Goal: Task Accomplishment & Management: Complete application form

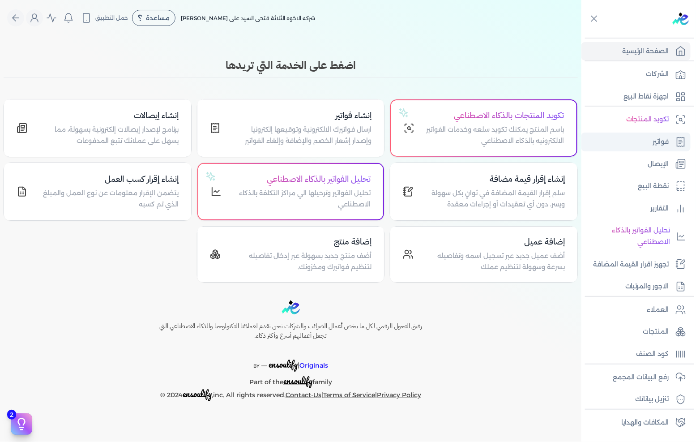
click at [655, 145] on p "فواتير" at bounding box center [661, 142] width 16 height 12
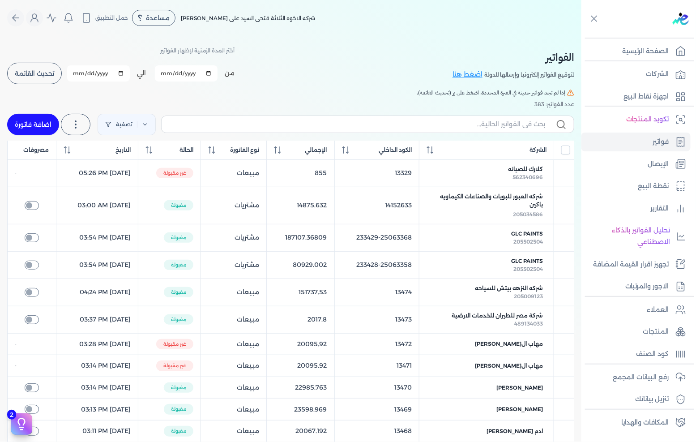
click at [42, 116] on link "اضافة فاتورة" at bounding box center [33, 124] width 52 height 21
select select "EGP"
select select "B"
select select "EGS"
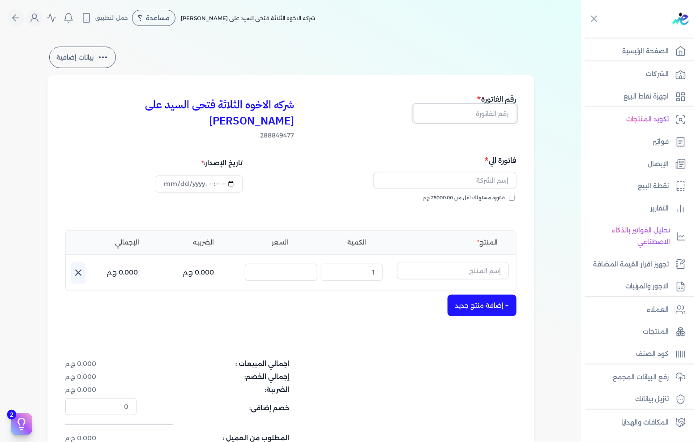
drag, startPoint x: 503, startPoint y: 113, endPoint x: 602, endPoint y: 109, distance: 99.5
click at [503, 113] on input "text" at bounding box center [465, 113] width 103 height 17
type input "13475"
click at [482, 172] on input "text" at bounding box center [444, 180] width 143 height 17
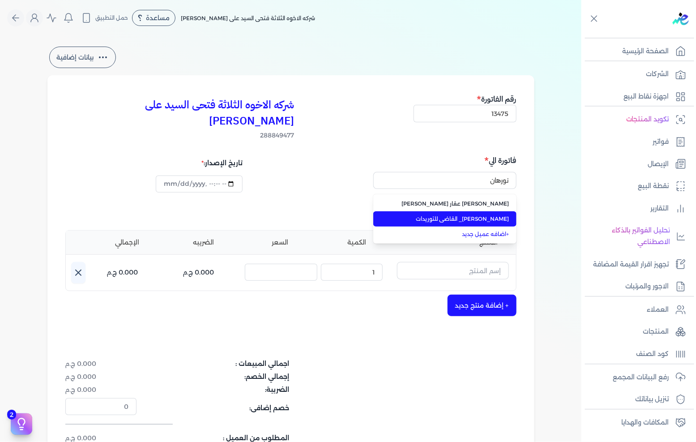
click at [500, 215] on span "[PERSON_NAME]_ القاضي للتوريدات" at bounding box center [450, 219] width 118 height 8
type input "[PERSON_NAME]_ القاضي للتوريدات"
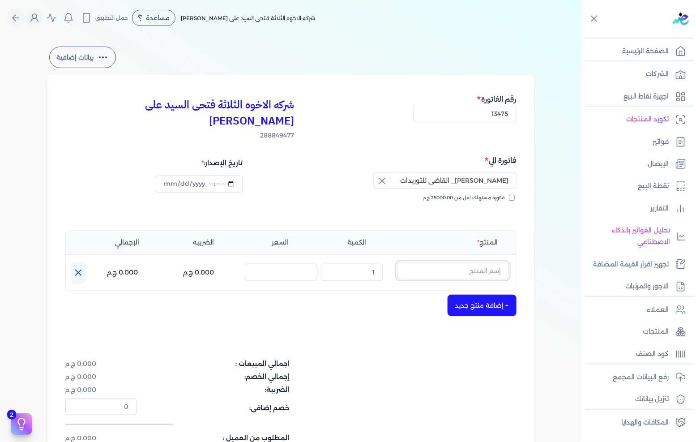
click at [475, 262] on input "text" at bounding box center [453, 270] width 112 height 17
click at [440, 262] on input "text" at bounding box center [453, 270] width 112 height 17
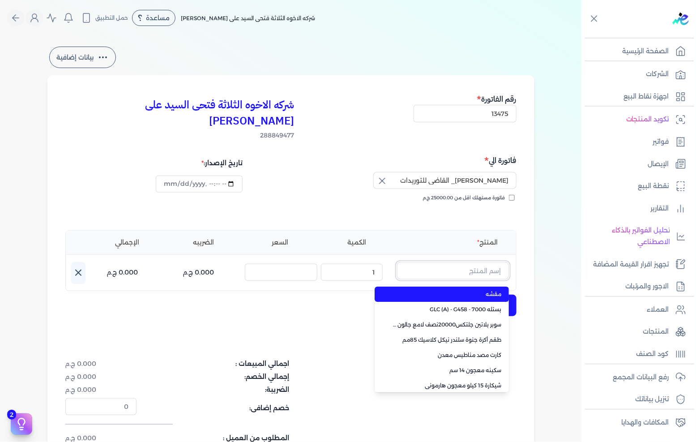
paste input "سيلر المقاوم 0017 بستلة 9 لتر"
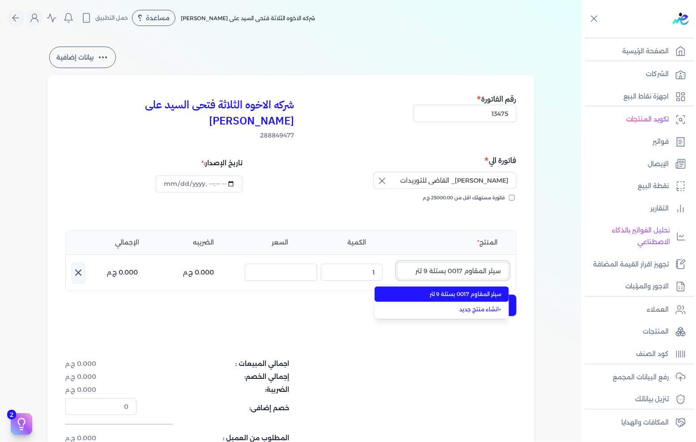
type input "سيلر المقاوم 0017 بستلة 9 لتر"
click at [459, 290] on span "سيلر المقاوم 0017 بستلة 9 لتر" at bounding box center [447, 294] width 109 height 8
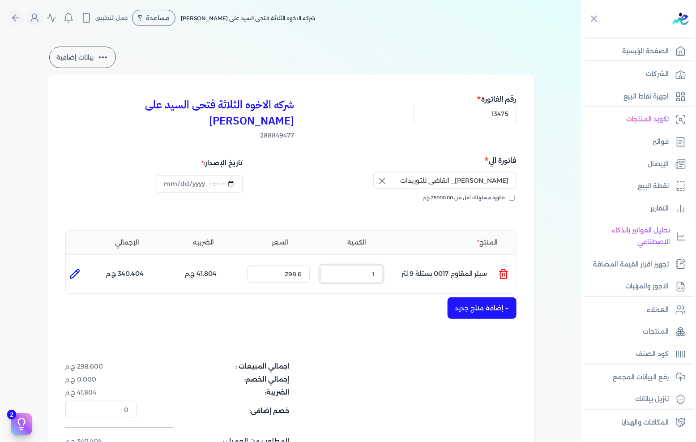
click at [373, 265] on input "1" at bounding box center [352, 273] width 62 height 17
type input "15"
click at [73, 269] on icon at bounding box center [74, 274] width 11 height 11
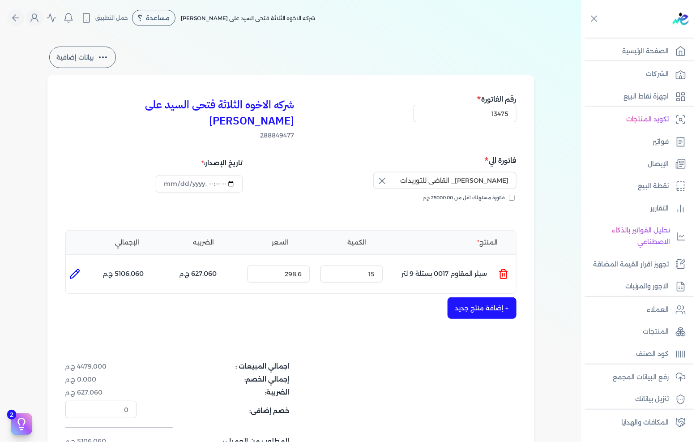
type input "سيلر المقاوم 0017 بستلة 9 لتر"
type input "298.6"
type input "15"
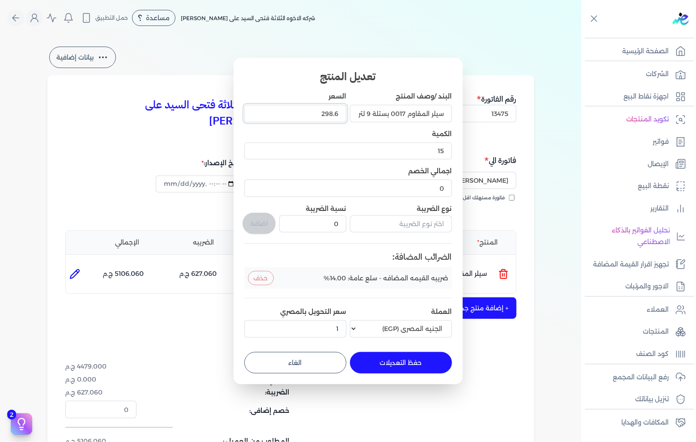
click at [312, 113] on input "298.6" at bounding box center [295, 113] width 102 height 17
type input "287"
type input "287.50"
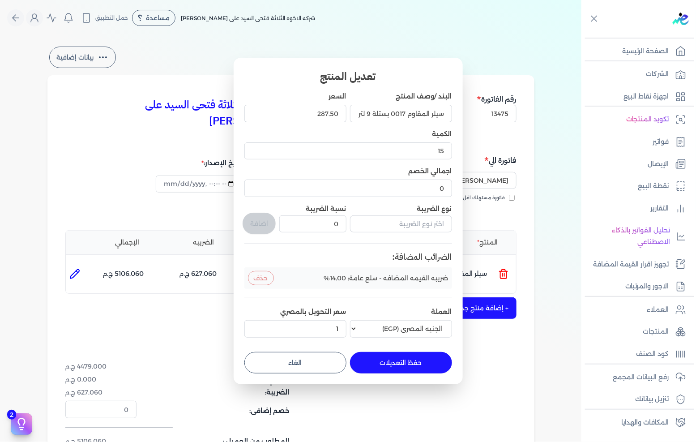
click at [407, 361] on button "حفظ التعديلات" at bounding box center [401, 362] width 102 height 21
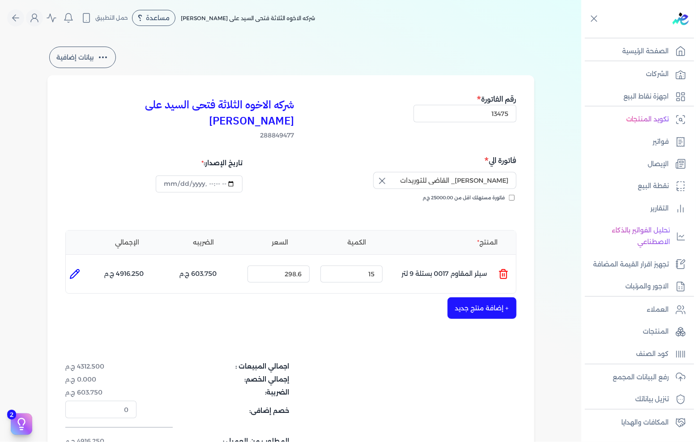
type input "0"
type input "1"
type input "287.5"
click at [469, 297] on button "+ إضافة منتج جديد" at bounding box center [482, 307] width 69 height 21
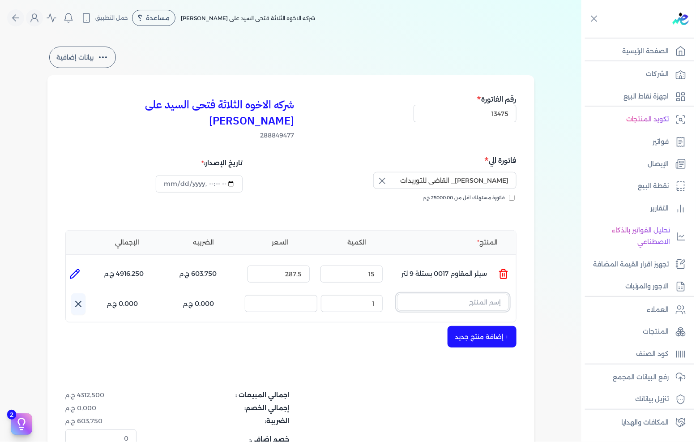
click at [454, 294] on input "text" at bounding box center [453, 302] width 112 height 17
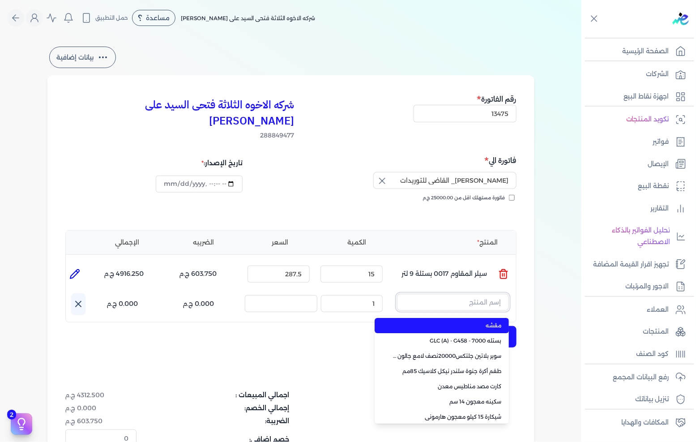
paste input "داي ستون 7070 بستلة 9 لتر"
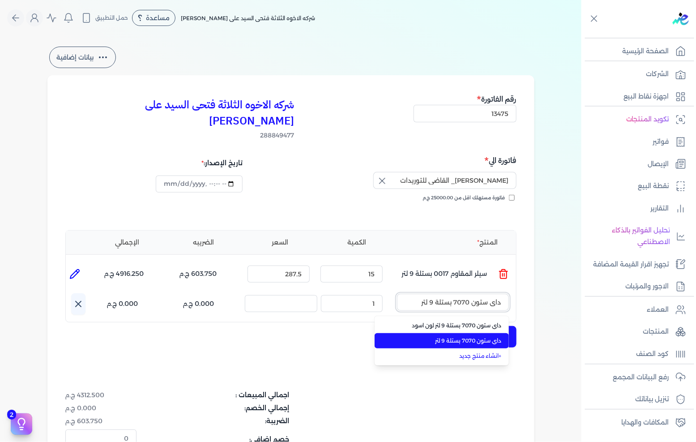
type input "داي ستون 7070 بستلة 9 لتر"
click at [455, 337] on span "داي ستون 7070 بستلة 9 لتر" at bounding box center [447, 341] width 109 height 8
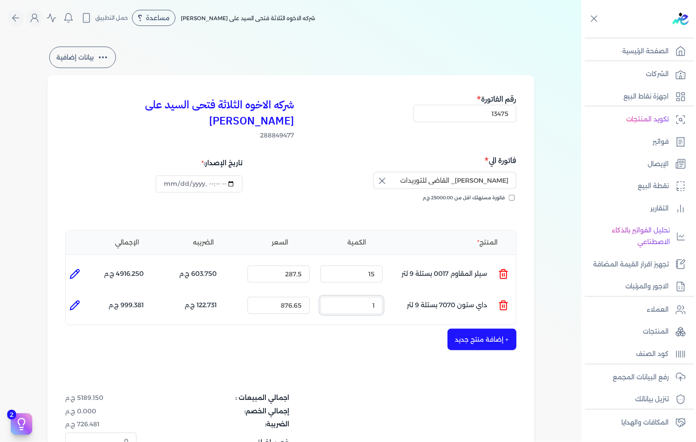
click at [379, 297] on input "1" at bounding box center [352, 305] width 62 height 17
type input "20"
click at [78, 301] on icon at bounding box center [74, 305] width 9 height 9
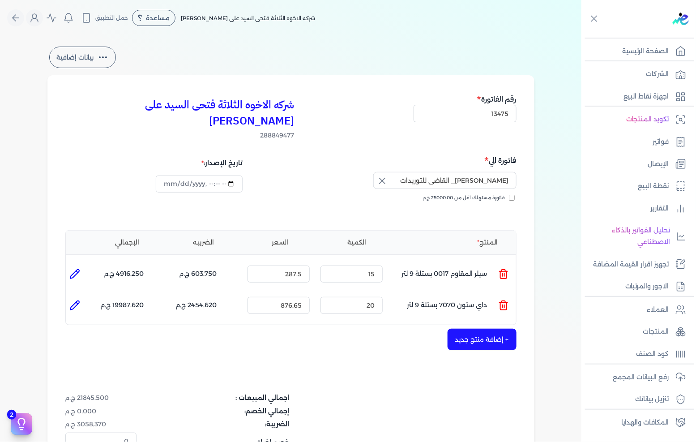
type input "داي ستون 7070 بستلة 9 لتر"
type input "876.65"
type input "20"
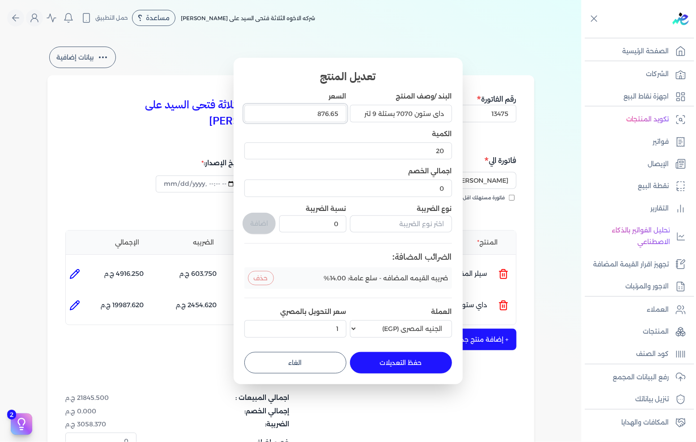
click at [310, 113] on input "876.65" at bounding box center [295, 113] width 102 height 17
type input "234"
type input "234.21"
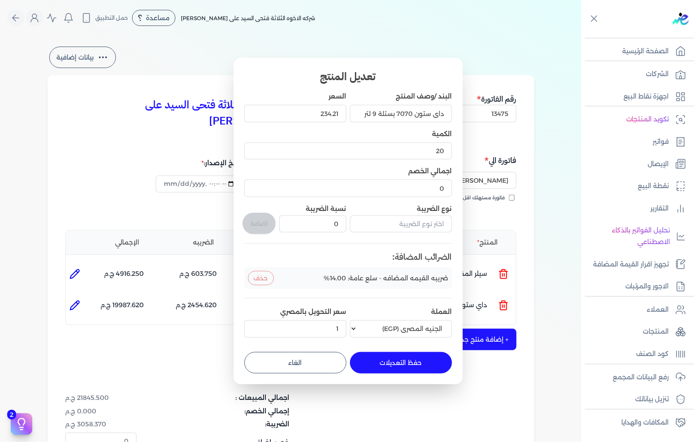
click at [370, 361] on button "حفظ التعديلات" at bounding box center [401, 362] width 102 height 21
type input "0"
type input "1"
type input "234.21"
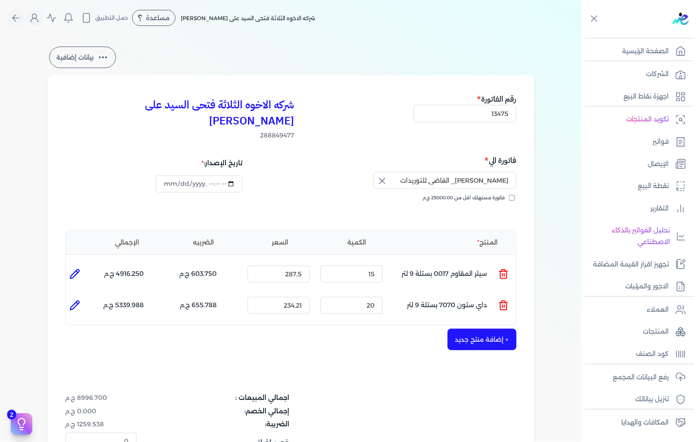
click at [464, 329] on button "+ إضافة منتج جديد" at bounding box center [482, 339] width 69 height 21
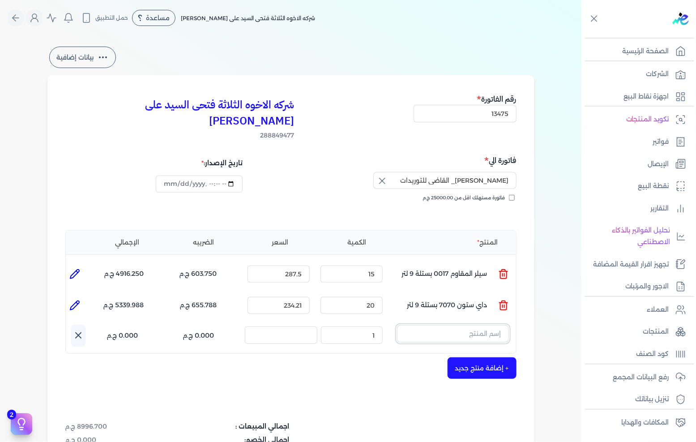
click at [448, 325] on input "text" at bounding box center [453, 333] width 112 height 17
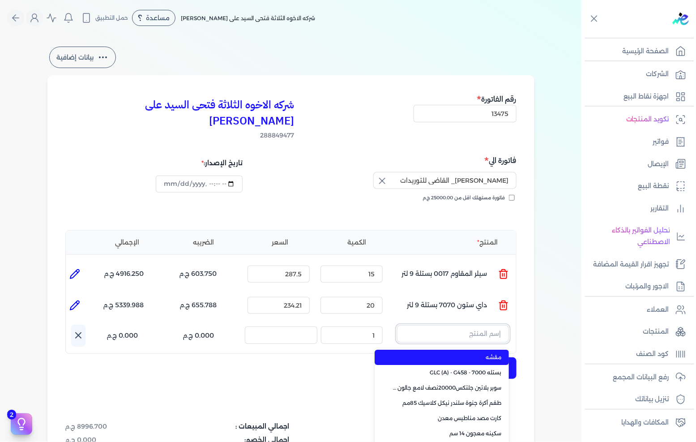
paste input "[PERSON_NAME] فيني وود 4 ج * 3.000 كجم قائم"
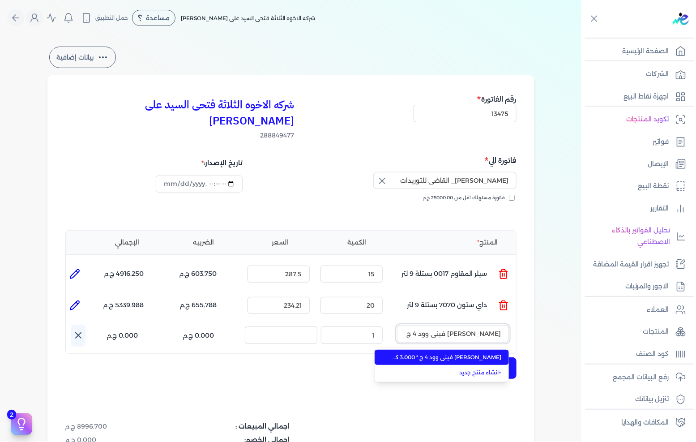
scroll to position [0, -7]
type input "[PERSON_NAME] فيني وود 4 ج * 3.000 كجم قائم"
click at [455, 353] on span "[PERSON_NAME] فيني وود 4 ج * 3.000 كجم قائم" at bounding box center [447, 357] width 109 height 8
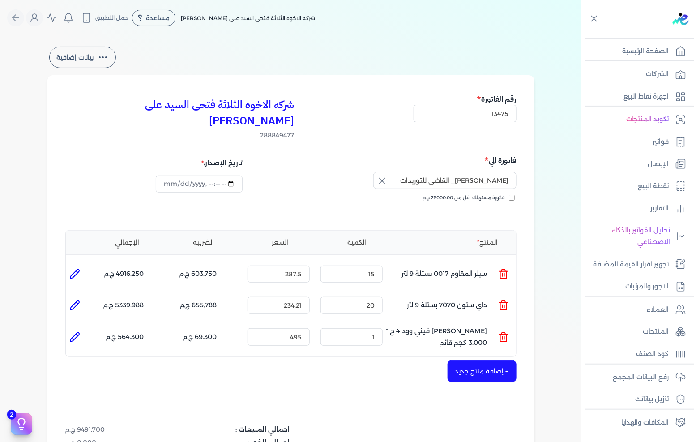
click at [61, 316] on div "شركه الاخوه الثلاثة فتحى السيد على [PERSON_NAME] 288849477 رقم الفاتورة 13475 ف…" at bounding box center [290, 319] width 487 height 488
click at [75, 333] on icon at bounding box center [74, 337] width 9 height 9
type input "[PERSON_NAME] فيني وود 4 ج * 3.000 كجم قائم"
type input "495"
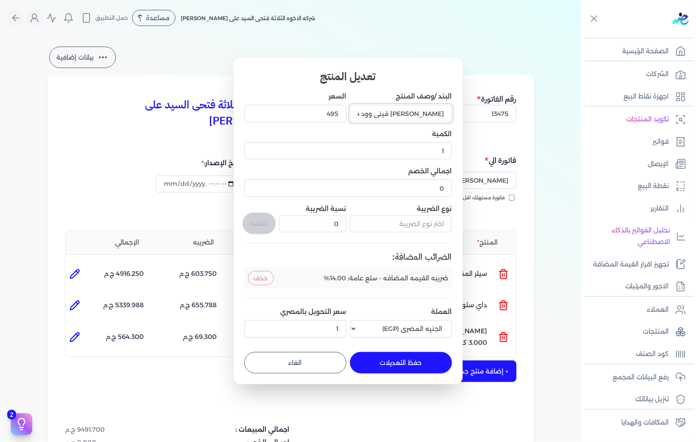
scroll to position [0, -17]
drag, startPoint x: 402, startPoint y: 111, endPoint x: 328, endPoint y: 116, distance: 74.1
click at [328, 116] on div "البند /وصف المنتج سيلر فيني وود 4 ج * 3.000 كجم قائم السعر 495 الكمية 1 اجمالي …" at bounding box center [348, 216] width 208 height 249
type input "[PERSON_NAME] فيني وود جالون"
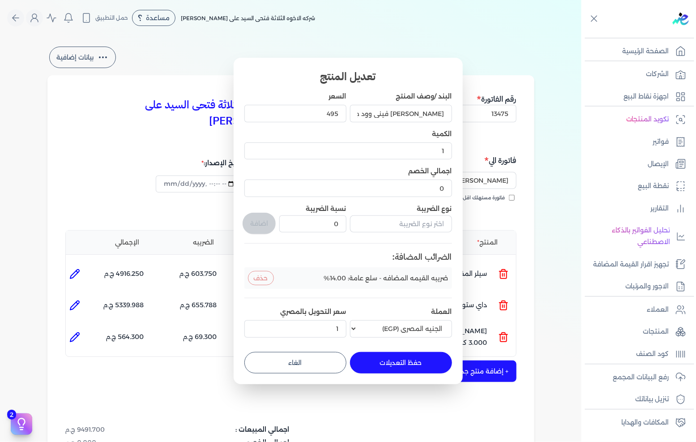
click at [391, 356] on button "حفظ التعديلات" at bounding box center [401, 362] width 102 height 21
type input "0"
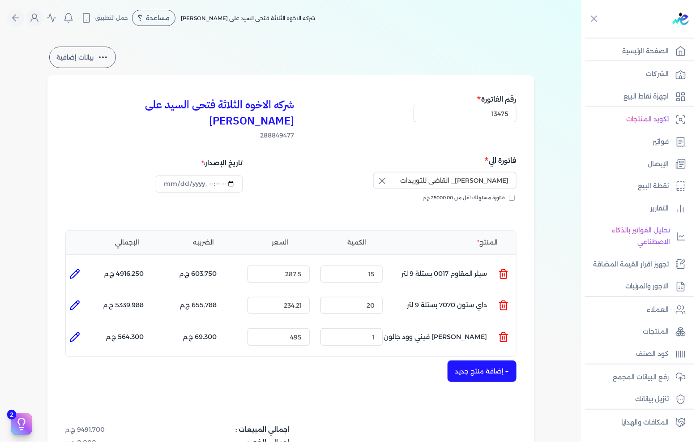
click at [80, 332] on icon at bounding box center [74, 337] width 11 height 11
type input "[PERSON_NAME] فيني وود جالون"
type input "495"
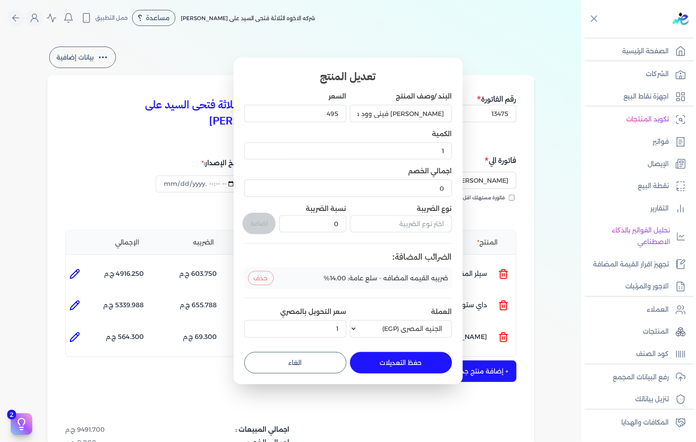
click at [422, 364] on button "حفظ التعديلات" at bounding box center [401, 362] width 102 height 21
type input "0"
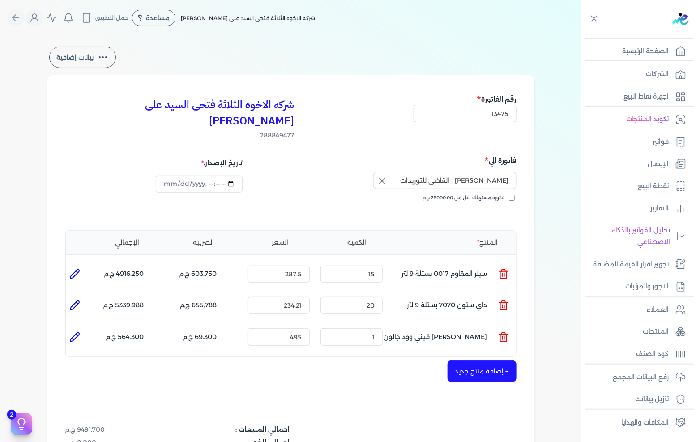
click at [507, 360] on button "+ إضافة منتج جديد" at bounding box center [482, 370] width 69 height 21
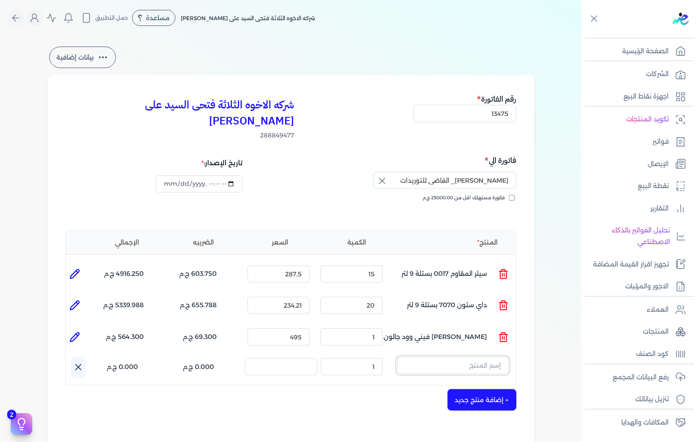
click at [433, 357] on input "text" at bounding box center [453, 365] width 112 height 17
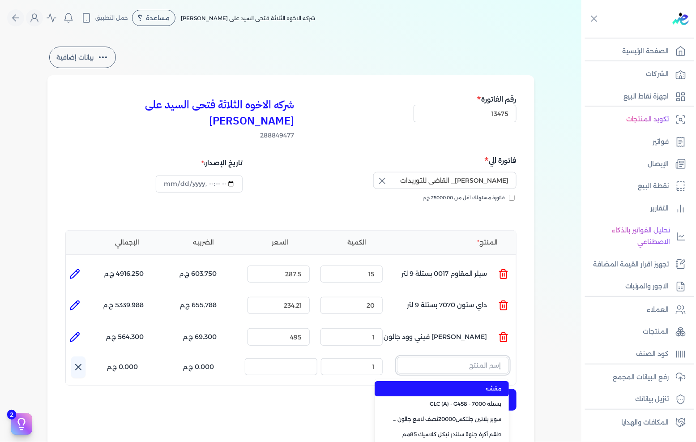
paste input "FUTEC SD 222 1.0 Metre"
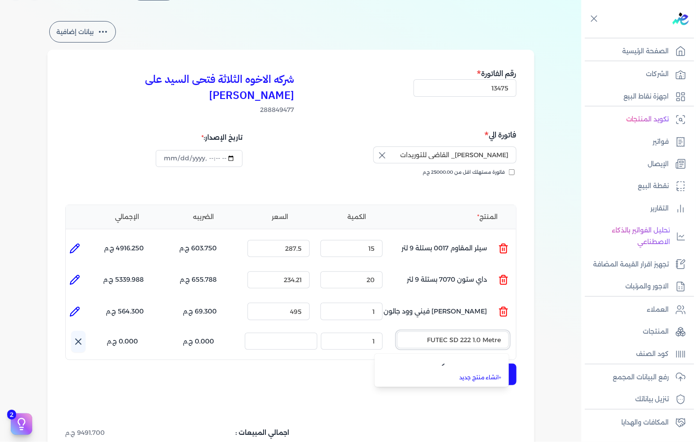
scroll to position [99, 0]
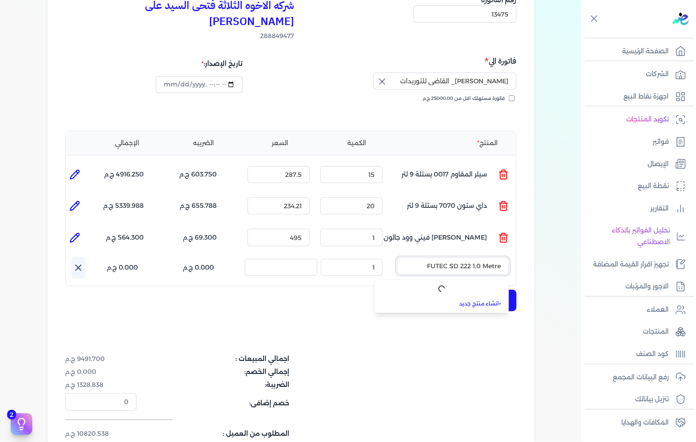
type input "FUTEC SD 222 1.0 Metre"
click at [493, 300] on link "+ انشاء منتج جديد" at bounding box center [447, 304] width 109 height 8
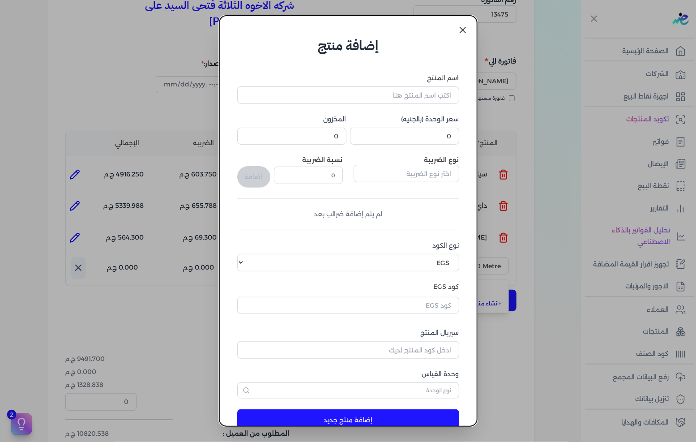
click at [375, 82] on label "اسم المنتج" at bounding box center [348, 77] width 222 height 9
click at [375, 86] on input "اسم المنتج" at bounding box center [348, 94] width 222 height 17
click at [369, 95] on input "اسم المنتج" at bounding box center [348, 94] width 222 height 17
paste input "FUTEC SD 222 1.0 Metre"
type input "FUTEC SD 222 1.0 Metre"
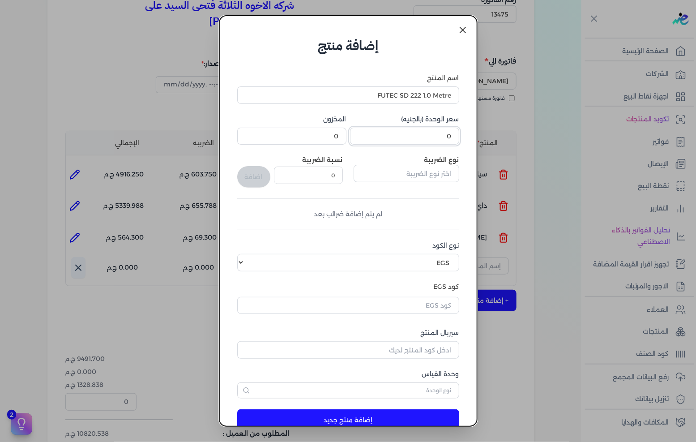
click at [418, 144] on input "0" at bounding box center [404, 136] width 109 height 17
type input "116"
type input "116.66"
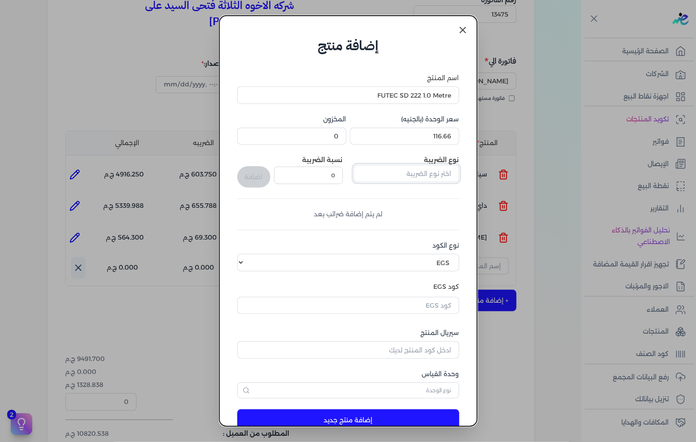
click at [400, 168] on input "text" at bounding box center [407, 173] width 106 height 17
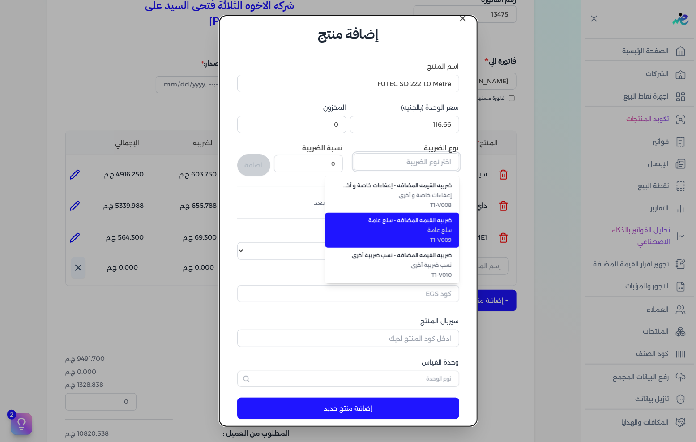
scroll to position [21, 0]
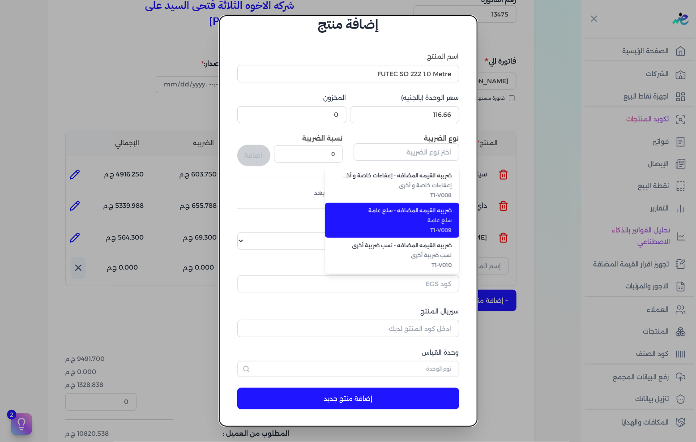
click at [446, 228] on span "T1-V009" at bounding box center [397, 230] width 109 height 8
type input "ضريبه القيمه المضافه - سلع عامة"
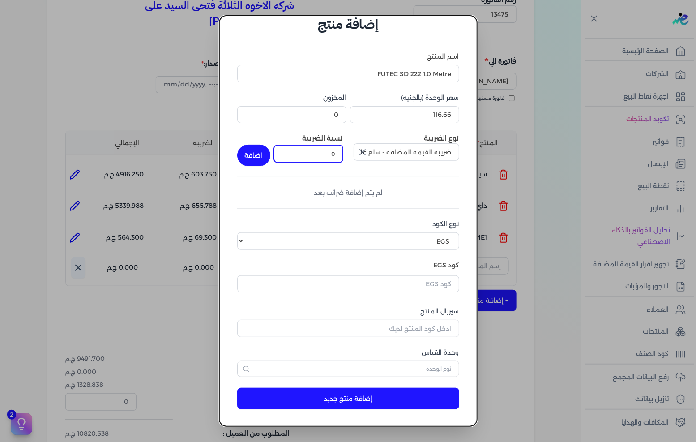
click at [337, 157] on input "0" at bounding box center [308, 153] width 69 height 17
type input "14"
click at [257, 156] on button "اضافة" at bounding box center [253, 155] width 33 height 21
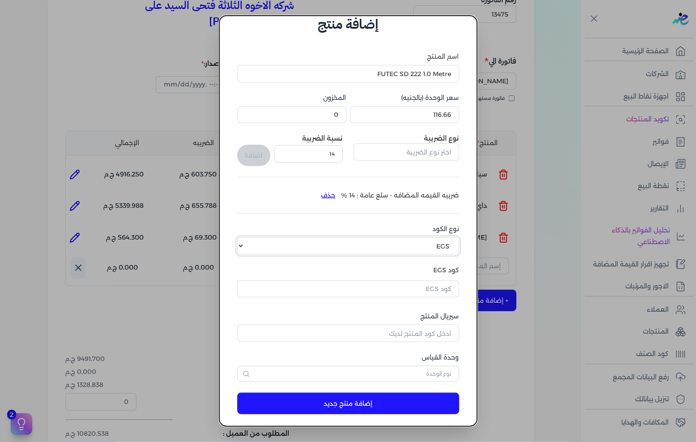
click at [422, 240] on select "اختر نوع الكود EGS GS1" at bounding box center [348, 245] width 222 height 17
select select "GS1"
click at [244, 237] on select "اختر نوع الكود EGS GS1" at bounding box center [348, 245] width 222 height 17
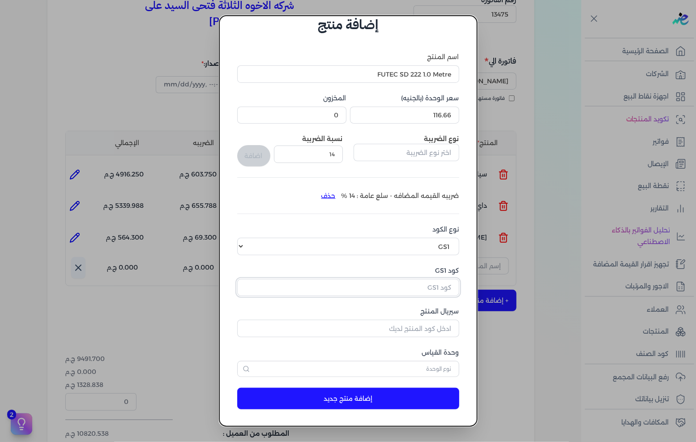
click at [430, 287] on input "كود GS1" at bounding box center [348, 287] width 222 height 17
paste input "6222033202402"
type input "6222033202402"
click at [426, 323] on input "سيريال المنتج" at bounding box center [348, 328] width 222 height 17
type input "5050"
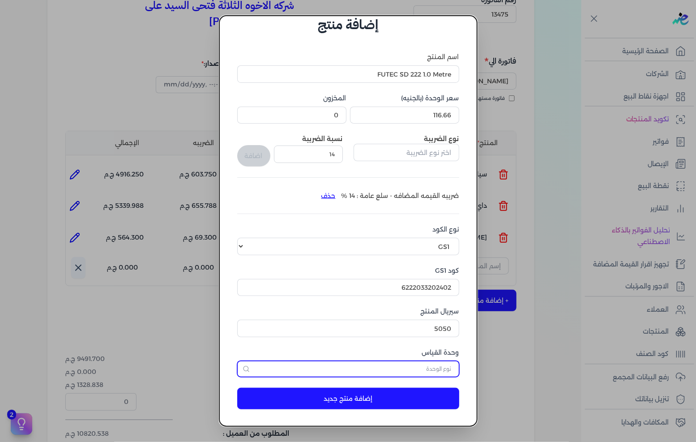
click at [428, 370] on input "text" at bounding box center [348, 369] width 222 height 16
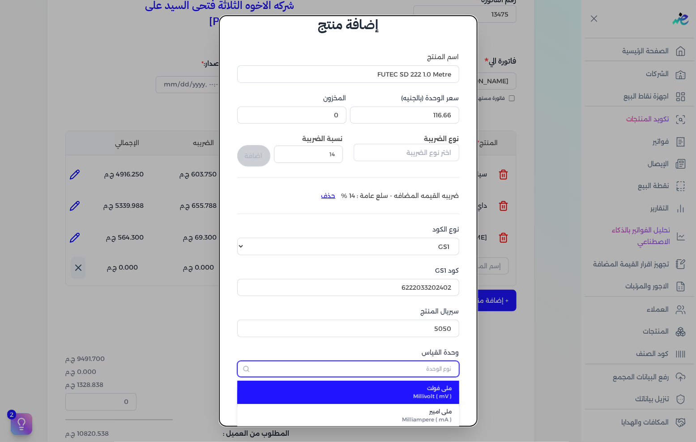
type input "كل"
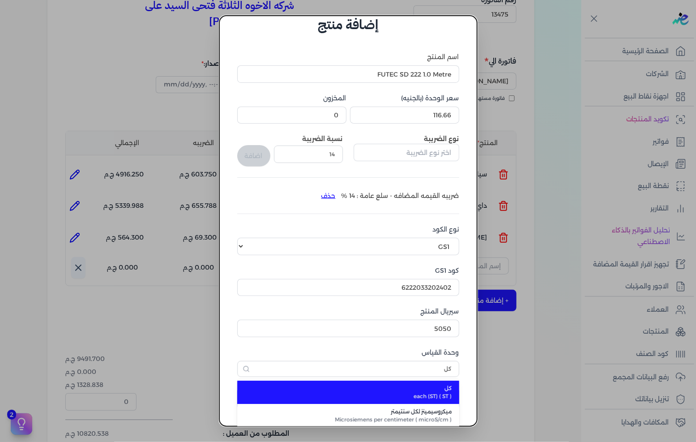
click at [439, 390] on span "كل" at bounding box center [353, 388] width 197 height 8
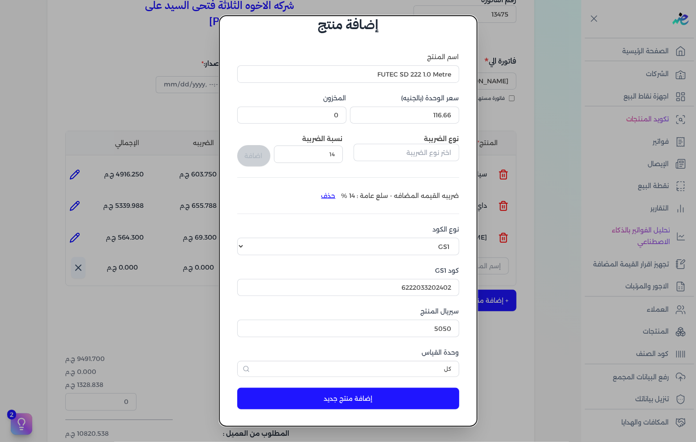
click at [420, 394] on button "إضافة منتج جديد" at bounding box center [348, 398] width 222 height 21
click at [421, 328] on input "5050" at bounding box center [348, 328] width 222 height 17
type input "5052"
click at [373, 398] on button "إضافة منتج جديد" at bounding box center [348, 398] width 222 height 21
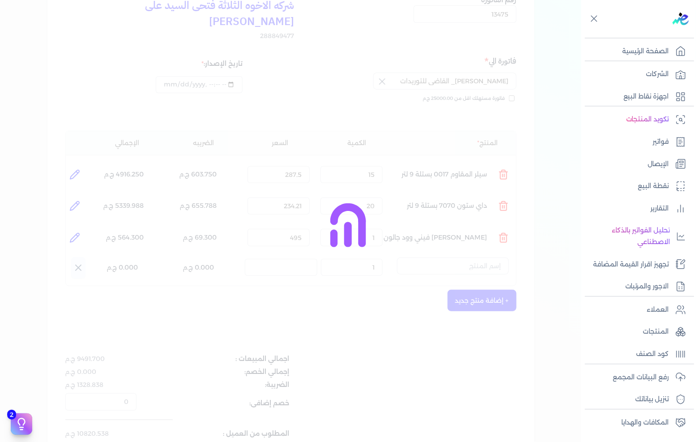
select select "EGS"
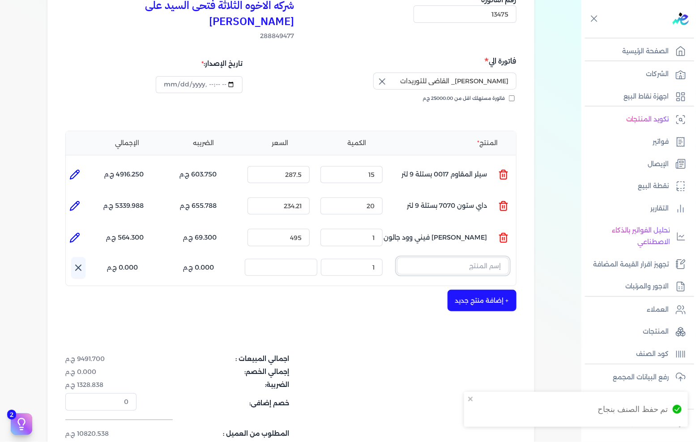
click at [446, 257] on input "text" at bounding box center [453, 265] width 112 height 17
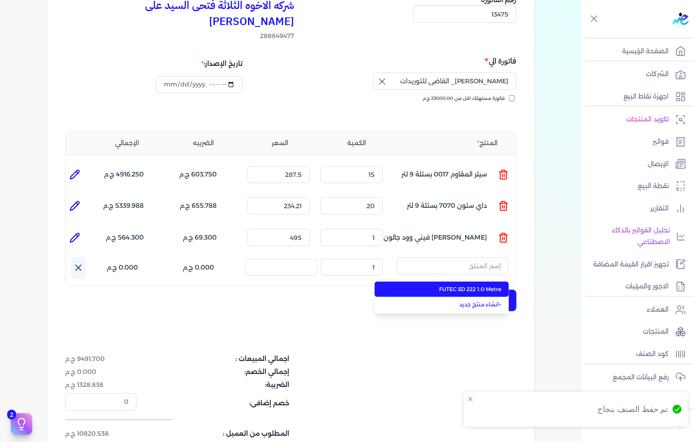
click at [488, 285] on span "FUTEC SD 222 1.0 Metre" at bounding box center [447, 289] width 109 height 8
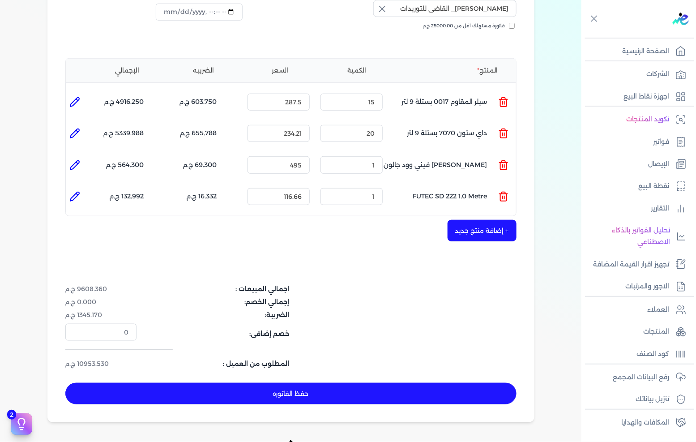
scroll to position [149, 0]
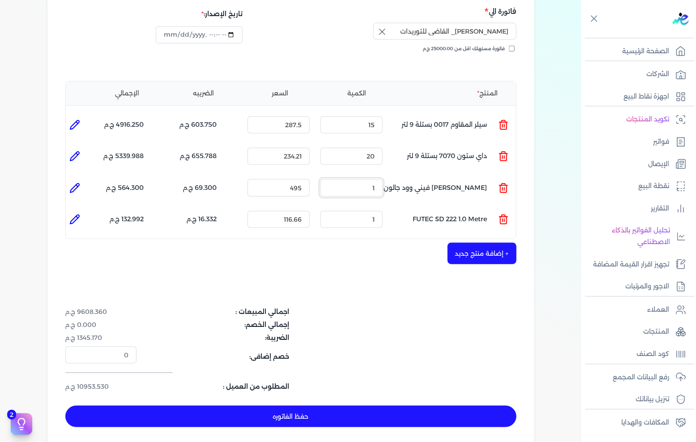
click at [370, 179] on input "1" at bounding box center [352, 187] width 62 height 17
type input "10"
click at [371, 211] on input "1" at bounding box center [352, 219] width 62 height 17
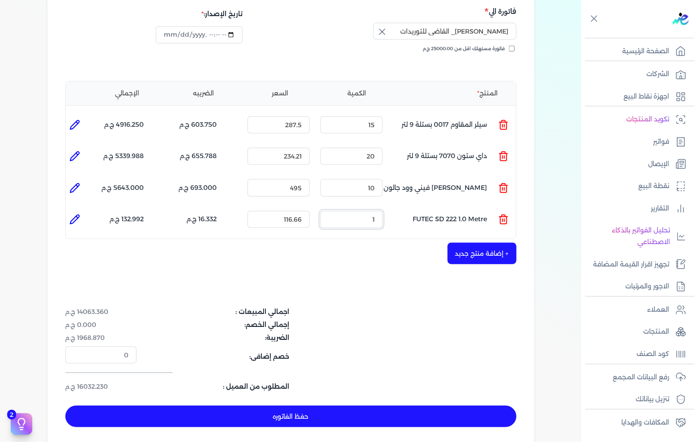
click at [371, 211] on input "1" at bounding box center [352, 219] width 62 height 17
type input "48"
click at [345, 307] on dl "اجمالي المبيعات : 19546.380 ج.م" at bounding box center [215, 311] width 301 height 9
click at [79, 184] on icon at bounding box center [74, 188] width 9 height 9
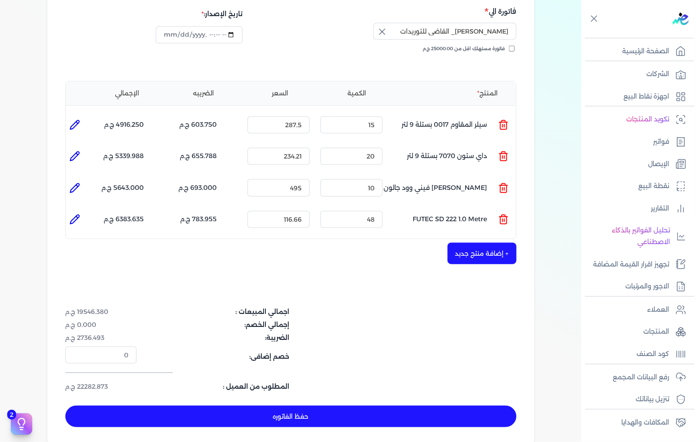
type input "[PERSON_NAME] فيني وود جالون"
type input "495"
type input "10"
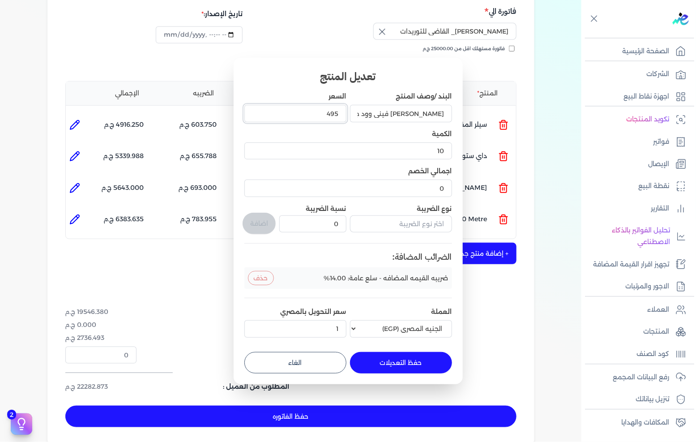
click at [313, 116] on input "495" at bounding box center [295, 113] width 102 height 17
type input "473"
type input "473.68"
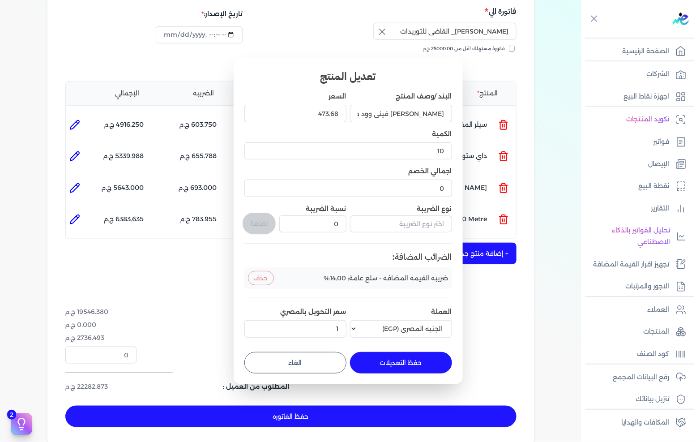
click at [390, 360] on button "حفظ التعديلات" at bounding box center [401, 362] width 102 height 21
type input "0"
type input "1"
type input "473.68"
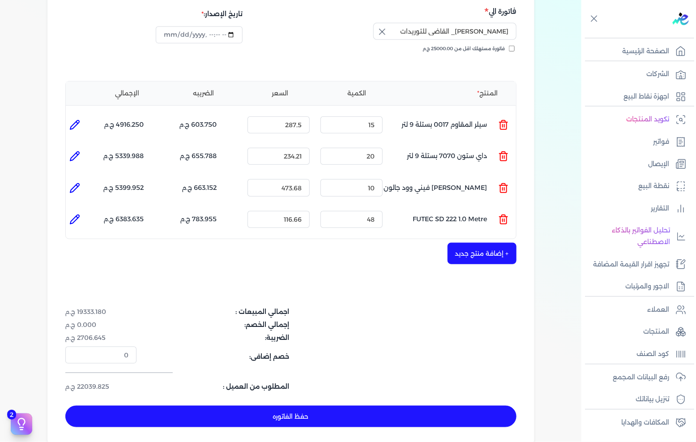
click at [77, 152] on icon at bounding box center [74, 156] width 9 height 9
type input "داي ستون 7070 بستلة 9 لتر"
type input "234.21"
type input "20"
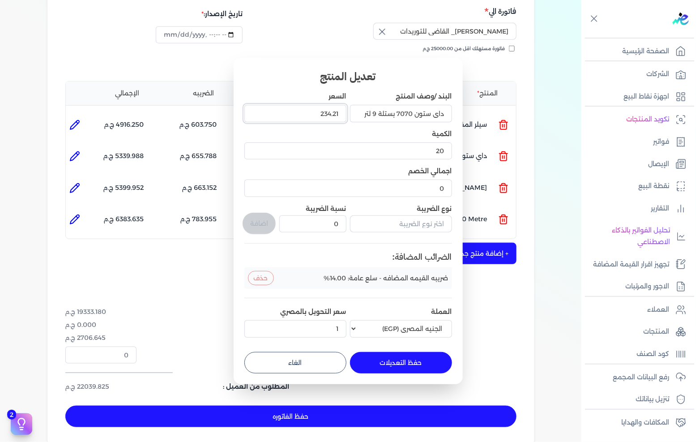
click at [321, 118] on input "234.21" at bounding box center [295, 113] width 102 height 17
type input "834"
type input "834.21"
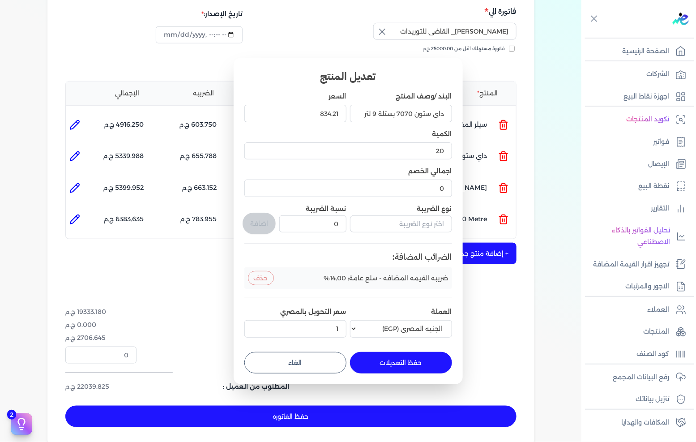
click at [381, 364] on button "حفظ التعديلات" at bounding box center [401, 362] width 102 height 21
type input "0"
type input "1"
type input "834.21"
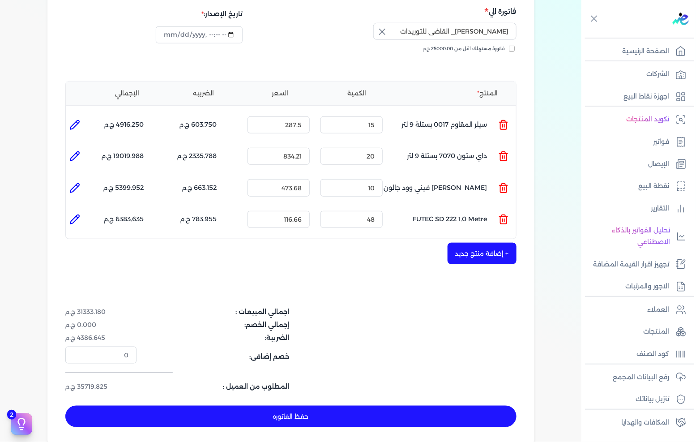
click at [299, 406] on button "حفظ الفاتوره" at bounding box center [290, 416] width 451 height 21
type input "[DATE]"
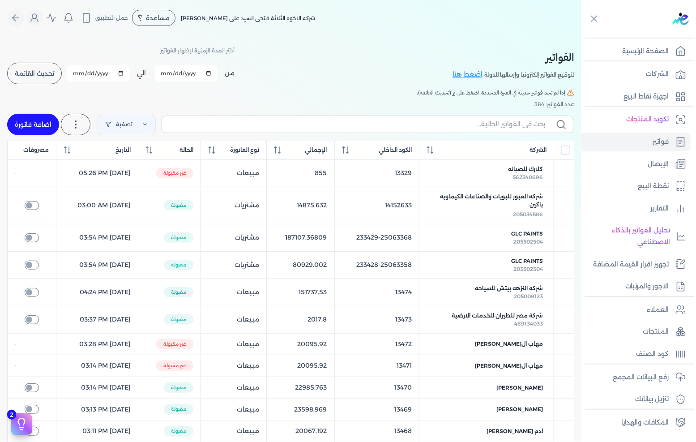
click at [26, 120] on link "اضافة فاتورة" at bounding box center [33, 124] width 52 height 21
select select "EGP"
select select "B"
select select "EGS"
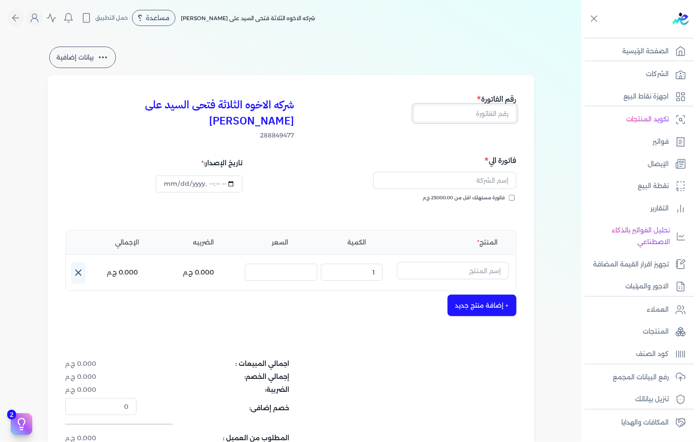
drag, startPoint x: 490, startPoint y: 116, endPoint x: 696, endPoint y: 106, distance: 206.2
click at [490, 116] on input "text" at bounding box center [465, 113] width 103 height 17
type input "13476"
click at [514, 195] on input "فاتورة مستهلك اقل من 25000.00 ج.م" at bounding box center [512, 198] width 6 height 6
checkbox input "true"
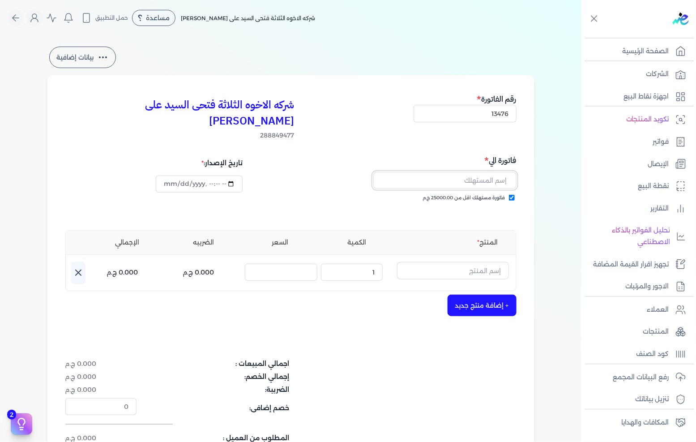
click at [505, 172] on input "text" at bounding box center [444, 180] width 143 height 17
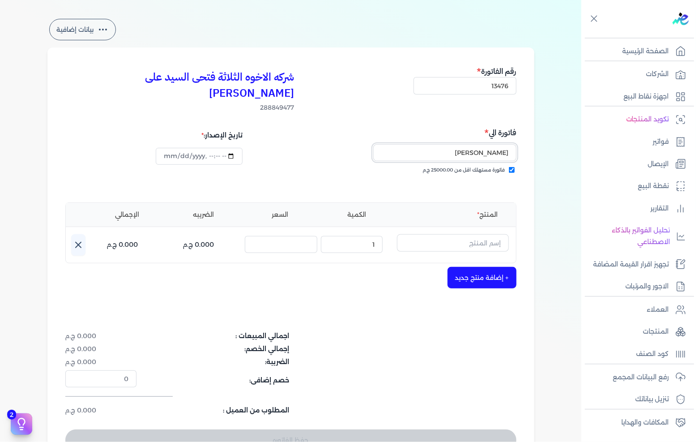
scroll to position [50, 0]
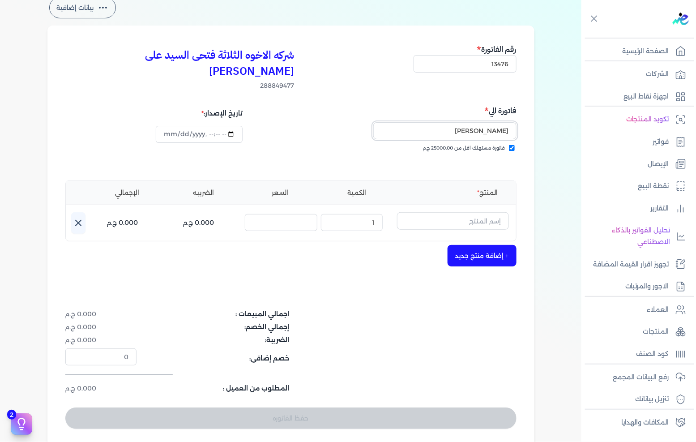
type input "[PERSON_NAME]"
click at [445, 212] on input "text" at bounding box center [453, 220] width 112 height 17
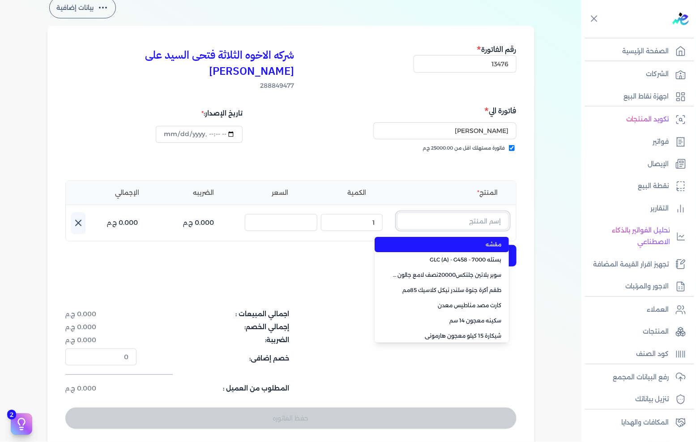
paste input "سوبر داي تون 3030 جالون 4.250 كجم قائم"
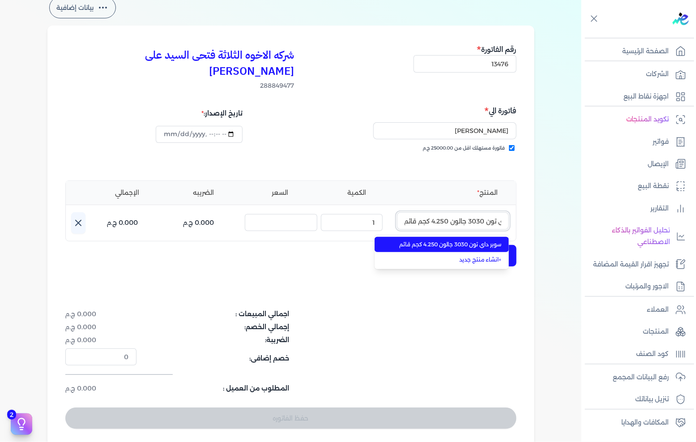
type input "سوبر داي تون 3030 جالون 4.250 كجم قائم"
click at [453, 240] on span "سوبر داي تون 3030 جالون 4.250 كجم قائم" at bounding box center [447, 244] width 109 height 8
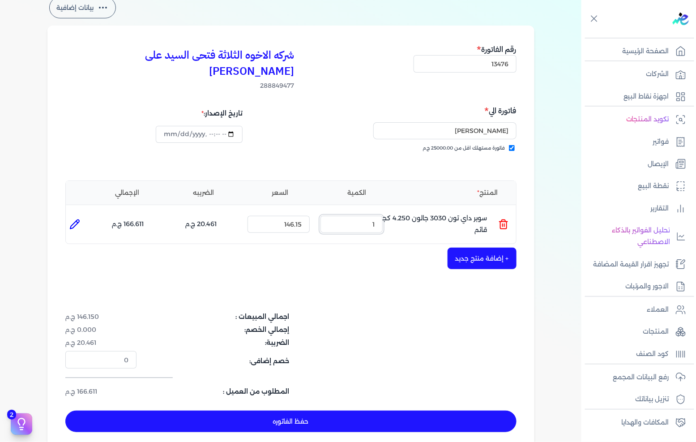
click at [357, 216] on input "1" at bounding box center [352, 224] width 62 height 17
click at [355, 216] on input "1" at bounding box center [352, 224] width 62 height 17
type input "45"
click at [485, 250] on button "+ إضافة منتج جديد" at bounding box center [482, 258] width 69 height 21
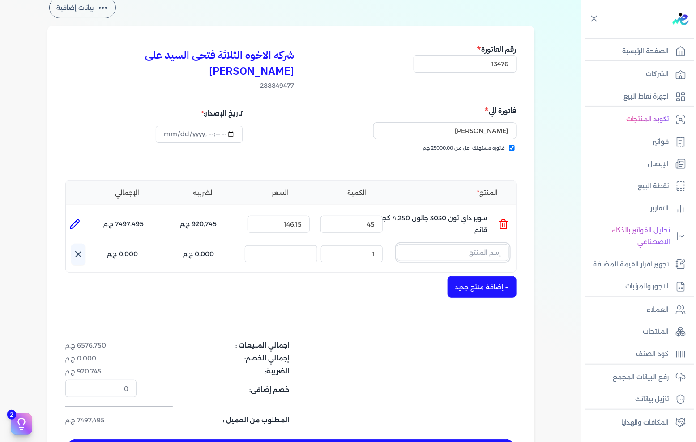
click at [417, 244] on input "text" at bounding box center [453, 252] width 112 height 17
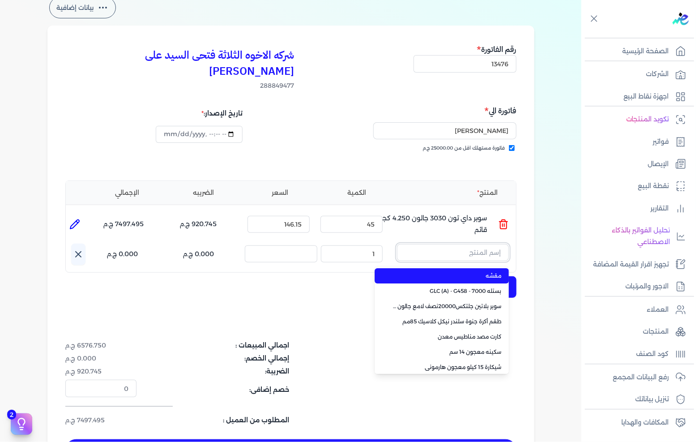
paste input "صبغات سي سي ازرق 602 عبوة 40 ملي"
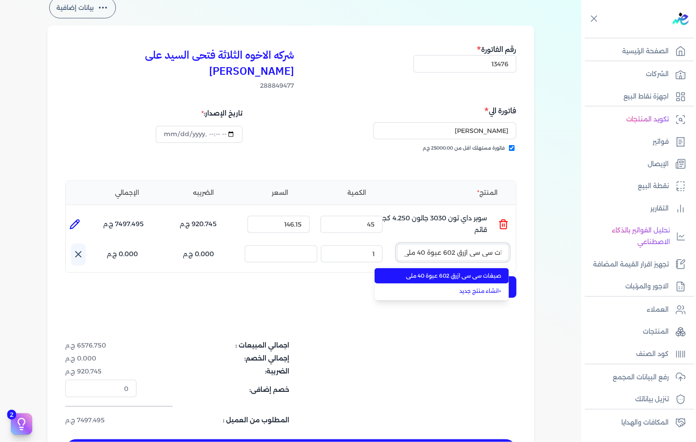
type input "صبغات سي سي ازرق 602 عبوة 40 ملي"
click at [430, 272] on span "صبغات سي سي ازرق 602 عبوة 40 ملي" at bounding box center [447, 276] width 109 height 8
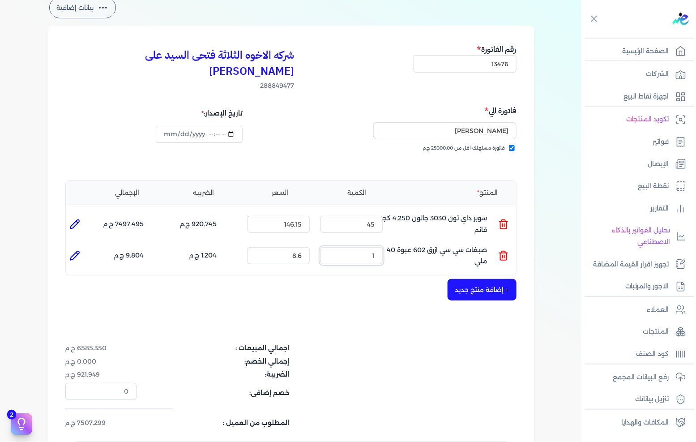
click at [372, 247] on input "1" at bounding box center [352, 255] width 62 height 17
type input "10"
click at [449, 279] on div "+ إضافة منتج جديد" at bounding box center [290, 289] width 451 height 21
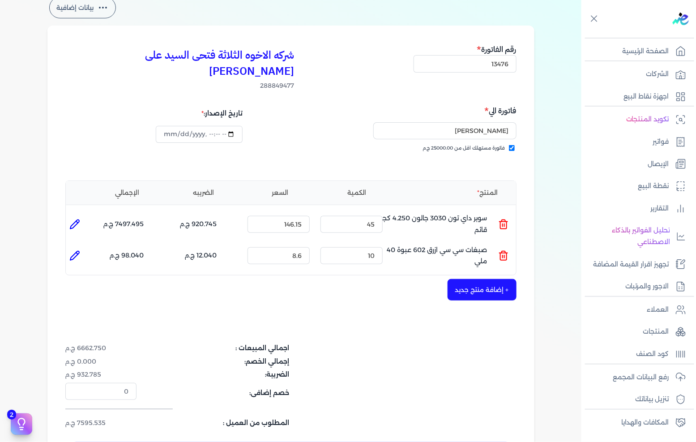
click at [473, 279] on button "+ إضافة منتج جديد" at bounding box center [482, 289] width 69 height 21
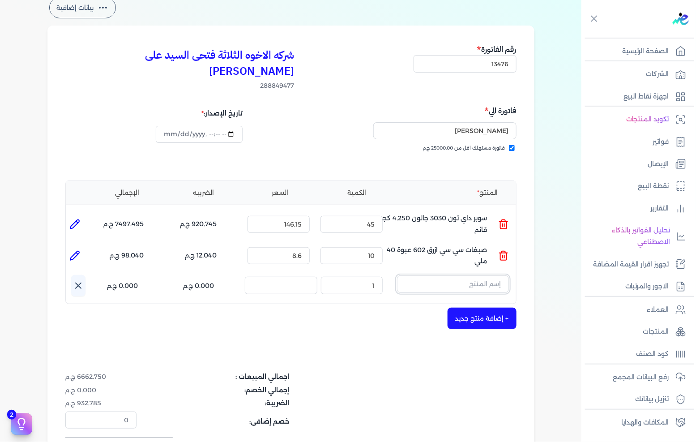
click at [491, 275] on input "text" at bounding box center [453, 283] width 112 height 17
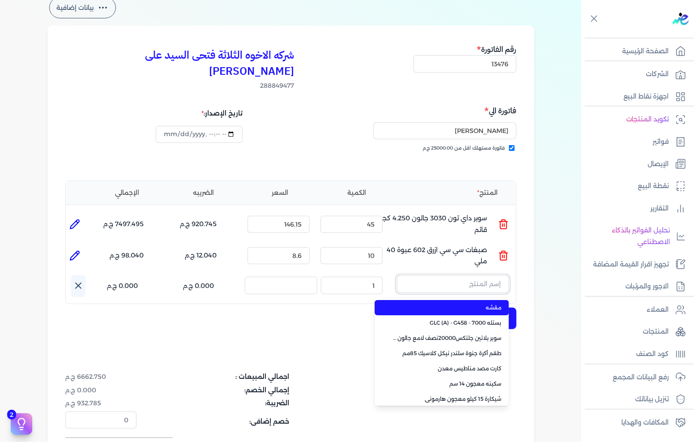
paste input "صبغات سي سي اسود 608 عبوة 40 ملي"
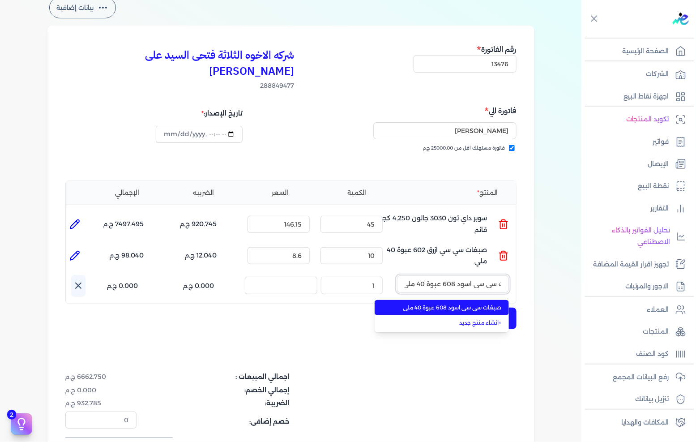
type input "صبغات سي سي اسود 608 عبوة 40 ملي"
click at [476, 300] on li "صبغات سي سي اسود 608 عبوة 40 ملي" at bounding box center [442, 307] width 134 height 15
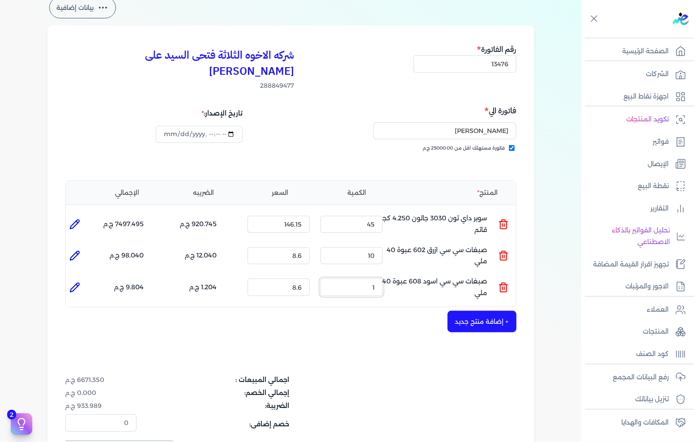
click at [378, 278] on input "1" at bounding box center [352, 286] width 62 height 17
type input "100"
click at [369, 247] on input "10" at bounding box center [352, 255] width 62 height 17
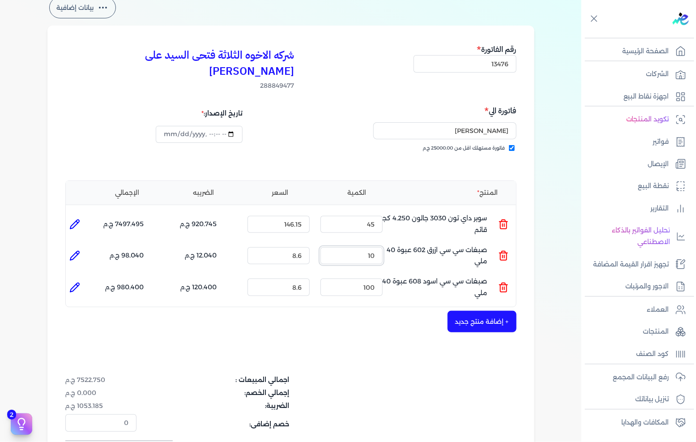
click at [369, 247] on input "10" at bounding box center [352, 255] width 62 height 17
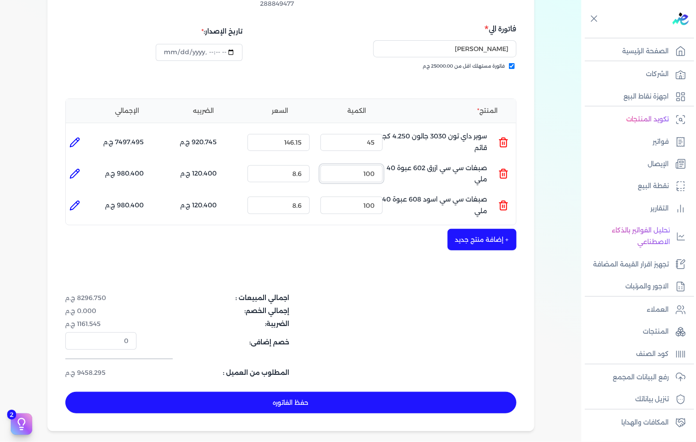
scroll to position [149, 0]
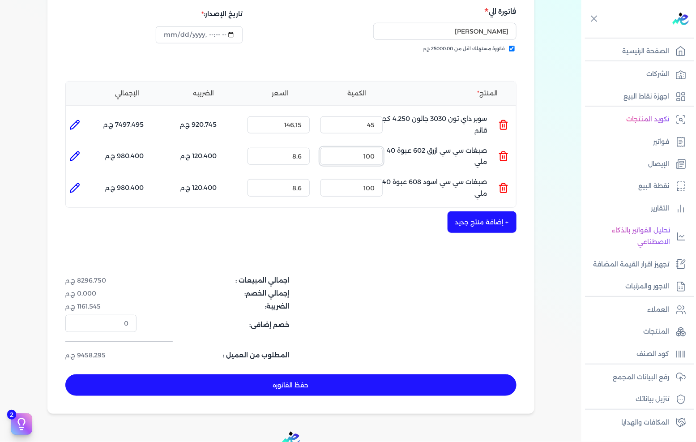
type input "100"
click at [493, 211] on button "+ إضافة منتج جديد" at bounding box center [482, 221] width 69 height 21
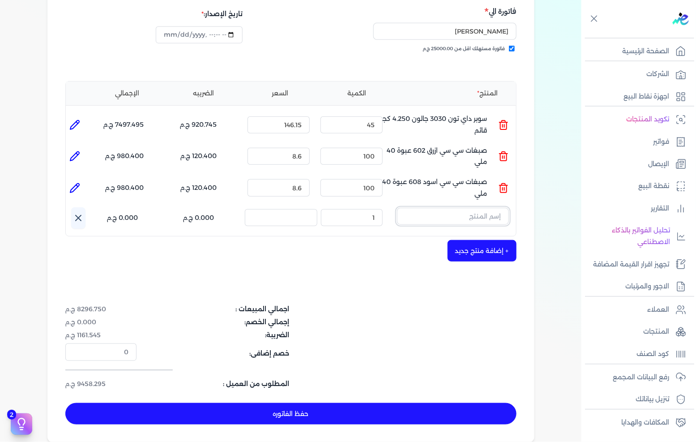
click at [481, 208] on input "text" at bounding box center [453, 216] width 112 height 17
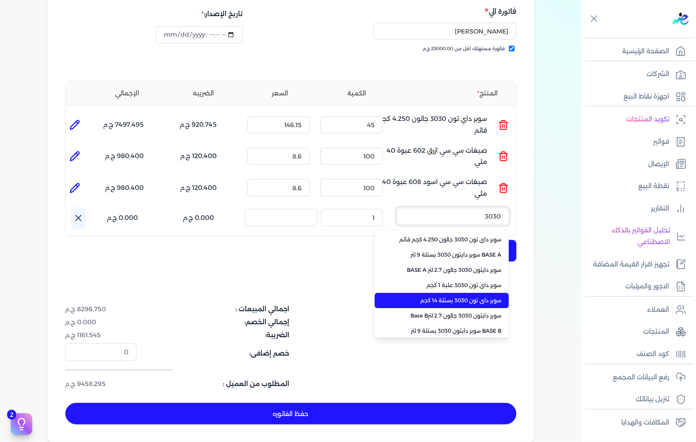
type input "3030"
drag, startPoint x: 491, startPoint y: 283, endPoint x: 479, endPoint y: 277, distance: 13.4
click at [491, 296] on span "سوبر داي تون 3030 بستلة 14 كجم" at bounding box center [447, 300] width 109 height 8
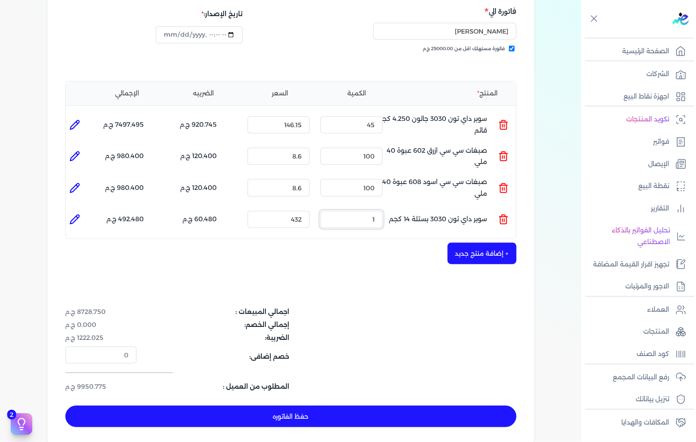
click at [379, 211] on input "1" at bounding box center [352, 219] width 62 height 17
type input "25"
click at [329, 406] on button "حفظ الفاتوره" at bounding box center [290, 416] width 451 height 21
type input "[DATE]"
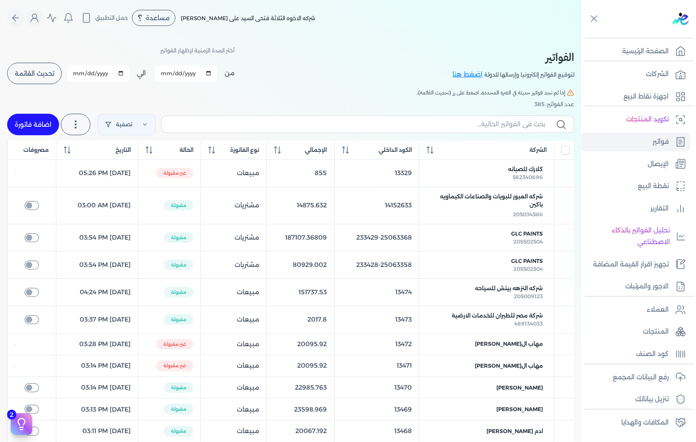
click at [46, 131] on link "اضافة فاتورة" at bounding box center [33, 124] width 52 height 21
select select "EGP"
select select "B"
select select "EGS"
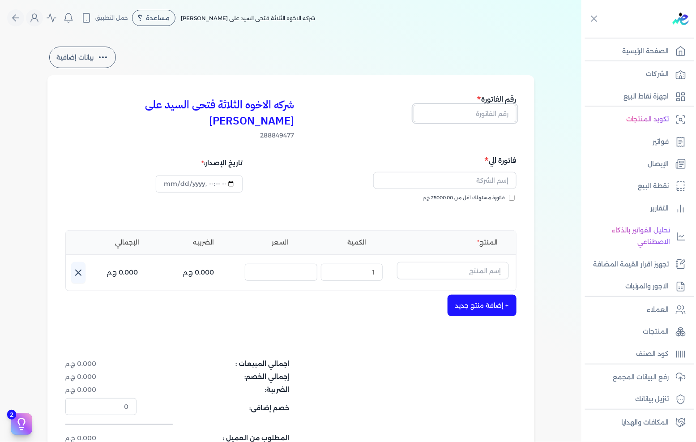
click at [481, 115] on input "text" at bounding box center [465, 113] width 103 height 17
type input "13477"
click at [480, 194] on span "فاتورة مستهلك اقل من 25000.00 ج.م" at bounding box center [464, 197] width 82 height 7
click at [509, 195] on input "فاتورة مستهلك اقل من 25000.00 ج.م" at bounding box center [512, 198] width 6 height 6
checkbox input "true"
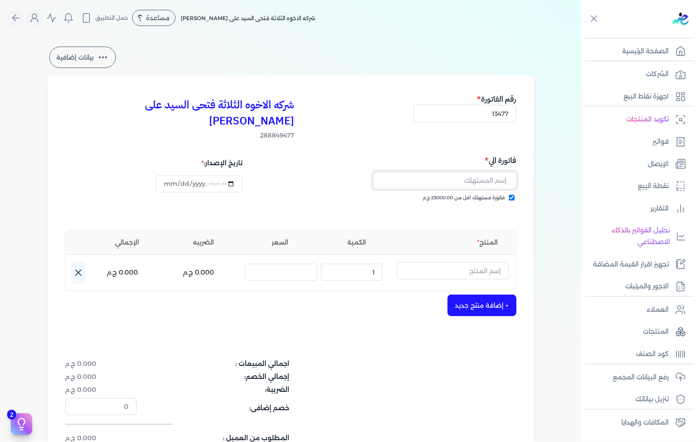
click at [484, 172] on input "text" at bounding box center [444, 180] width 143 height 17
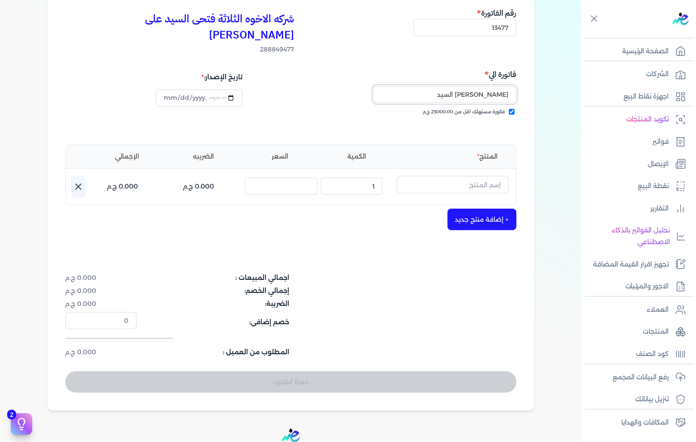
scroll to position [99, 0]
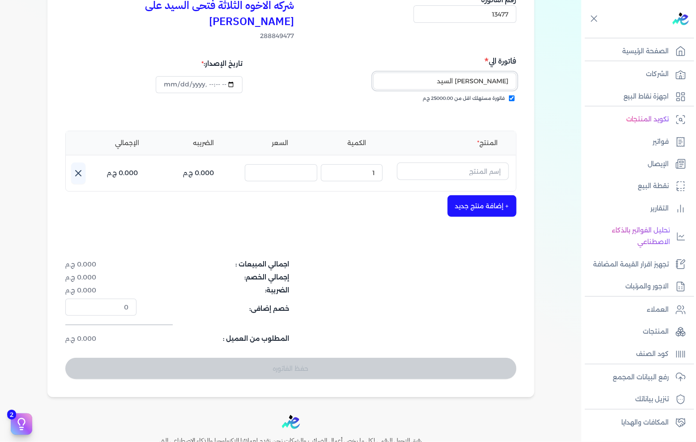
type input "[PERSON_NAME] السيد"
drag, startPoint x: 485, startPoint y: 159, endPoint x: 696, endPoint y: 145, distance: 210.9
click at [487, 163] on input "text" at bounding box center [453, 171] width 112 height 17
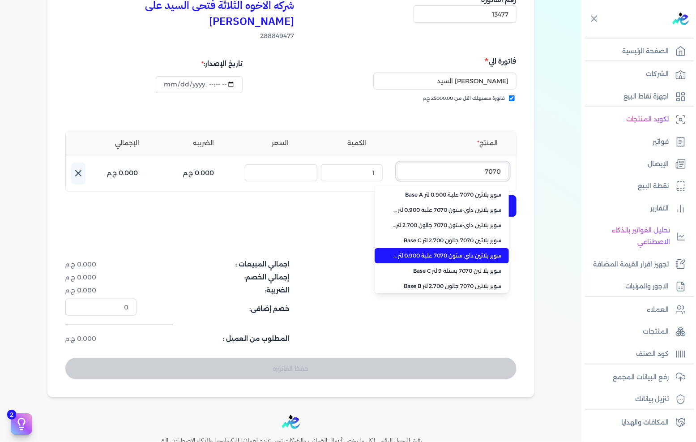
scroll to position [200, 0]
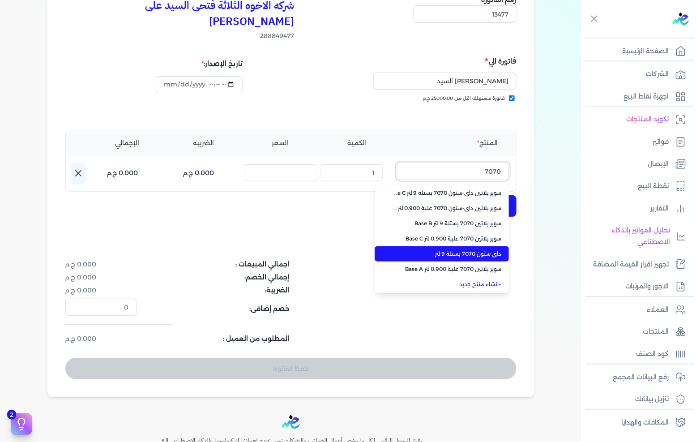
type input "7070"
click at [459, 250] on span "داي ستون 7070 بستلة 9 لتر" at bounding box center [447, 254] width 109 height 8
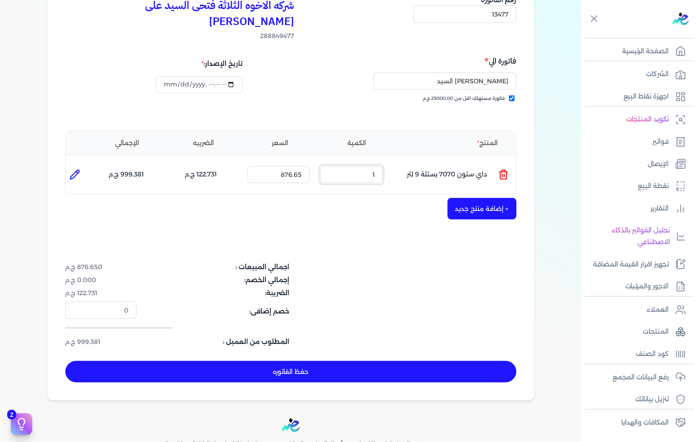
click at [371, 166] on input "1" at bounding box center [352, 174] width 62 height 17
type input "25"
click at [361, 361] on button "حفظ الفاتوره" at bounding box center [290, 371] width 451 height 21
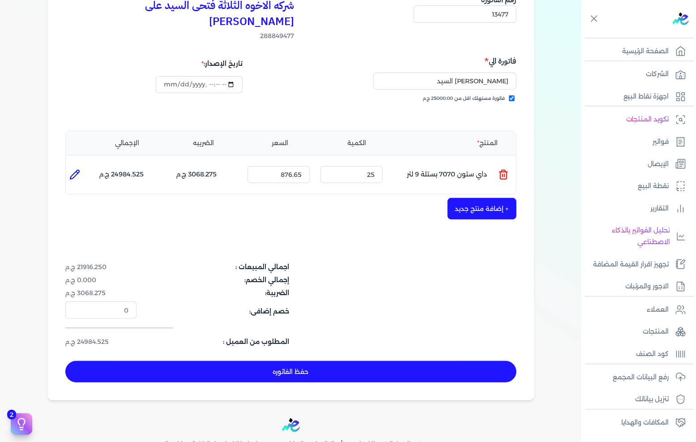
type input "[DATE]"
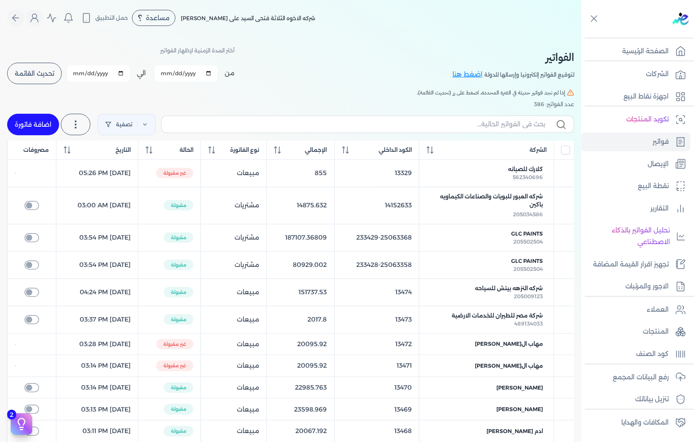
click at [33, 126] on link "اضافة فاتورة" at bounding box center [33, 124] width 52 height 21
select select "EGP"
select select "B"
select select "EGS"
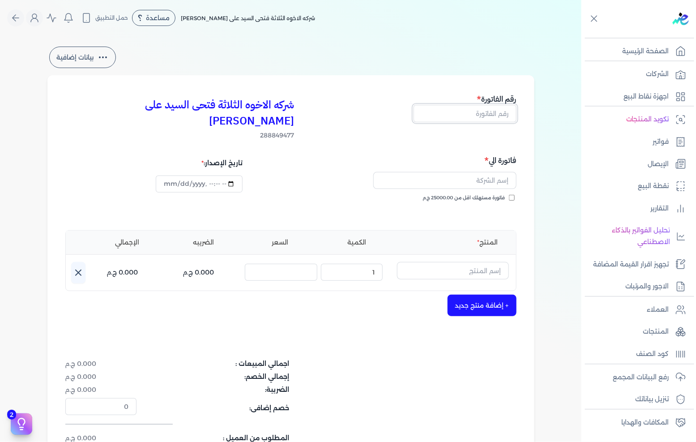
drag, startPoint x: 463, startPoint y: 109, endPoint x: 478, endPoint y: 106, distance: 15.5
click at [463, 109] on input "text" at bounding box center [465, 113] width 103 height 17
type input "13478"
click at [493, 194] on span "فاتورة مستهلك اقل من 25000.00 ج.م" at bounding box center [464, 197] width 82 height 7
click at [509, 195] on input "فاتورة مستهلك اقل من 25000.00 ج.م" at bounding box center [512, 198] width 6 height 6
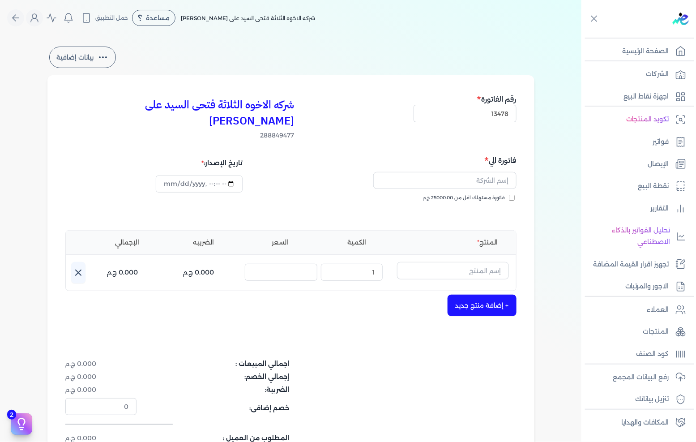
checkbox input "true"
click at [495, 172] on input "text" at bounding box center [444, 180] width 143 height 17
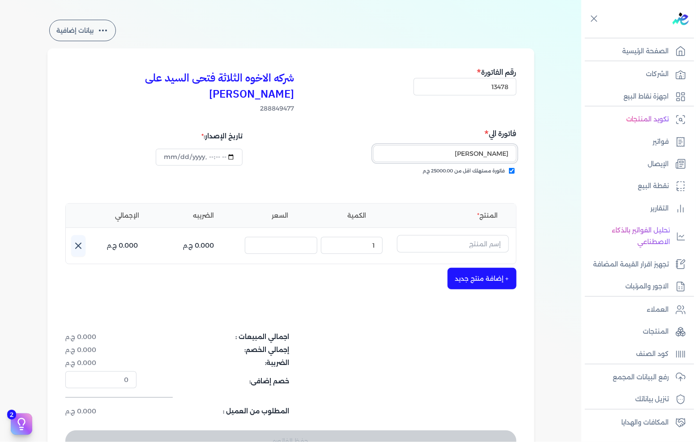
scroll to position [50, 0]
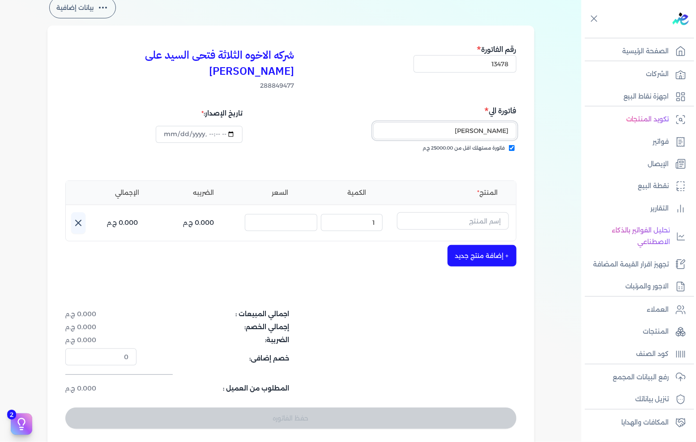
type input "[PERSON_NAME]"
click at [464, 212] on input "text" at bounding box center [453, 220] width 112 height 17
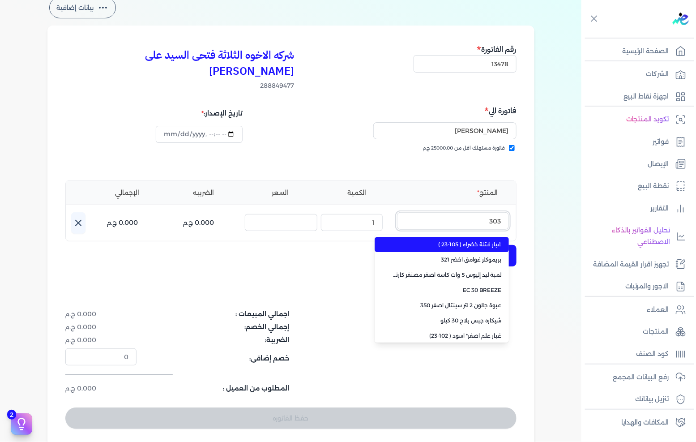
type input "3030"
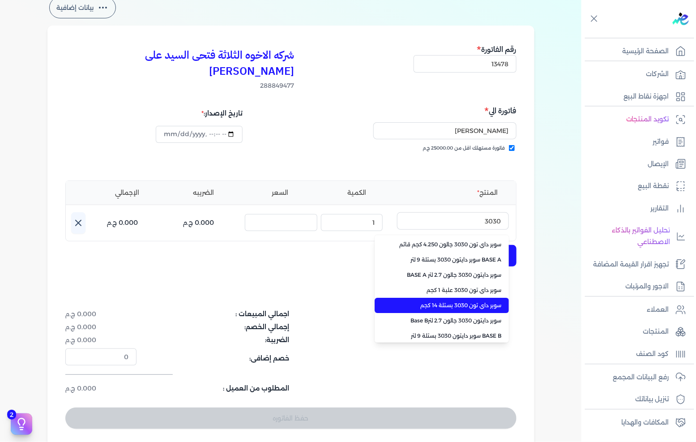
click at [463, 298] on li "سوبر داي تون 3030 بستلة 14 كجم" at bounding box center [442, 305] width 134 height 15
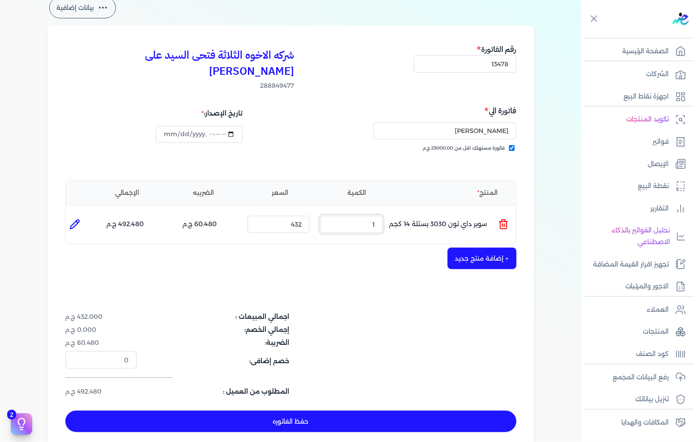
click at [371, 216] on input "1" at bounding box center [352, 224] width 62 height 17
type input "30"
click at [479, 248] on button "+ إضافة منتج جديد" at bounding box center [482, 258] width 69 height 21
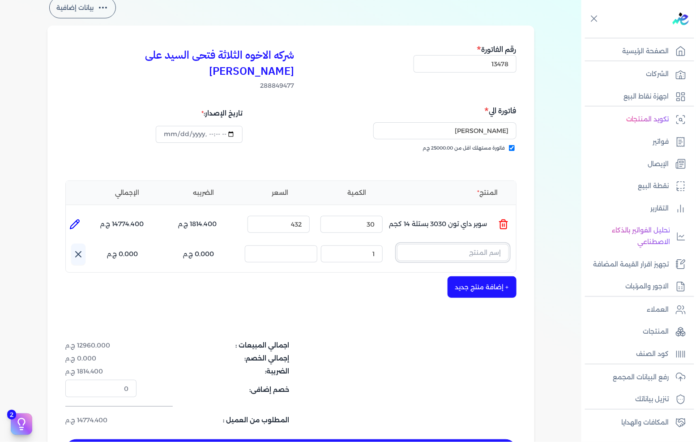
click at [424, 244] on input "text" at bounding box center [453, 252] width 112 height 17
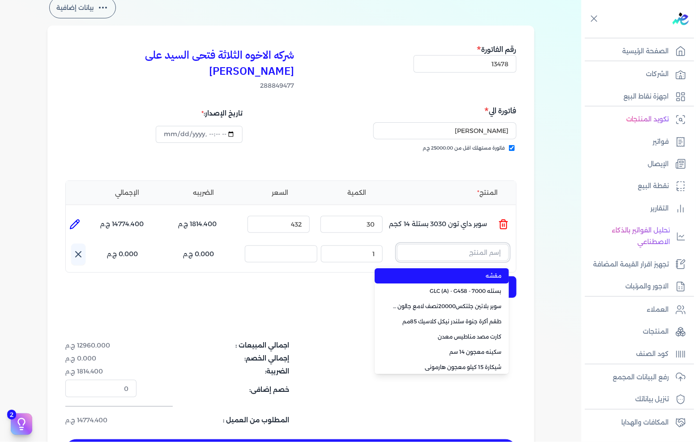
paste input "صبغات سي سي موف 613 عبوة 40 ملي"
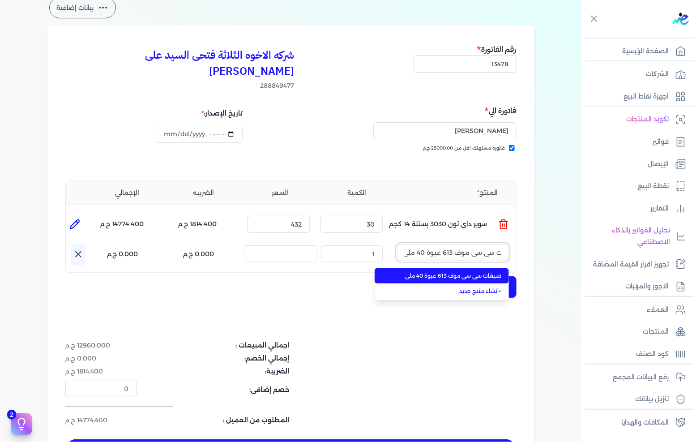
type input "صبغات سي سي موف 613 عبوة 40 ملي"
click at [436, 272] on span "صبغات سي سي موف 613 عبوة 40 ملي" at bounding box center [447, 276] width 109 height 8
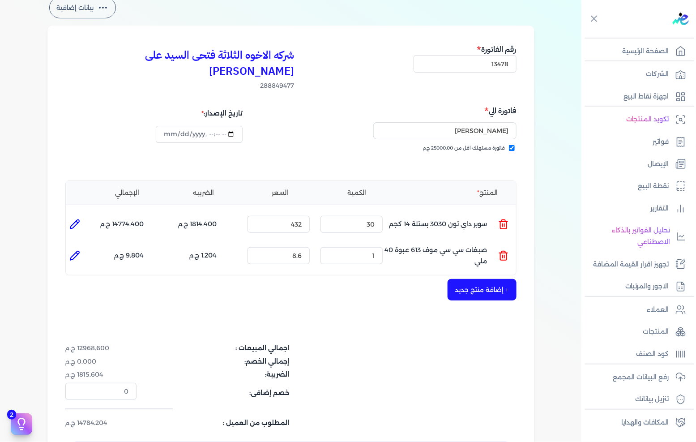
click at [345, 244] on div "الكمية : 1" at bounding box center [351, 256] width 69 height 24
click at [360, 247] on input "1" at bounding box center [352, 255] width 62 height 17
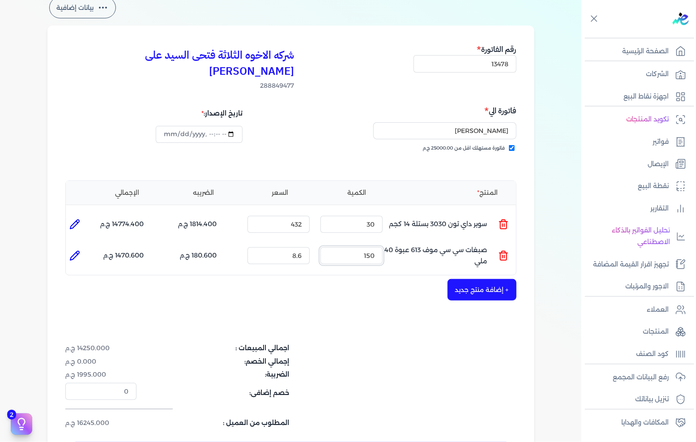
type input "150"
click at [473, 279] on button "+ إضافة منتج جديد" at bounding box center [482, 289] width 69 height 21
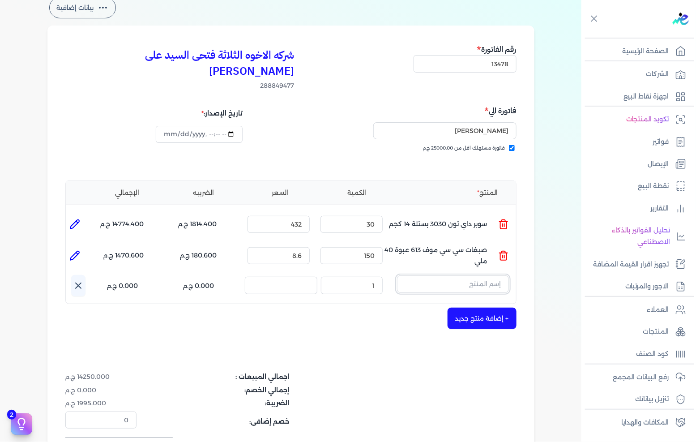
click at [460, 275] on input "text" at bounding box center [453, 283] width 112 height 17
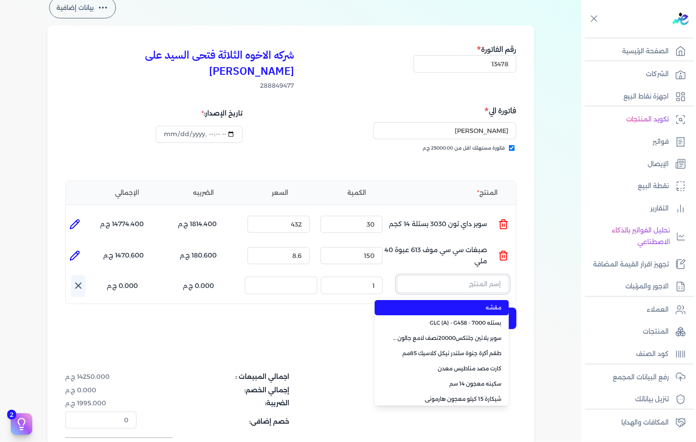
paste input "سيلر المقاوم 0017 جالون 2,400 لتر"
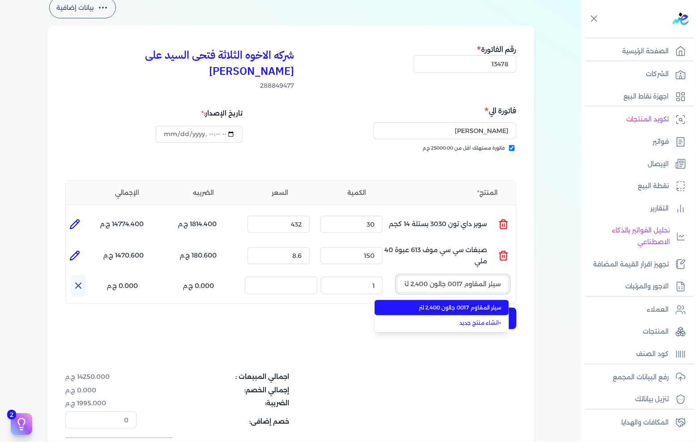
scroll to position [0, -1]
type input "سيلر المقاوم 0017 جالون 2,400 لتر"
click at [457, 304] on span "سيلر المقاوم 0017 جالون 2,400 لتر" at bounding box center [447, 308] width 109 height 8
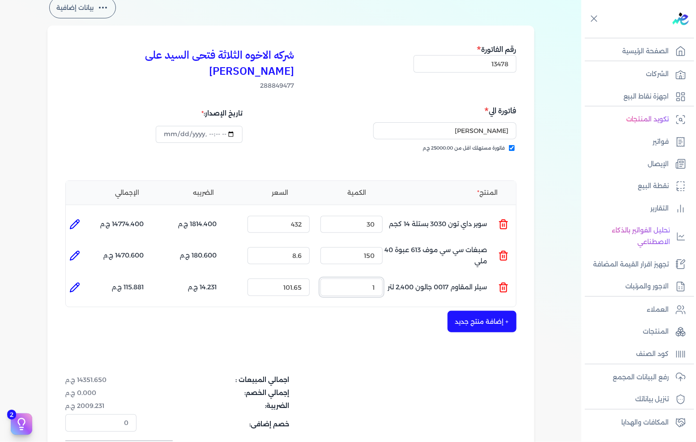
click at [375, 278] on input "1" at bounding box center [352, 286] width 62 height 17
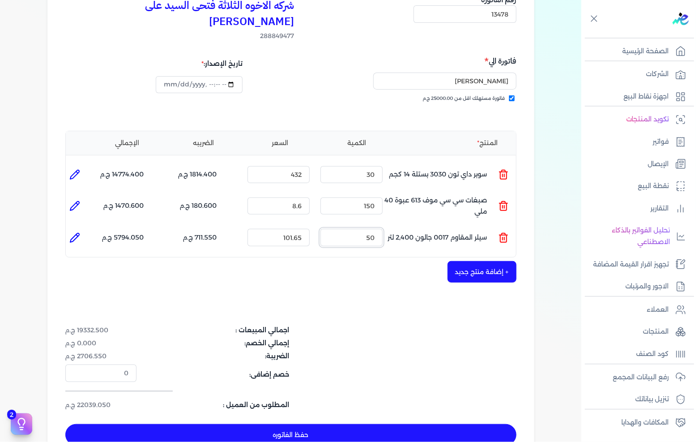
type input "50"
click at [318, 424] on button "حفظ الفاتوره" at bounding box center [290, 434] width 451 height 21
type input "[DATE]"
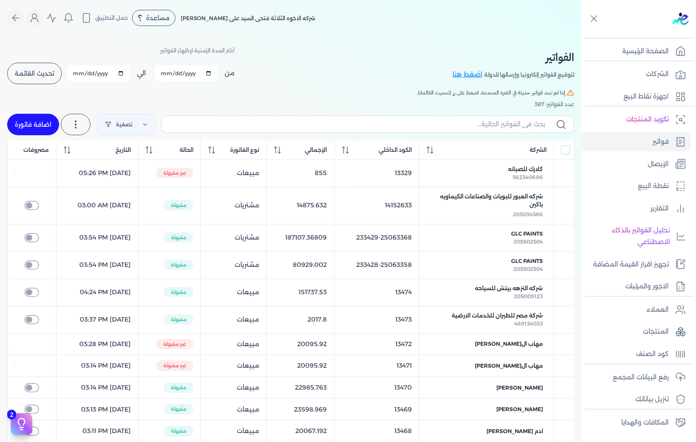
click at [43, 125] on link "اضافة فاتورة" at bounding box center [33, 124] width 52 height 21
select select "EGP"
select select "B"
select select "EGS"
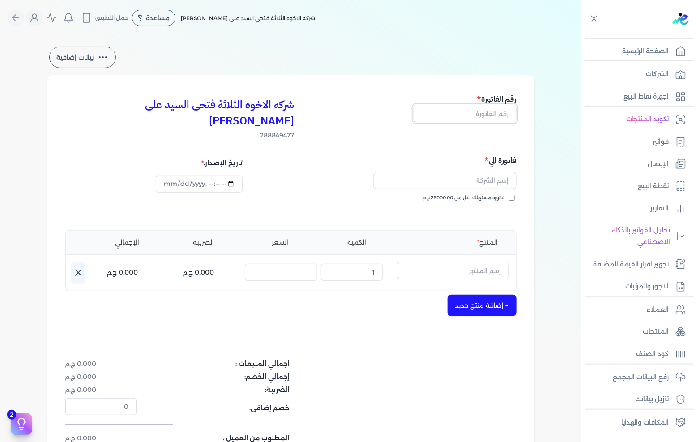
drag, startPoint x: 490, startPoint y: 120, endPoint x: 516, endPoint y: 116, distance: 26.3
click at [490, 120] on input "text" at bounding box center [465, 113] width 103 height 17
type input "13479"
click at [512, 194] on label "فاتورة مستهلك اقل من 25000.00 ج.م" at bounding box center [469, 197] width 92 height 7
click at [512, 195] on input "فاتورة مستهلك اقل من 25000.00 ج.م" at bounding box center [512, 198] width 6 height 6
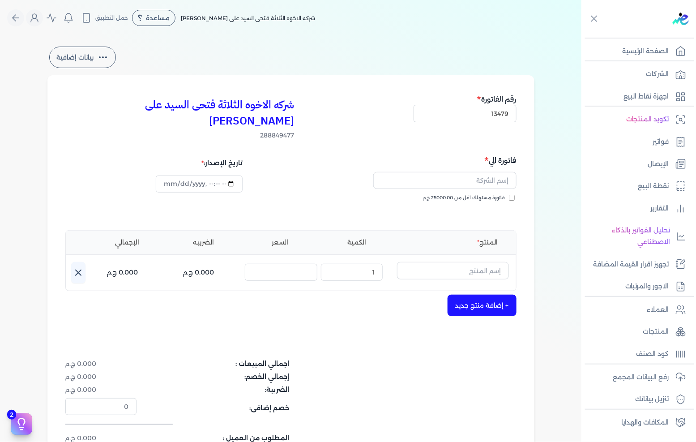
checkbox input "true"
click at [493, 172] on input "text" at bounding box center [444, 180] width 143 height 17
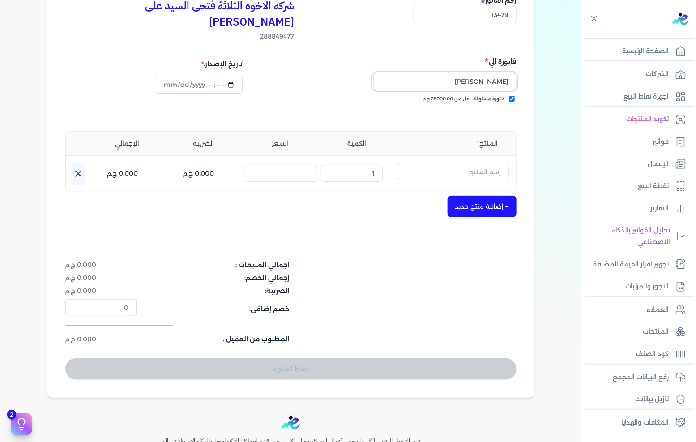
scroll to position [99, 0]
type input "[PERSON_NAME]"
click at [470, 163] on input "text" at bounding box center [453, 171] width 112 height 17
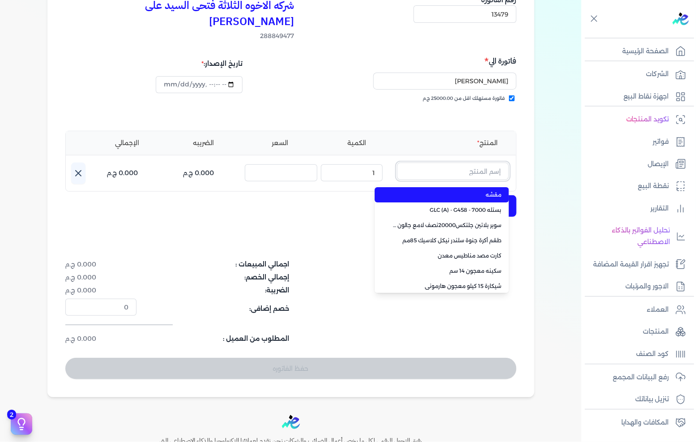
paste input "معجون شروخ فل تايم 013 علبة 1 لتر"
type input "معجون شروخ فل تايم 013 علبة 1 لتر"
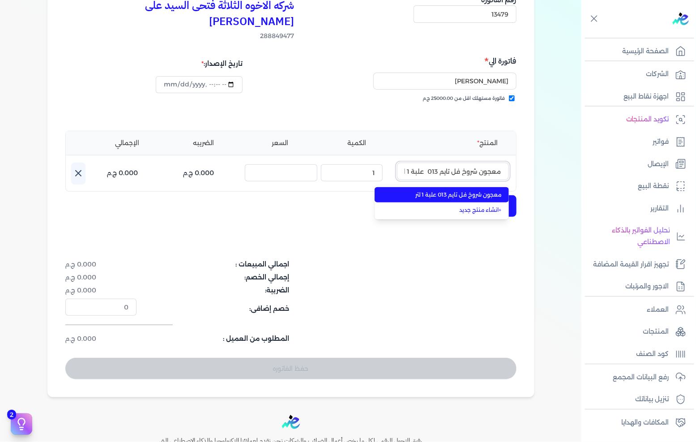
scroll to position [0, -5]
click at [450, 191] on span "معجون شروخ فل تايم 013 علبة 1 لتر" at bounding box center [447, 195] width 109 height 8
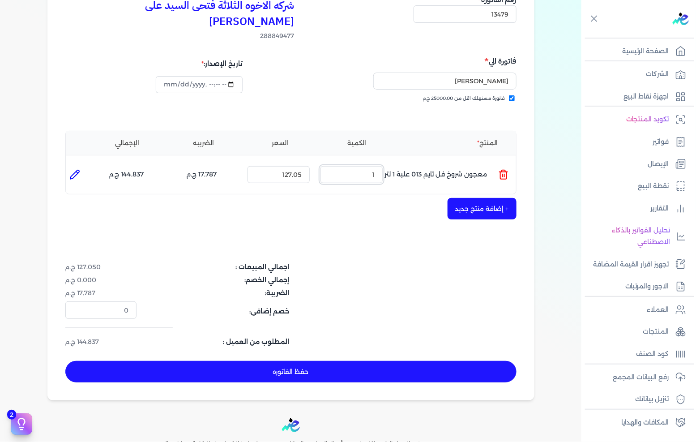
click at [368, 166] on input "1" at bounding box center [352, 174] width 62 height 17
type input "25"
click at [496, 198] on button "+ إضافة منتج جديد" at bounding box center [482, 208] width 69 height 21
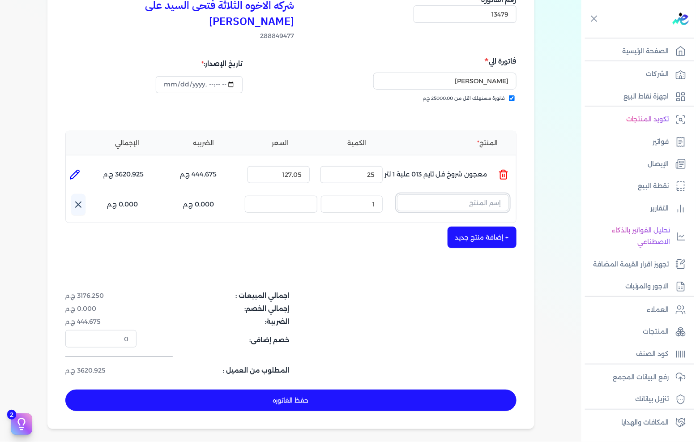
click at [438, 194] on input "text" at bounding box center [453, 202] width 112 height 17
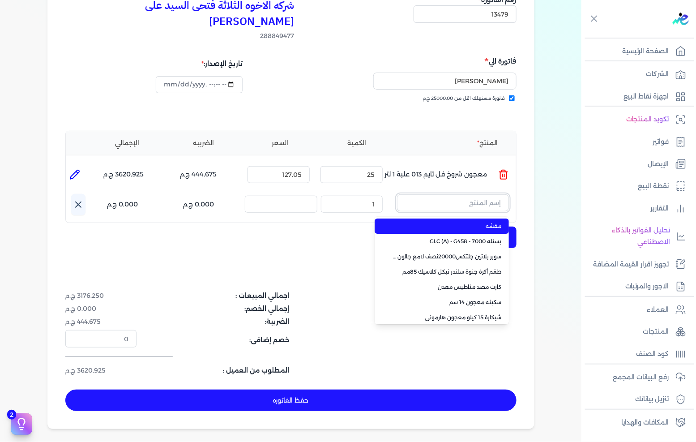
paste input "معجون اكريليك 900 شيكارة 15 كجم"
type input "معجون اكريليك 900 شيكارة 15 كجم"
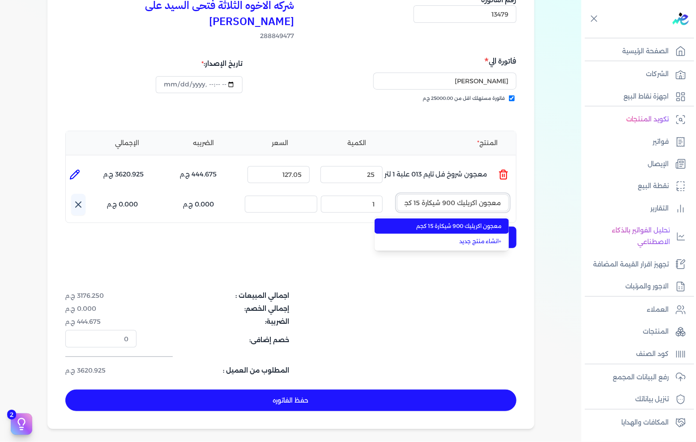
scroll to position [0, -3]
click at [428, 222] on span "معجون اكريليك 900 شيكارة 15 كجم" at bounding box center [447, 226] width 109 height 8
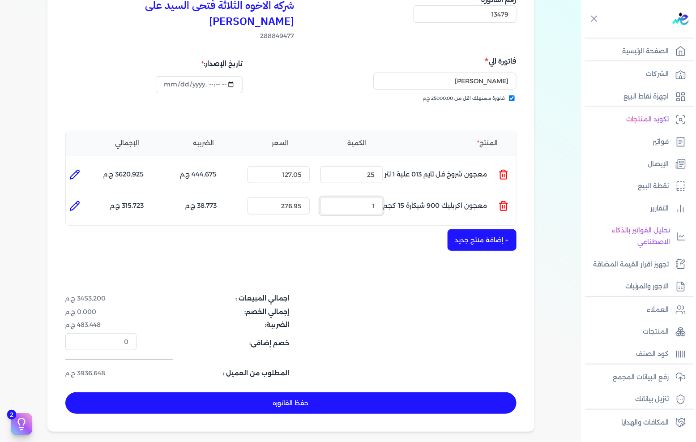
click at [354, 197] on input "1" at bounding box center [352, 205] width 62 height 17
click at [355, 197] on input "1" at bounding box center [352, 205] width 62 height 17
type input "30"
click at [494, 208] on div "المنتج الكمية السعر الضريبه الإجمالي المنتج : معجون شروخ فل تايم 013 علبة 1 لتر…" at bounding box center [290, 178] width 451 height 95
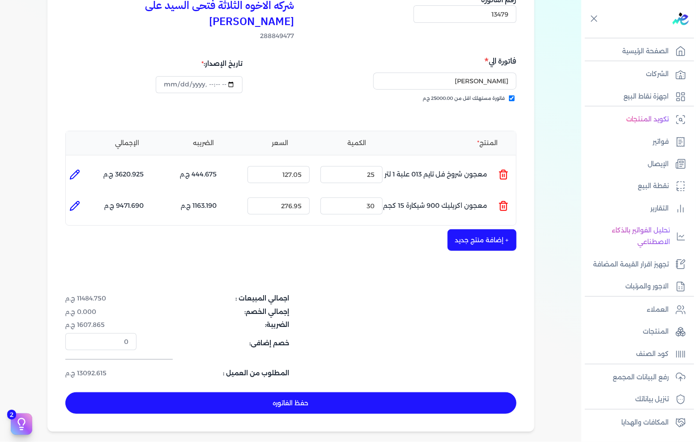
click at [487, 229] on button "+ إضافة منتج جديد" at bounding box center [482, 239] width 69 height 21
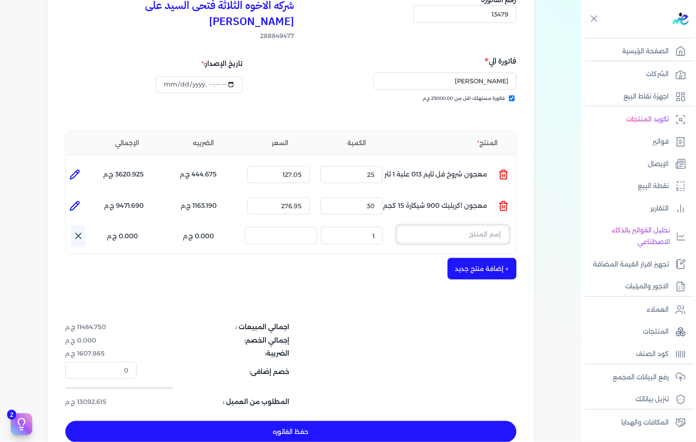
click at [428, 226] on input "text" at bounding box center [453, 234] width 112 height 17
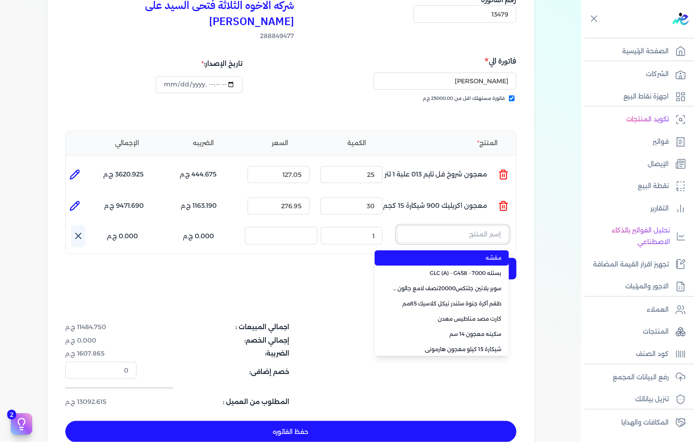
paste input "سوبر داي تون 3030 علبة 1 كجم"
type input "سوبر داي تون 3030 علبة 1 كجم"
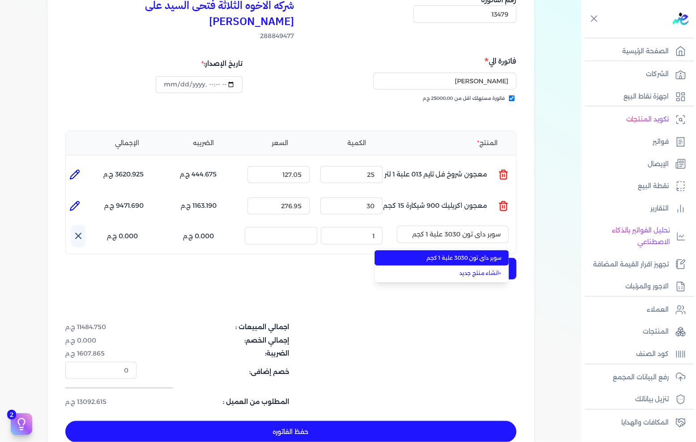
click at [423, 254] on span "سوبر داي تون 3030 علبة 1 كجم" at bounding box center [447, 258] width 109 height 8
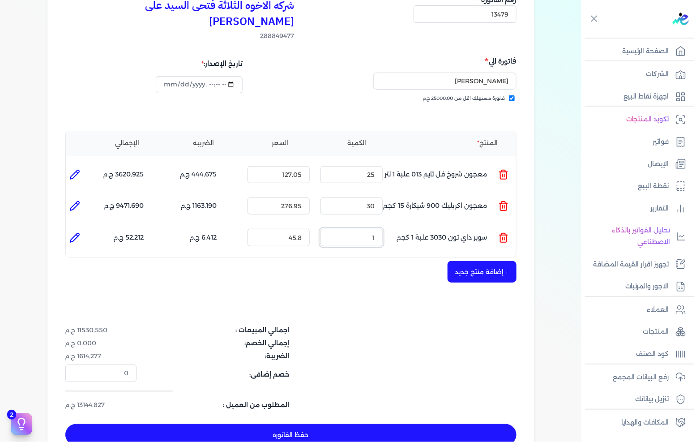
click at [346, 229] on input "1" at bounding box center [352, 237] width 62 height 17
type input "20"
click at [488, 261] on button "+ إضافة منتج جديد" at bounding box center [482, 271] width 69 height 21
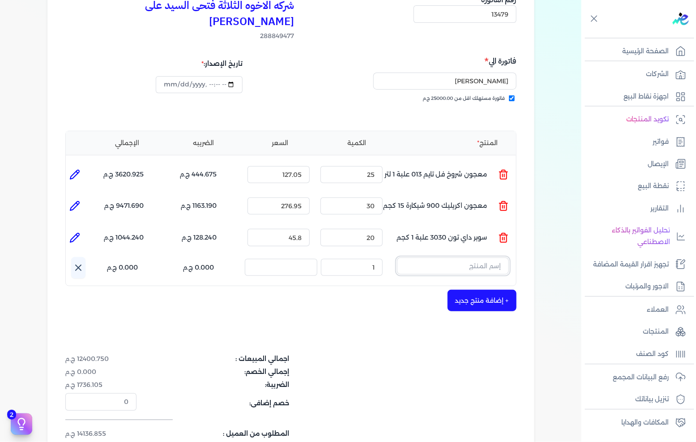
click at [475, 257] on input "text" at bounding box center [453, 265] width 112 height 17
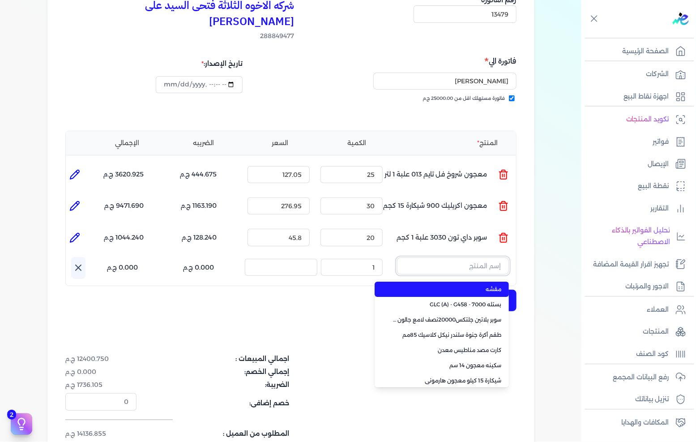
paste input "ستارت ميتاليك ذهبي علبة 0.190 لتر"
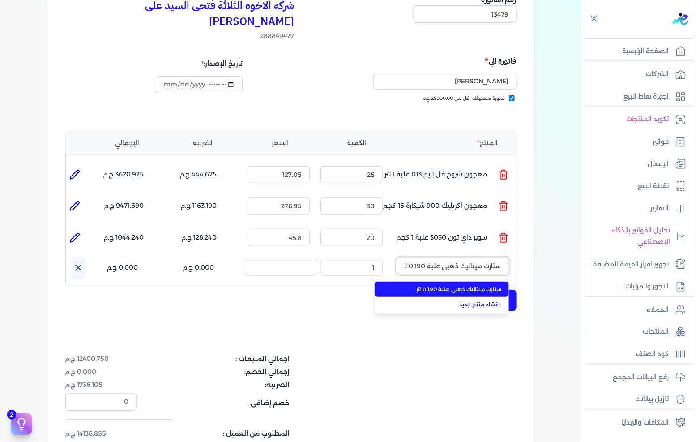
scroll to position [0, -2]
type input "ستارت ميتاليك ذهبي علبة 0.190 لتر"
click at [460, 285] on span "ستارت ميتاليك ذهبي علبة 0.190 لتر" at bounding box center [447, 289] width 109 height 8
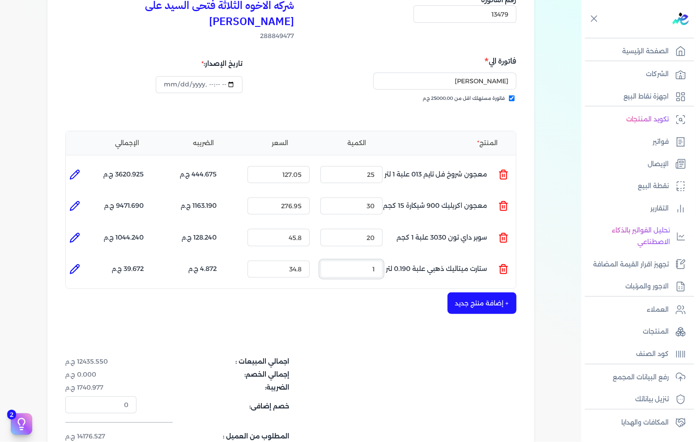
click at [354, 261] on input "1" at bounding box center [352, 269] width 62 height 17
type input "30"
click at [476, 298] on div "شركه الاخوه الثلاثة فتحى السيد على [PERSON_NAME] 288849477 رقم الفاتورة 13479 ف…" at bounding box center [290, 235] width 487 height 519
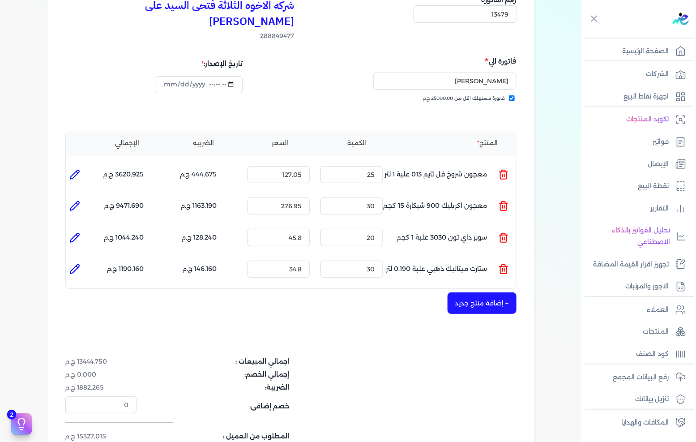
click at [481, 292] on button "+ إضافة منتج جديد" at bounding box center [482, 302] width 69 height 21
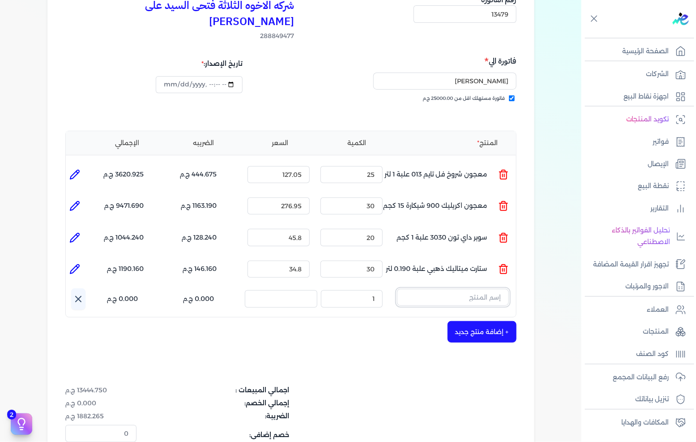
click at [442, 289] on input "text" at bounding box center [453, 297] width 112 height 17
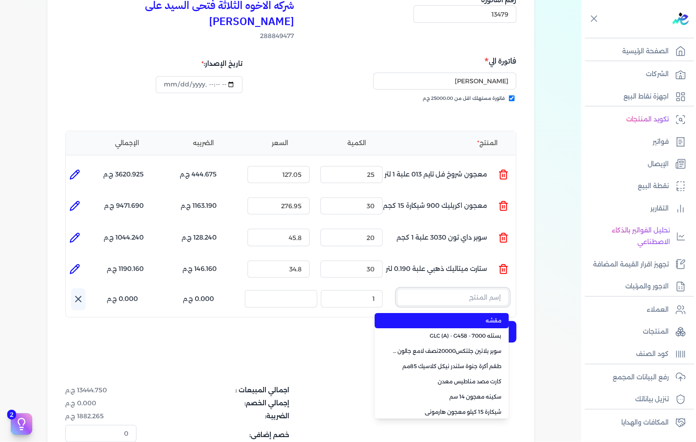
paste input "امبيانس كلر فلفتووا بيز جالون 2.700 لتر"
type input "امبيانس كلر فلفتووا بيز جالون 2.700 لتر"
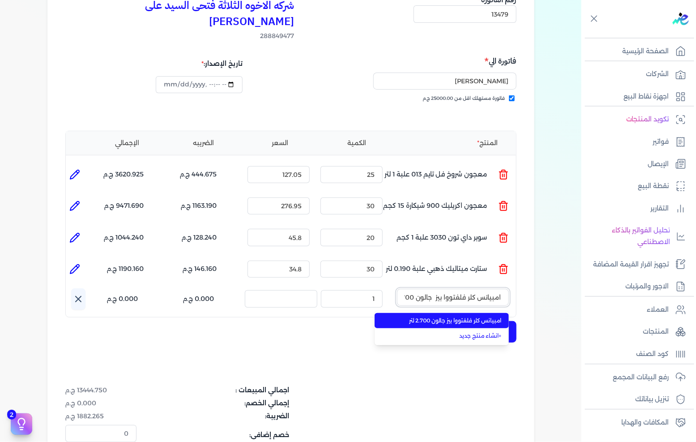
scroll to position [0, -14]
click at [463, 313] on li "امبيانس كلر فلفتووا بيز جالون 2.700 لتر" at bounding box center [442, 320] width 134 height 15
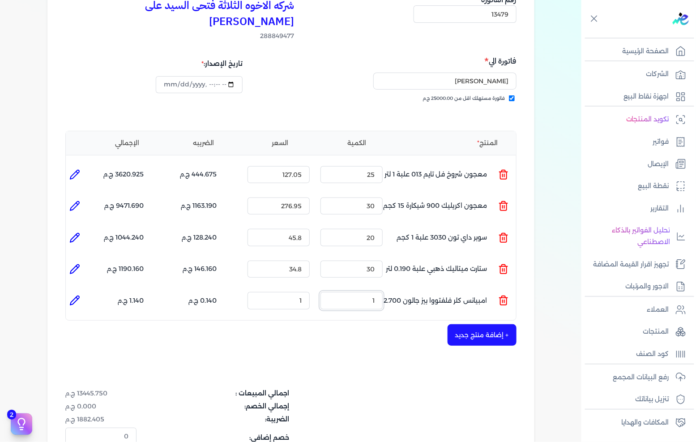
click at [356, 292] on input "1" at bounding box center [352, 300] width 62 height 17
click at [301, 292] on input "1" at bounding box center [279, 300] width 62 height 17
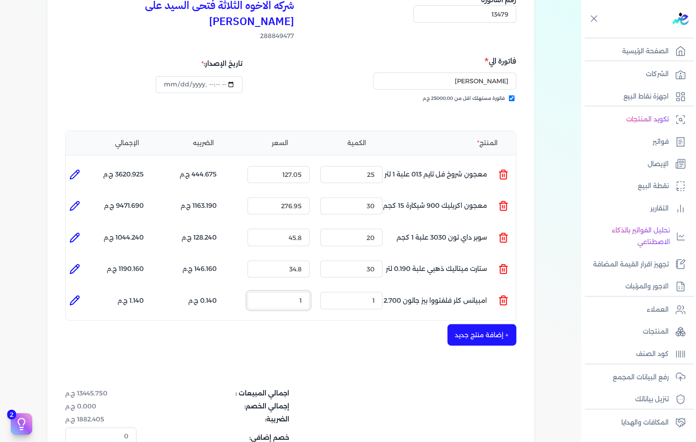
click at [301, 292] on input "1" at bounding box center [279, 300] width 62 height 17
paste input "020.91"
type input "1020.91"
click at [373, 292] on input "1" at bounding box center [352, 300] width 62 height 17
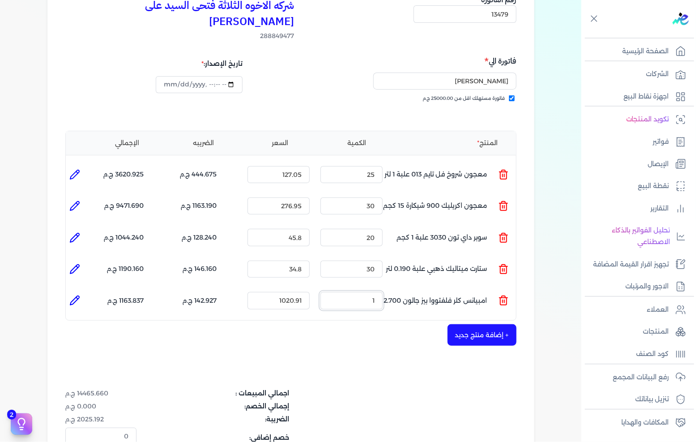
click at [373, 292] on input "1" at bounding box center [352, 300] width 62 height 17
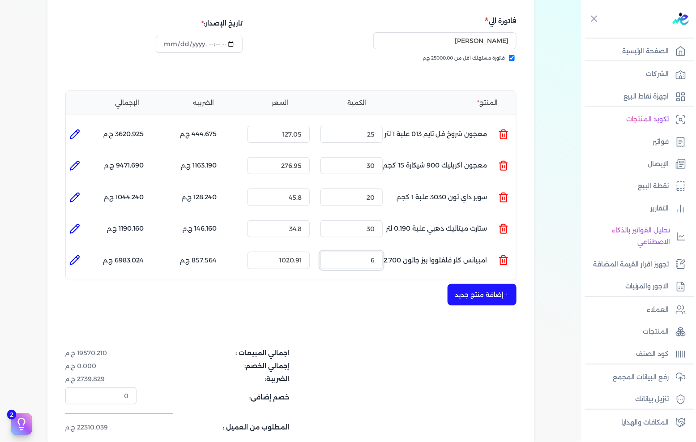
scroll to position [149, 0]
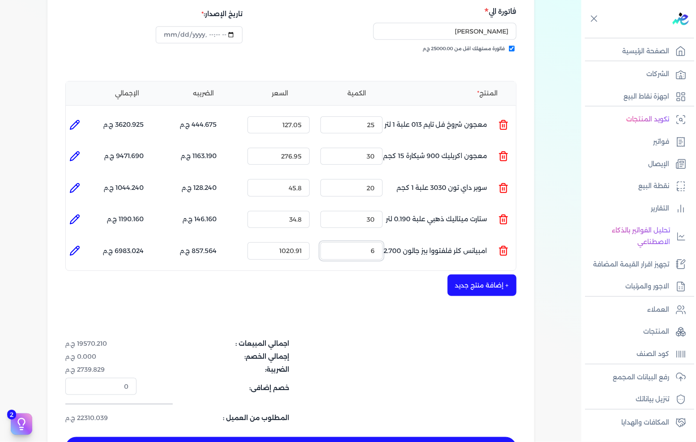
type input "6"
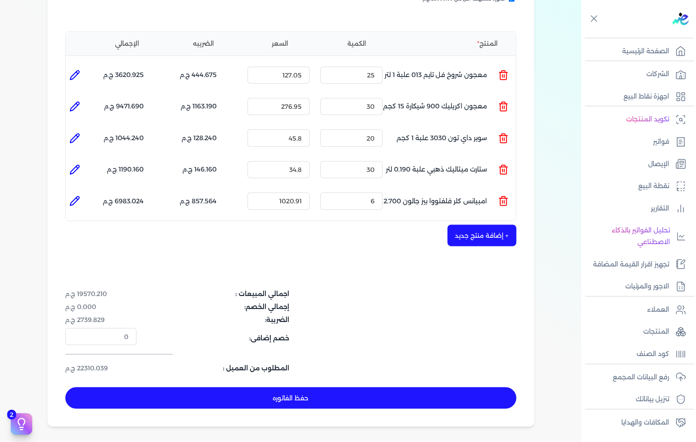
click at [307, 387] on button "حفظ الفاتوره" at bounding box center [290, 397] width 451 height 21
type input "[DATE]"
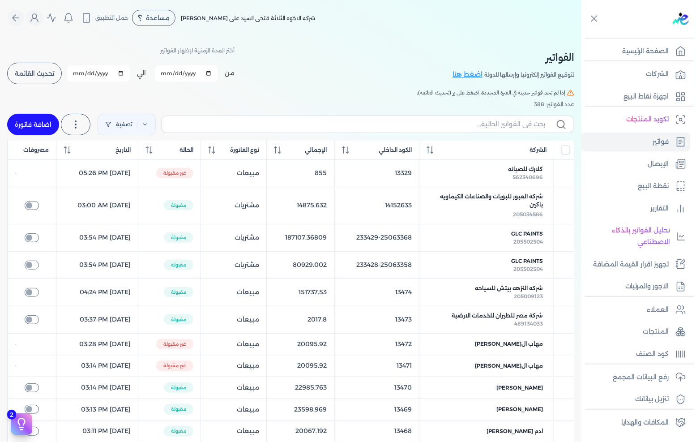
click at [49, 126] on link "اضافة فاتورة" at bounding box center [33, 124] width 52 height 21
select select "EGP"
select select "B"
select select "EGS"
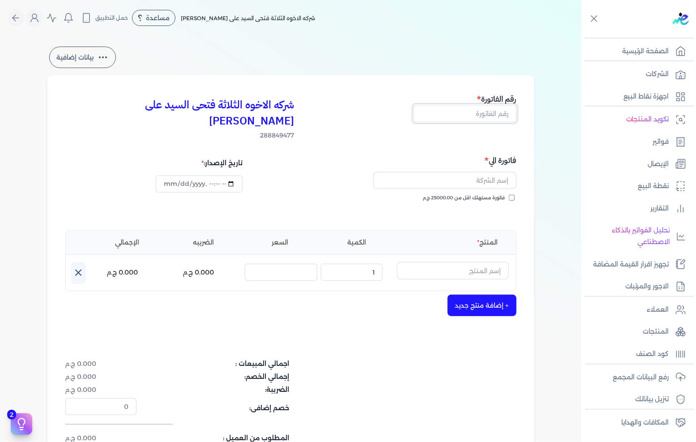
drag, startPoint x: 491, startPoint y: 116, endPoint x: 503, endPoint y: 114, distance: 12.2
click at [491, 116] on input "text" at bounding box center [465, 113] width 103 height 17
type input "13480"
click at [499, 194] on span "فاتورة مستهلك اقل من 25000.00 ج.م" at bounding box center [464, 197] width 82 height 7
click at [509, 195] on input "فاتورة مستهلك اقل من 25000.00 ج.م" at bounding box center [512, 198] width 6 height 6
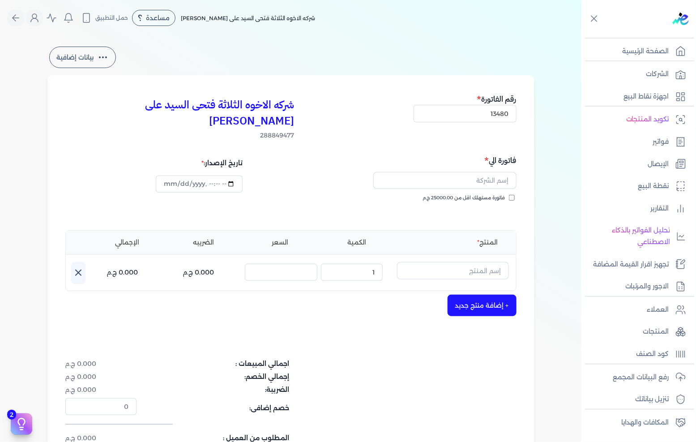
checkbox input "true"
click at [502, 172] on input "text" at bounding box center [444, 180] width 143 height 17
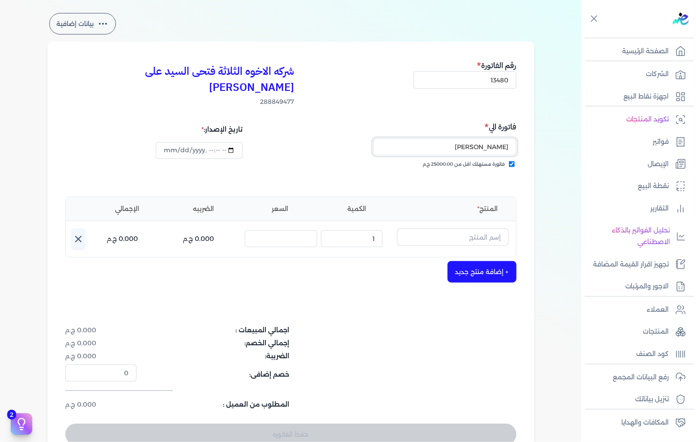
scroll to position [50, 0]
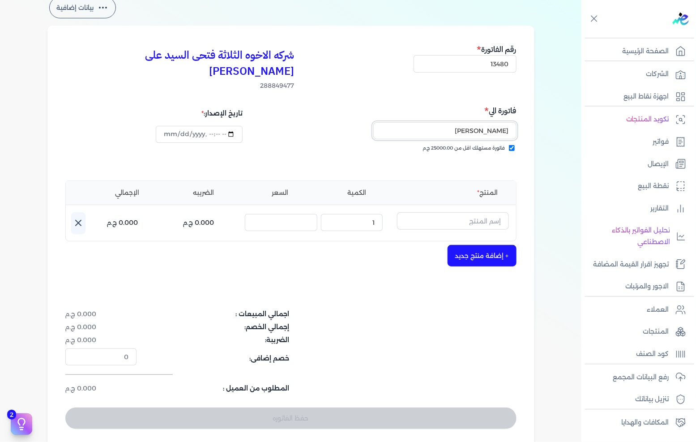
type input "[PERSON_NAME]"
click at [470, 212] on input "text" at bounding box center [453, 220] width 112 height 17
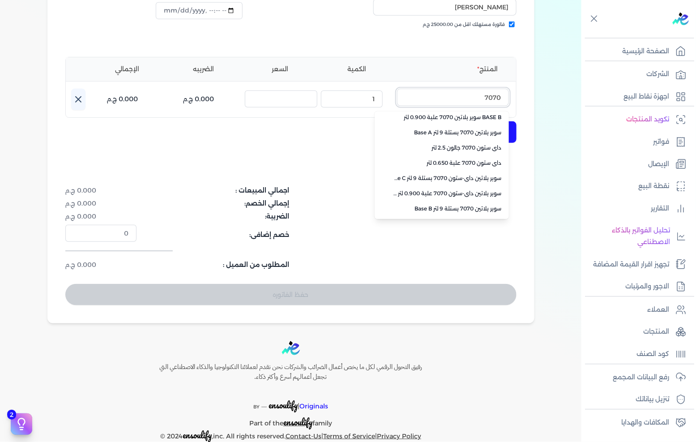
scroll to position [200, 0]
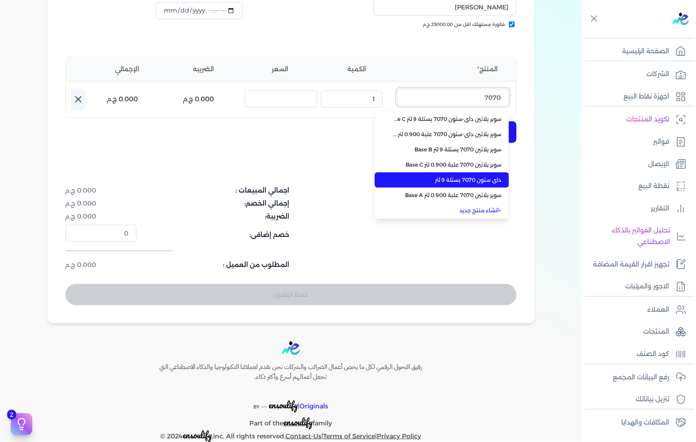
type input "7070"
click at [453, 176] on span "داي ستون 7070 بستلة 9 لتر" at bounding box center [447, 180] width 109 height 8
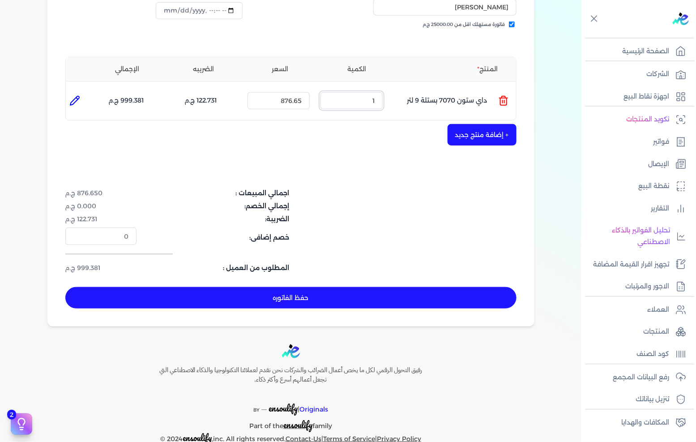
click at [355, 92] on input "1" at bounding box center [352, 100] width 62 height 17
type input "20"
click at [495, 128] on button "+ إضافة منتج جديد" at bounding box center [482, 134] width 69 height 21
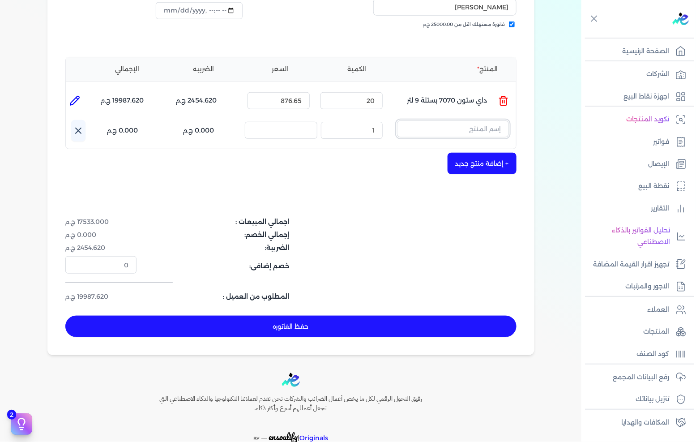
click at [440, 120] on input "text" at bounding box center [453, 128] width 112 height 17
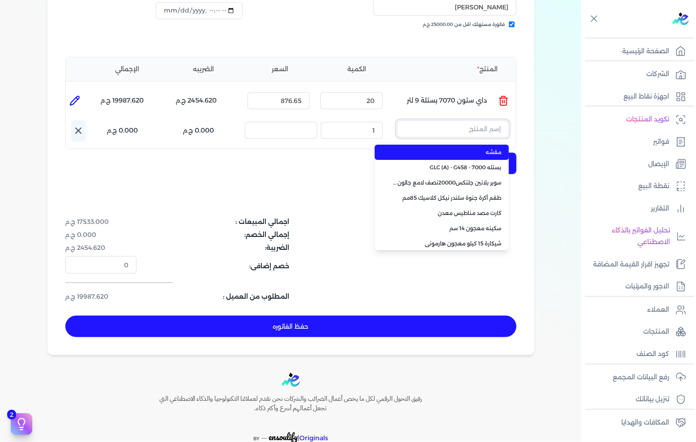
paste input "ستارت بلاستيك بستلة 8 لتر"
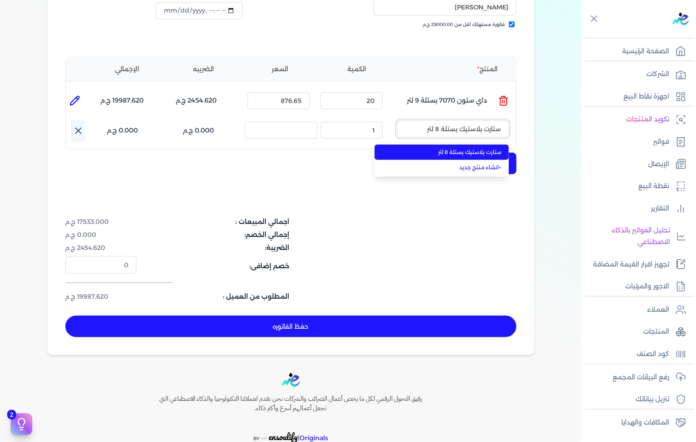
type input "ستارت بلاستيك بستلة 8 لتر"
click at [425, 148] on span "ستارت بلاستيك بستلة 8 لتر" at bounding box center [447, 152] width 109 height 8
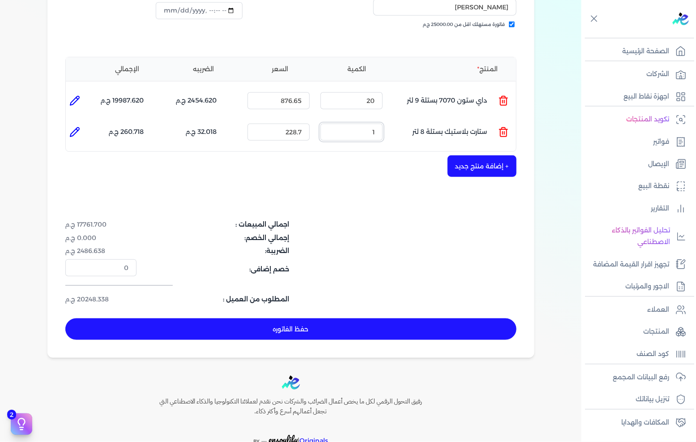
click at [364, 124] on input "1" at bounding box center [352, 132] width 62 height 17
type input "10"
click at [431, 318] on button "حفظ الفاتوره" at bounding box center [290, 328] width 451 height 21
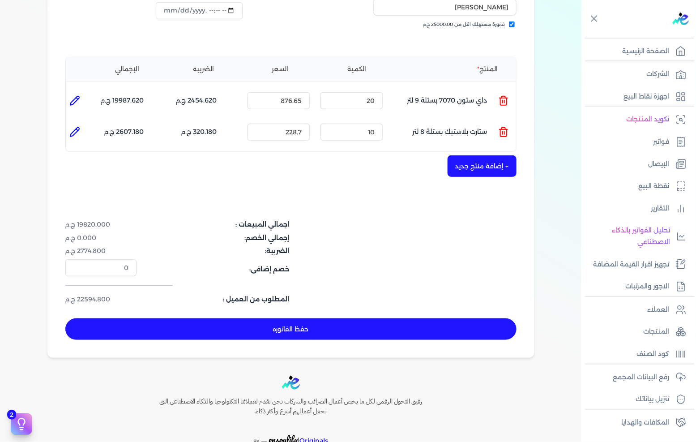
type input "[DATE]"
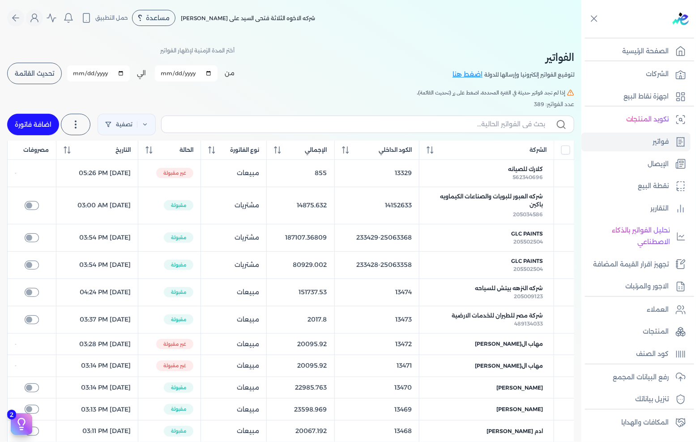
click at [33, 122] on link "اضافة فاتورة" at bounding box center [33, 124] width 52 height 21
select select "EGP"
select select "B"
select select "EGS"
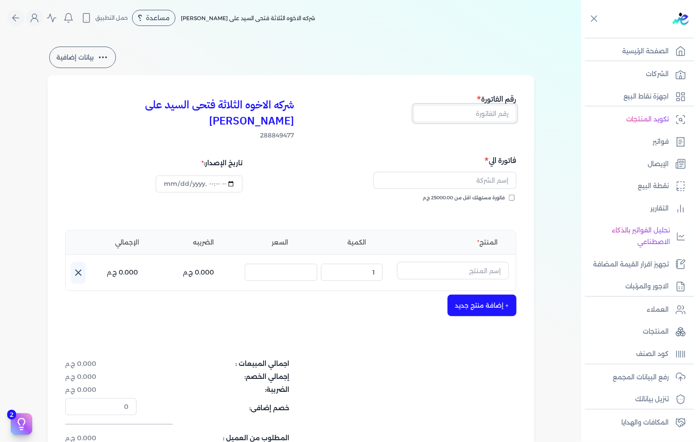
click at [445, 109] on input "text" at bounding box center [465, 113] width 103 height 17
type input "13481"
click at [493, 175] on button "button" at bounding box center [444, 182] width 143 height 21
click at [487, 194] on span "فاتورة مستهلك اقل من 25000.00 ج.م" at bounding box center [464, 197] width 82 height 7
click at [509, 195] on input "فاتورة مستهلك اقل من 25000.00 ج.م" at bounding box center [512, 198] width 6 height 6
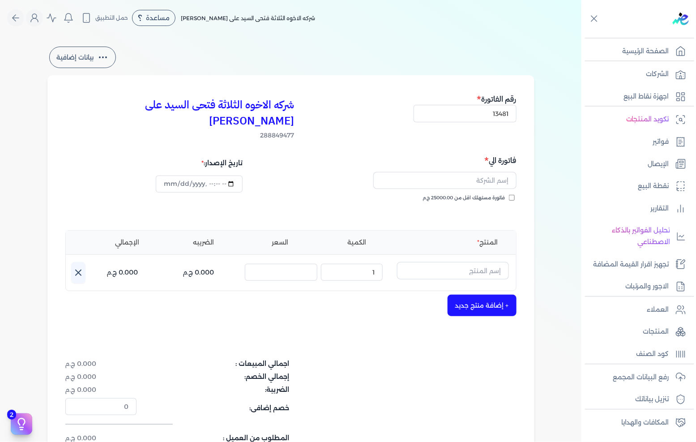
checkbox input "true"
click at [501, 172] on input "text" at bounding box center [444, 180] width 143 height 17
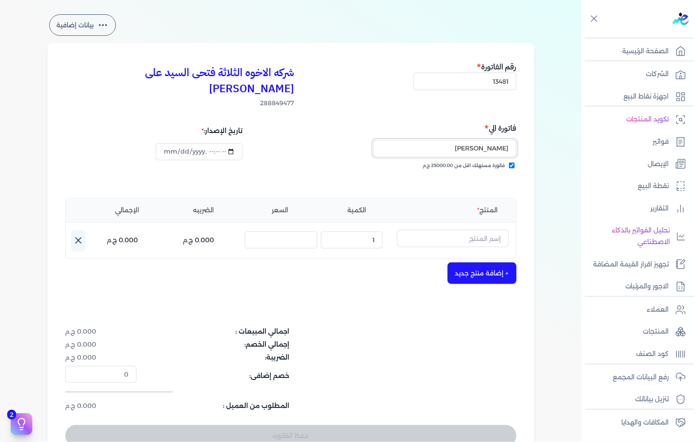
scroll to position [50, 0]
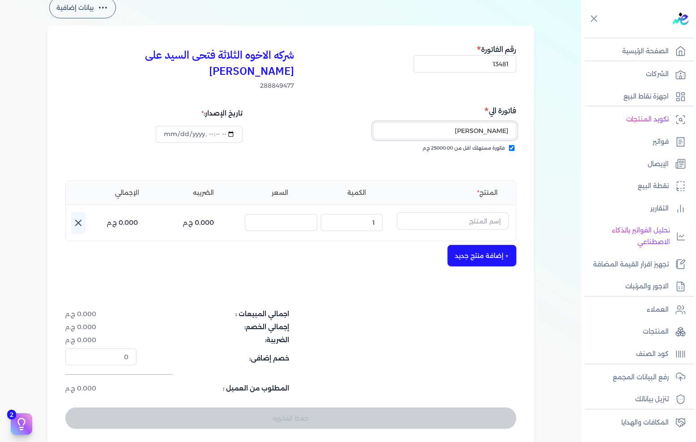
type input "[PERSON_NAME]"
click at [464, 212] on input "text" at bounding box center [453, 220] width 112 height 17
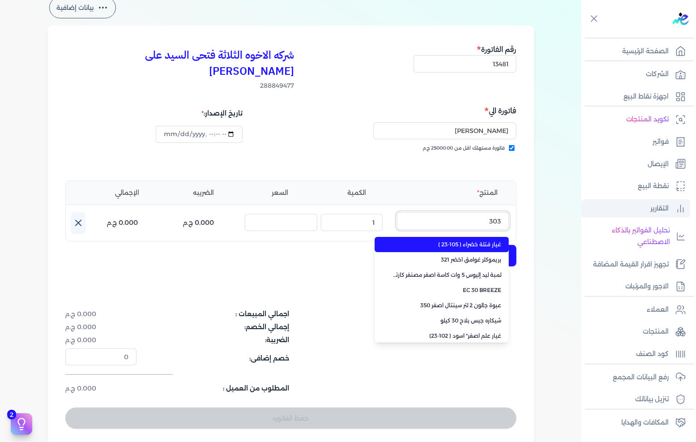
type input "3030"
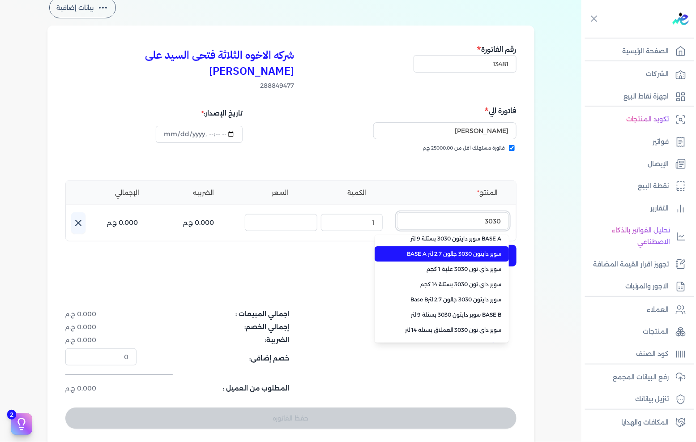
scroll to position [33, 0]
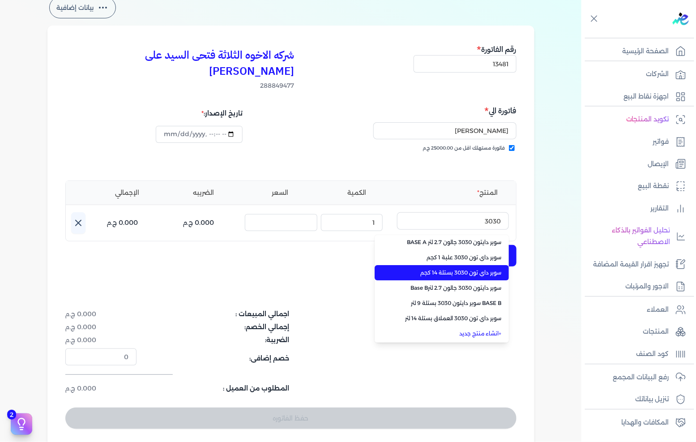
click at [473, 269] on span "سوبر داي تون 3030 بستلة 14 كجم" at bounding box center [447, 273] width 109 height 8
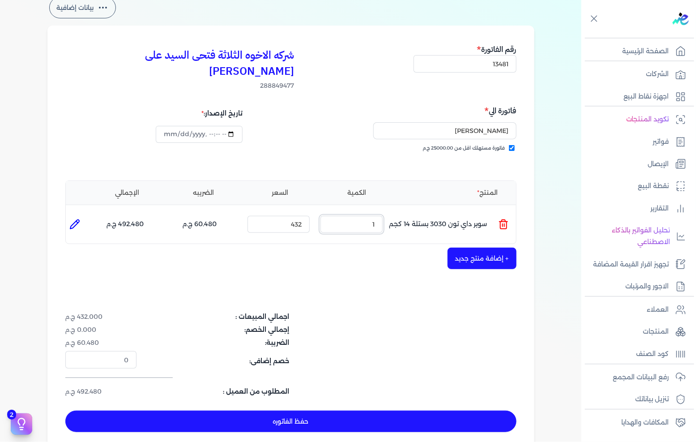
click at [359, 216] on input "1" at bounding box center [352, 224] width 62 height 17
drag, startPoint x: 359, startPoint y: 201, endPoint x: 440, endPoint y: 211, distance: 82.1
click at [363, 216] on input "1" at bounding box center [352, 224] width 62 height 17
type input "30"
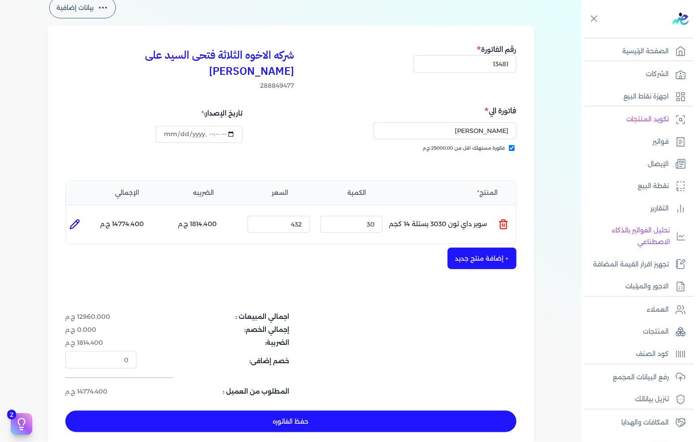
click at [503, 248] on button "+ إضافة منتج جديد" at bounding box center [482, 258] width 69 height 21
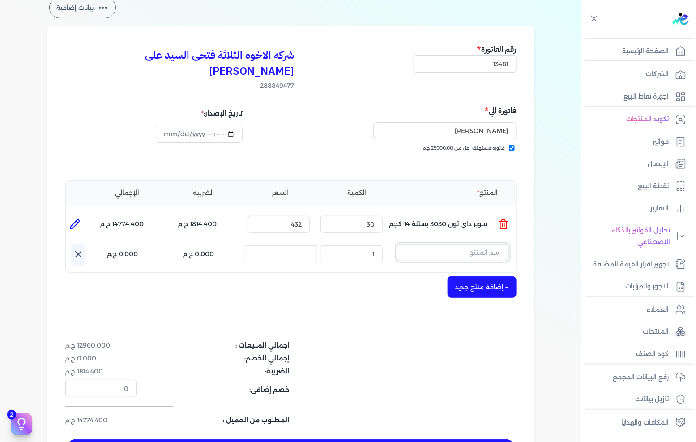
click at [477, 244] on input "text" at bounding box center [453, 252] width 112 height 17
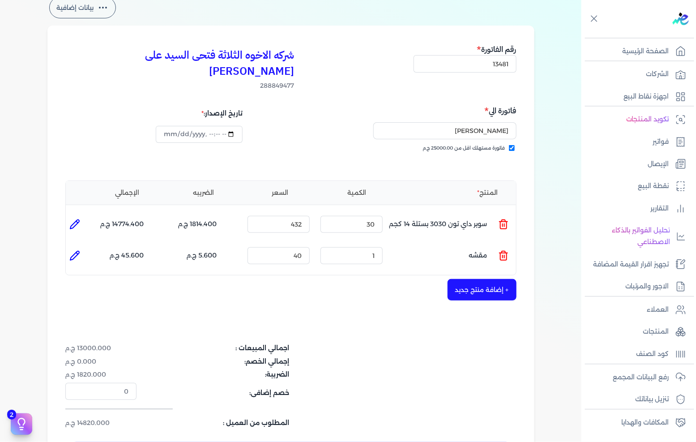
click at [494, 244] on ul "المنتج : مقشه الكمية : 1 السعر : 40 الضريبه : 5.600 ج.م الإجمالي : 45.600 ج.م" at bounding box center [291, 256] width 450 height 24
click at [509, 250] on icon at bounding box center [503, 255] width 11 height 11
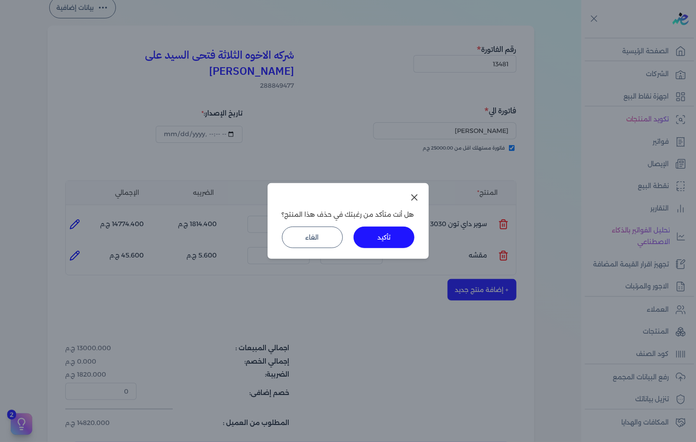
click at [412, 233] on div "تأكيد الغاء" at bounding box center [348, 237] width 133 height 21
click at [411, 233] on button "تأكيد" at bounding box center [384, 237] width 61 height 21
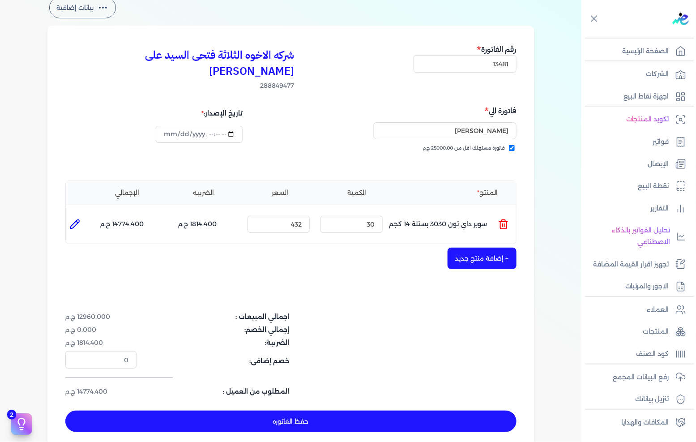
click at [493, 248] on button "+ إضافة منتج جديد" at bounding box center [482, 258] width 69 height 21
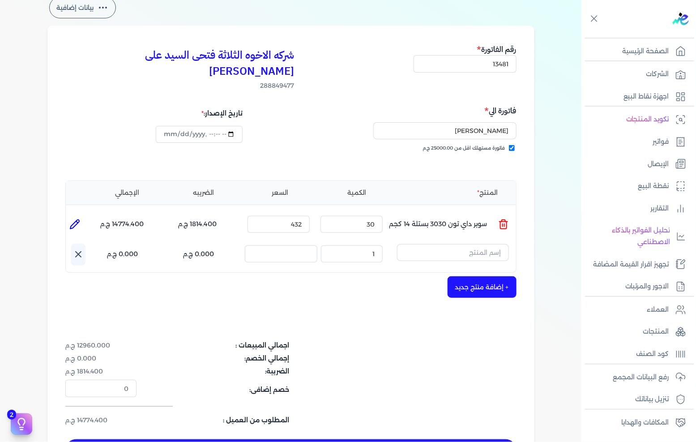
click at [493, 244] on input "text" at bounding box center [453, 252] width 112 height 17
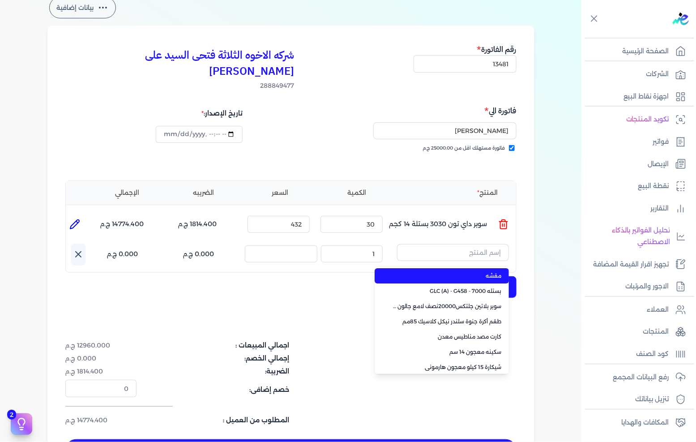
type input "ورنيش بيور 1901 علبة 0.900 لتر"
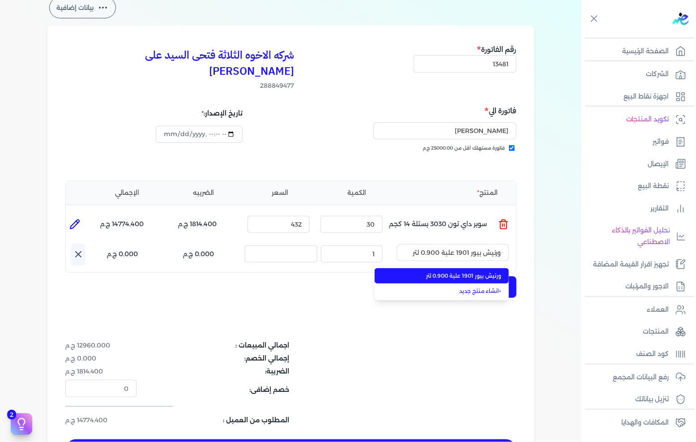
click at [476, 268] on li "ورنيش بيور 1901 علبة 0.900 لتر" at bounding box center [442, 275] width 134 height 15
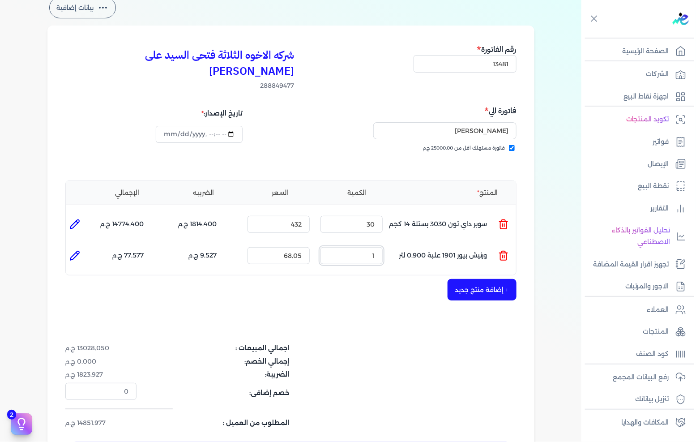
click at [368, 247] on input "1" at bounding box center [352, 255] width 62 height 17
type input "25"
click at [476, 279] on button "+ إضافة منتج جديد" at bounding box center [482, 289] width 69 height 21
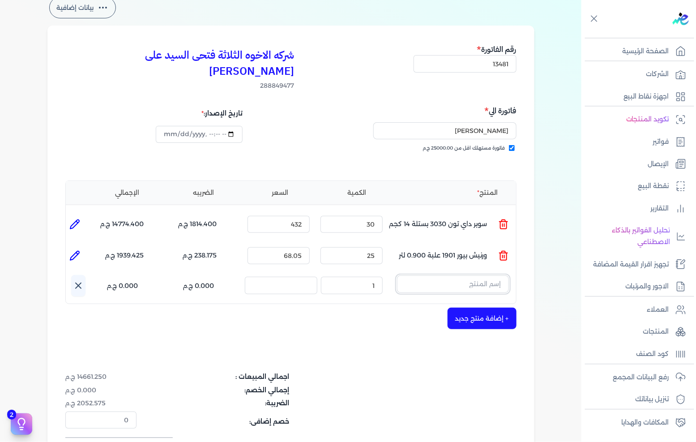
click at [487, 275] on input "text" at bounding box center [453, 283] width 112 height 17
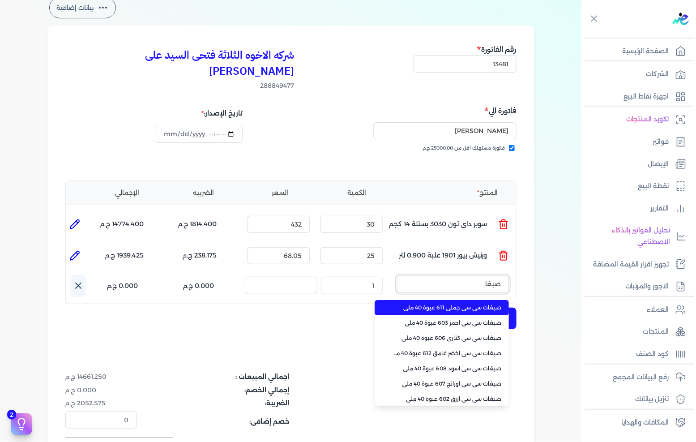
type input "صبغات"
click at [466, 300] on li "صبغات سي سي جملي 611 عبوة 40 ملي" at bounding box center [442, 307] width 134 height 15
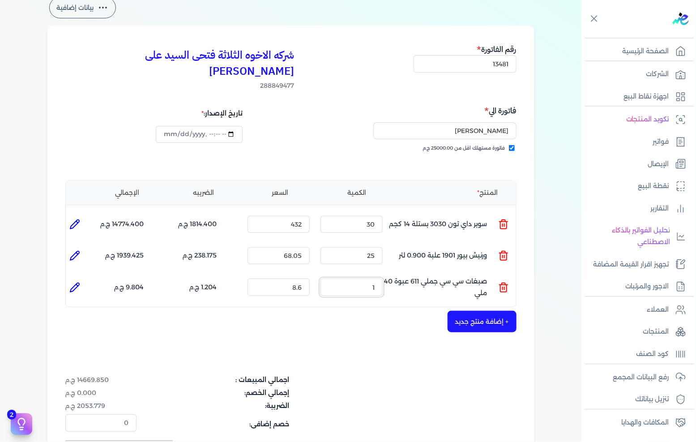
click at [377, 278] on input "1" at bounding box center [352, 286] width 62 height 17
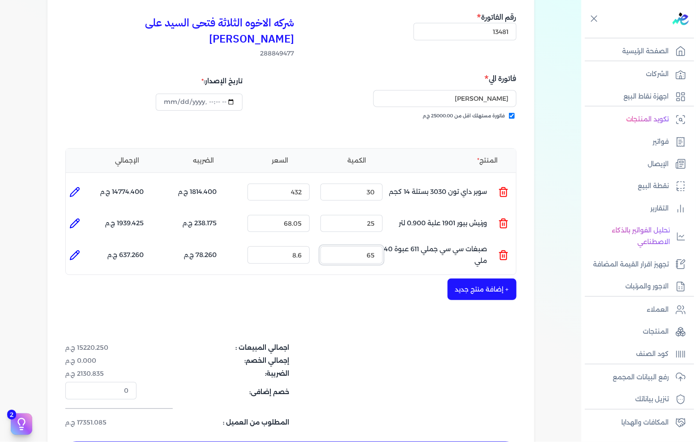
scroll to position [99, 0]
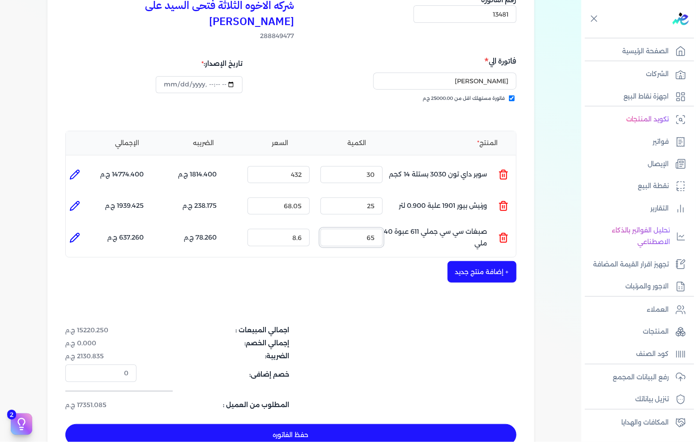
type input "65"
click at [330, 426] on button "حفظ الفاتوره" at bounding box center [290, 434] width 451 height 21
type input "[DATE]"
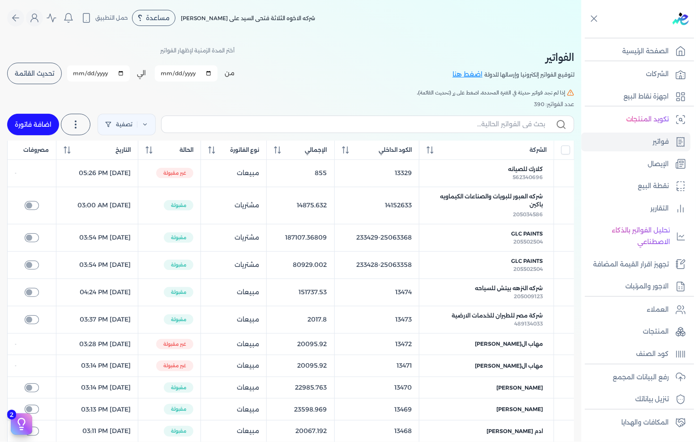
click at [31, 114] on link "اضافة فاتورة" at bounding box center [33, 124] width 52 height 21
select select "EGP"
select select "B"
select select "EGS"
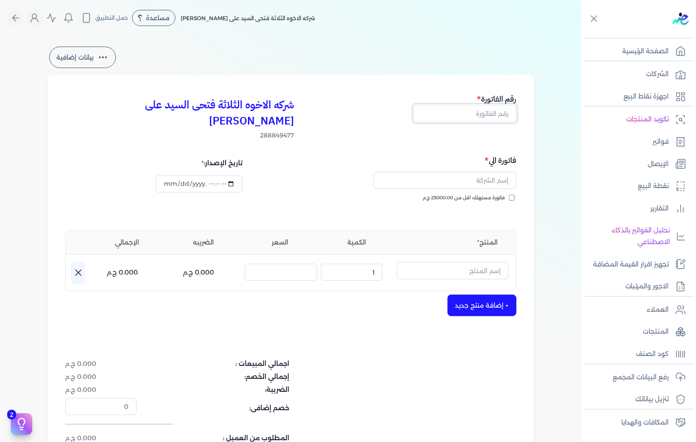
drag, startPoint x: 496, startPoint y: 112, endPoint x: 507, endPoint y: 108, distance: 12.1
click at [496, 112] on input "text" at bounding box center [465, 113] width 103 height 17
type input "13482"
click at [495, 194] on span "فاتورة مستهلك اقل من 25000.00 ج.م" at bounding box center [464, 197] width 82 height 7
click at [509, 195] on input "فاتورة مستهلك اقل من 25000.00 ج.م" at bounding box center [512, 198] width 6 height 6
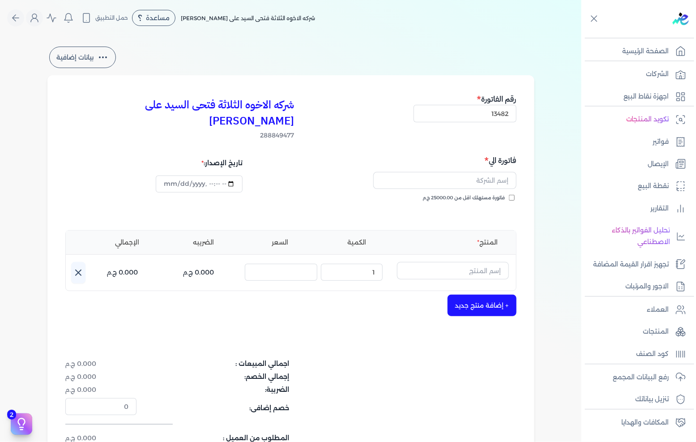
checkbox input "true"
click at [498, 172] on input "text" at bounding box center [444, 180] width 143 height 17
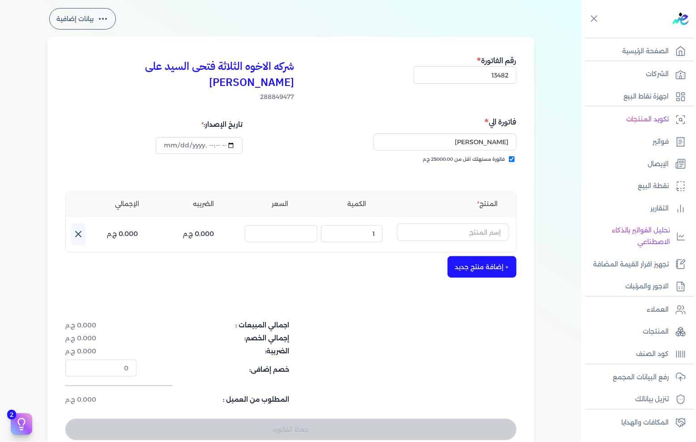
scroll to position [50, 0]
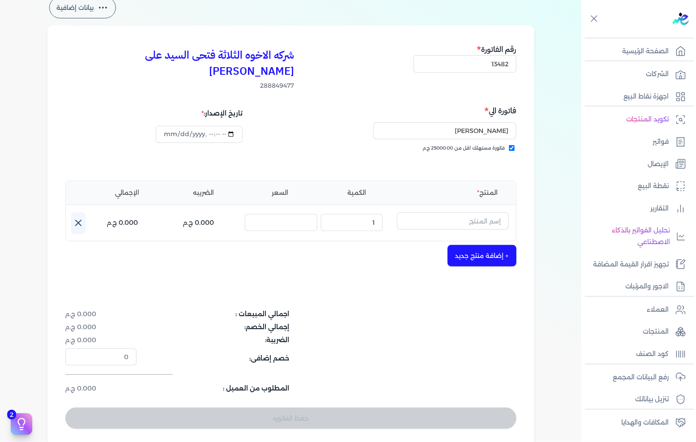
type input "[PERSON_NAME]"
click at [464, 212] on input "text" at bounding box center [453, 220] width 112 height 17
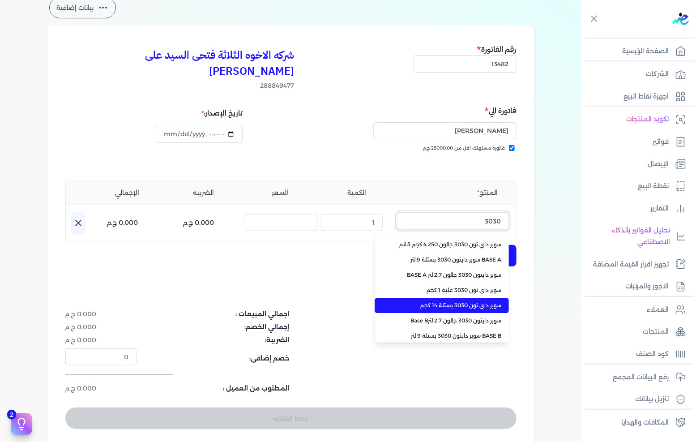
type input "3030"
click at [462, 301] on span "سوبر داي تون 3030 بستلة 14 كجم" at bounding box center [447, 305] width 109 height 8
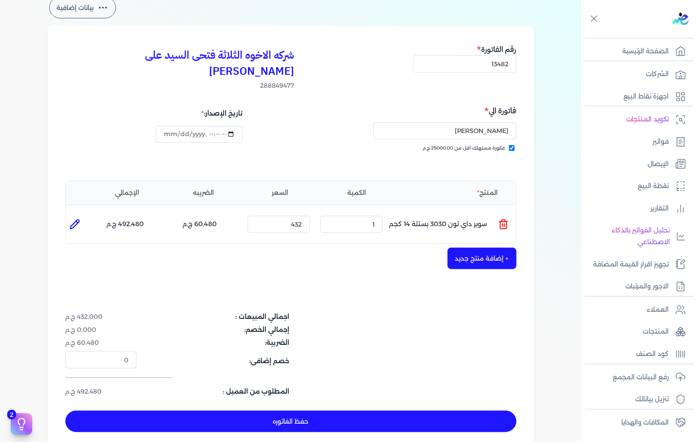
click at [347, 218] on div "الكمية : 1" at bounding box center [351, 224] width 69 height 24
click at [352, 216] on input "1" at bounding box center [352, 224] width 62 height 17
type input "26"
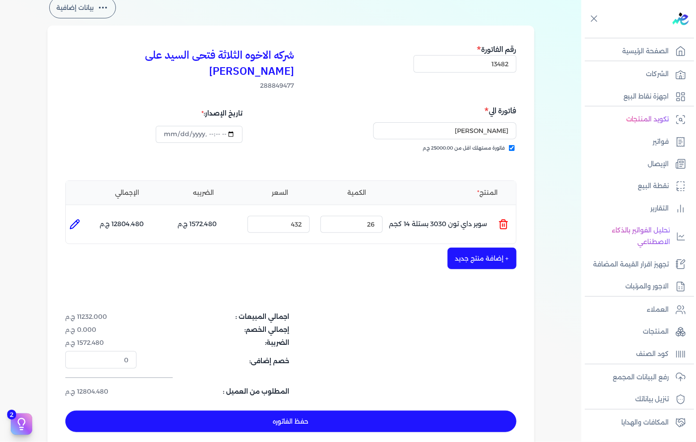
click at [458, 248] on button "+ إضافة منتج جديد" at bounding box center [482, 258] width 69 height 21
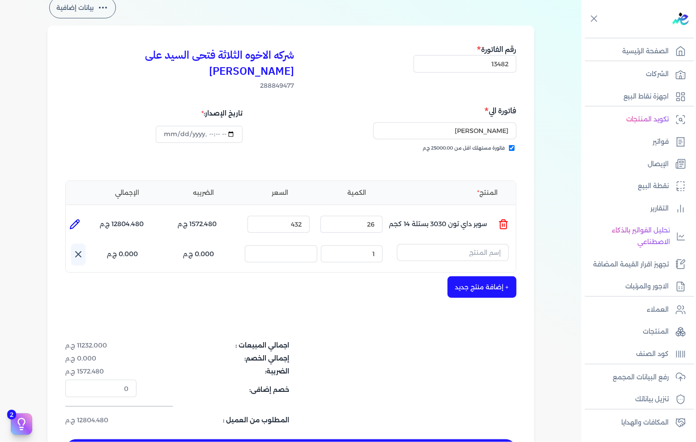
click at [482, 248] on button "button" at bounding box center [453, 254] width 112 height 21
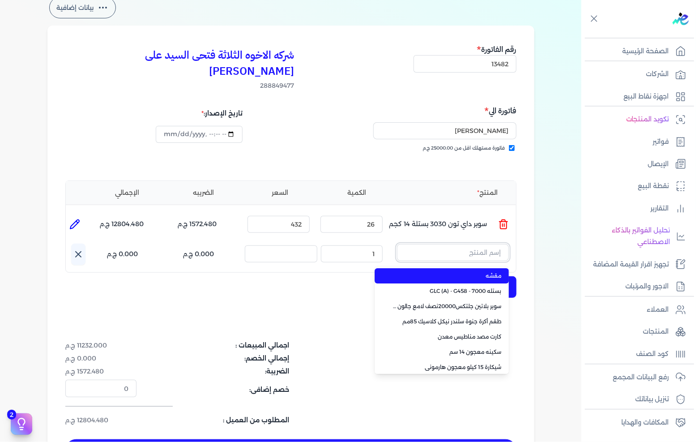
click at [483, 244] on input "text" at bounding box center [453, 252] width 112 height 17
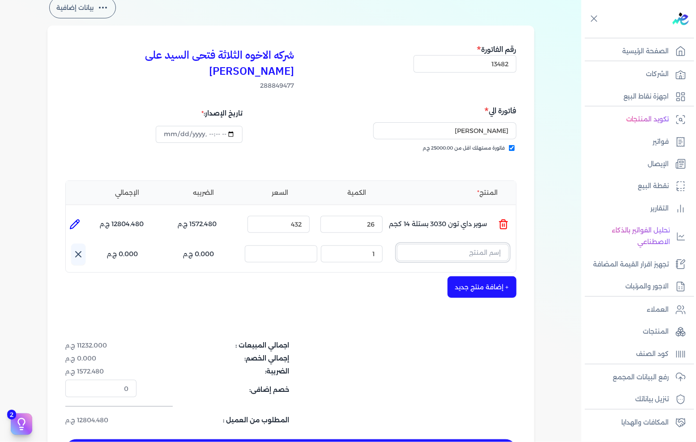
paste input "معجون داي تون 100 شيكارة 15 كجم"
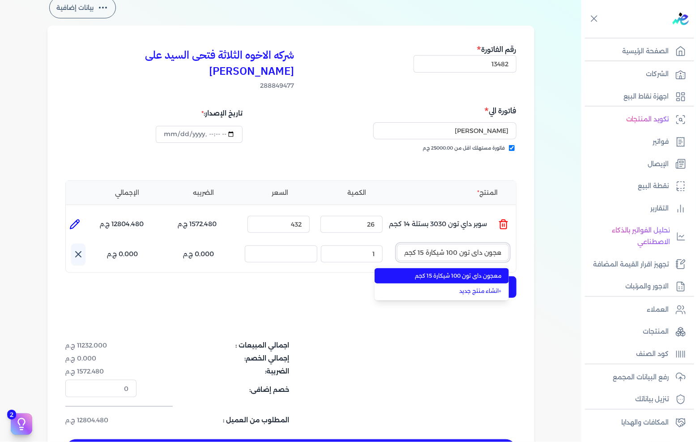
type input "معجون داي تون 100 شيكارة 15 كجم"
click at [467, 272] on span "معجون داي تون 100 شيكارة 15 كجم" at bounding box center [447, 276] width 109 height 8
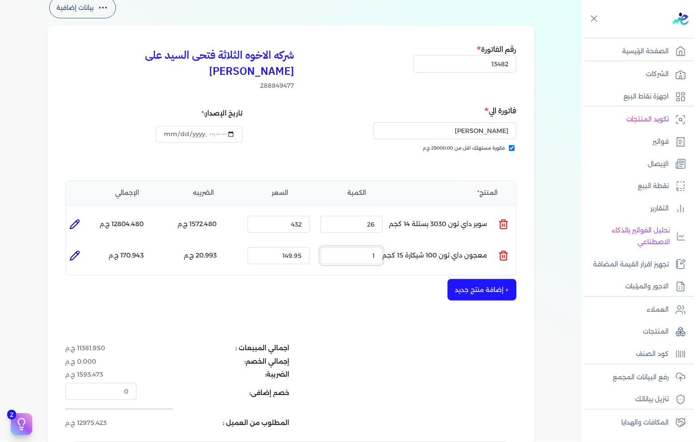
click at [380, 247] on input "1" at bounding box center [352, 255] width 62 height 17
drag, startPoint x: 380, startPoint y: 242, endPoint x: 696, endPoint y: 240, distance: 316.1
click at [380, 247] on input "1" at bounding box center [352, 255] width 62 height 17
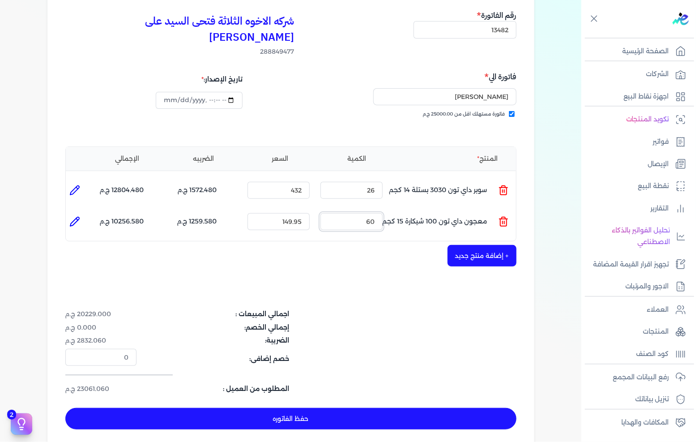
scroll to position [99, 0]
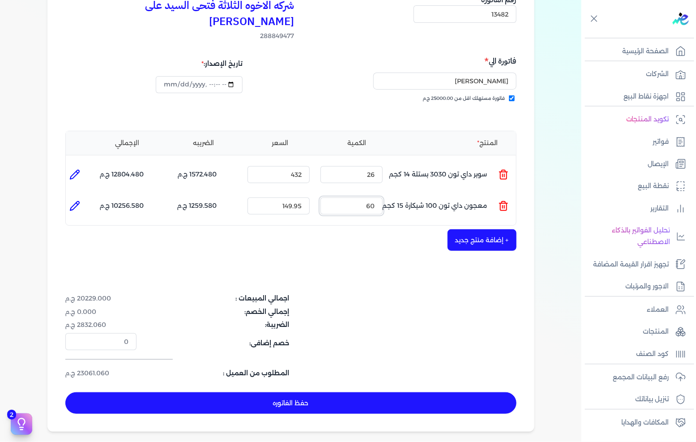
type input "60"
click at [390, 392] on button "حفظ الفاتوره" at bounding box center [290, 402] width 451 height 21
type input "[DATE]"
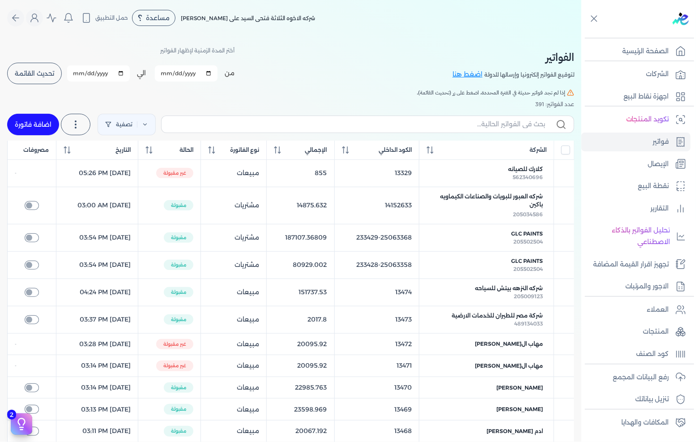
drag, startPoint x: 22, startPoint y: 124, endPoint x: 25, endPoint y: 113, distance: 11.4
click at [23, 125] on link "اضافة فاتورة" at bounding box center [33, 124] width 52 height 21
select select "EGP"
select select "B"
select select "EGS"
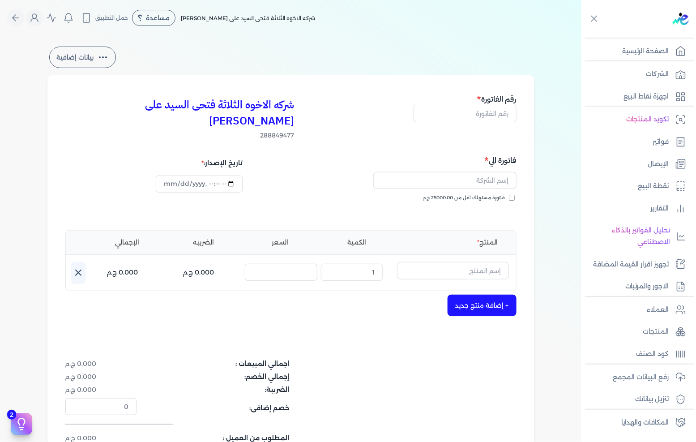
click at [473, 127] on div "شركه الاخوه الثلاثة فتحى السيد على [PERSON_NAME] 288849477 رقم الفاتورة فاتورة …" at bounding box center [290, 285] width 487 height 421
click at [478, 122] on input "text" at bounding box center [465, 113] width 103 height 17
type input "13483"
click at [478, 176] on button "button" at bounding box center [444, 182] width 143 height 21
click at [477, 194] on span "فاتورة مستهلك اقل من 25000.00 ج.م" at bounding box center [464, 197] width 82 height 7
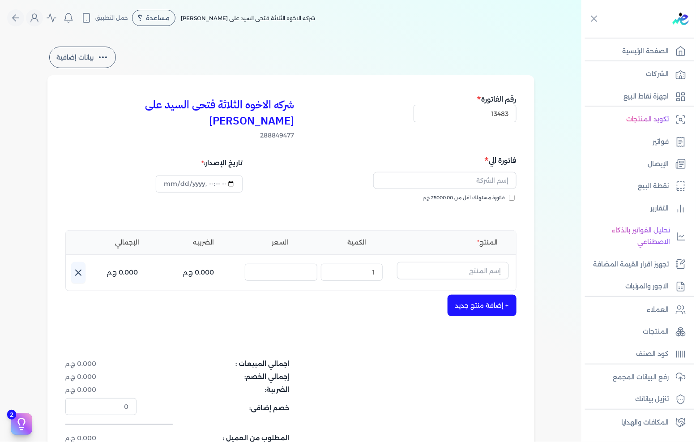
click at [509, 195] on input "فاتورة مستهلك اقل من 25000.00 ج.م" at bounding box center [512, 198] width 6 height 6
checkbox input "true"
click at [488, 172] on input "text" at bounding box center [444, 180] width 143 height 17
type input "[PERSON_NAME]"
click at [469, 262] on input "text" at bounding box center [453, 270] width 112 height 17
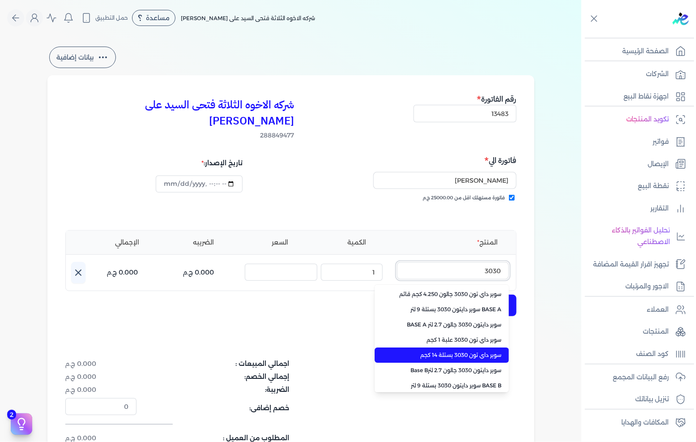
type input "3030"
click at [475, 351] on span "سوبر داي تون 3030 بستلة 14 كجم" at bounding box center [447, 355] width 109 height 8
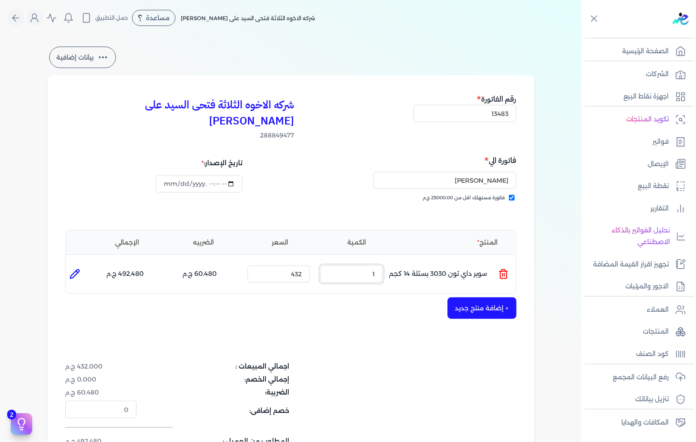
click at [370, 265] on input "1" at bounding box center [352, 273] width 62 height 17
click at [369, 265] on input "1" at bounding box center [352, 273] width 62 height 17
type input "35"
click at [489, 297] on button "+ إضافة منتج جديد" at bounding box center [482, 307] width 69 height 21
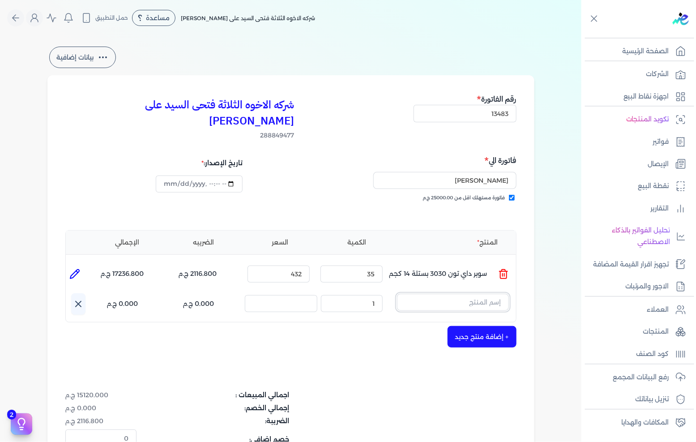
click at [488, 294] on input "text" at bounding box center [453, 302] width 112 height 17
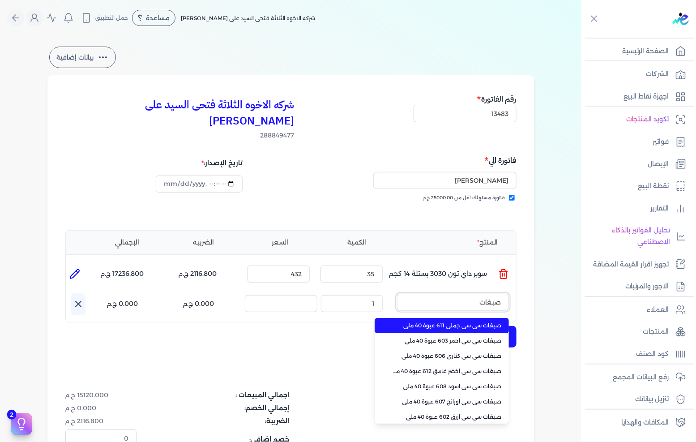
type input "صبغات"
click at [465, 321] on span "صبغات سي سي جملي 611 عبوة 40 ملي" at bounding box center [447, 325] width 109 height 8
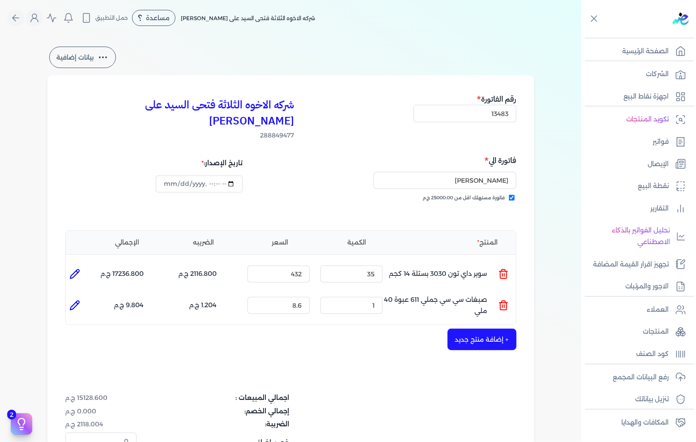
click at [361, 293] on div "الكمية : 1" at bounding box center [351, 305] width 69 height 24
click at [360, 297] on input "1" at bounding box center [352, 305] width 62 height 17
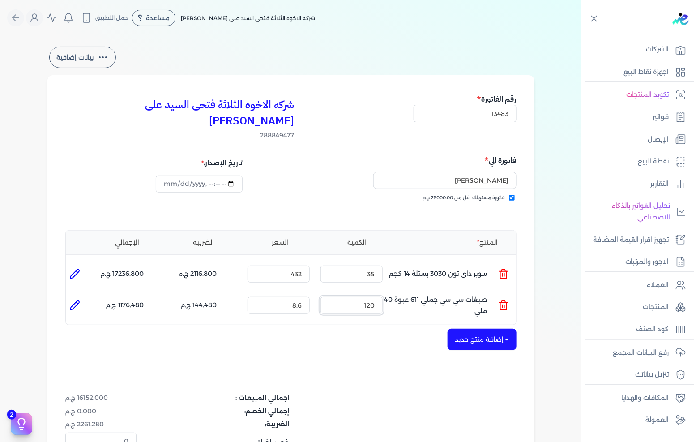
scroll to position [38, 0]
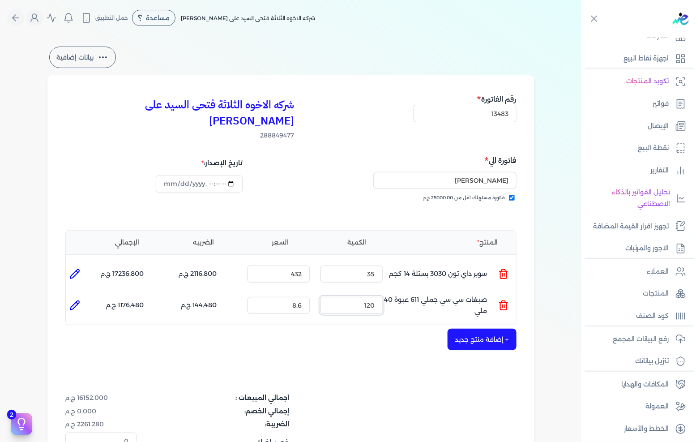
type input "120"
click at [475, 329] on button "+ إضافة منتج جديد" at bounding box center [482, 339] width 69 height 21
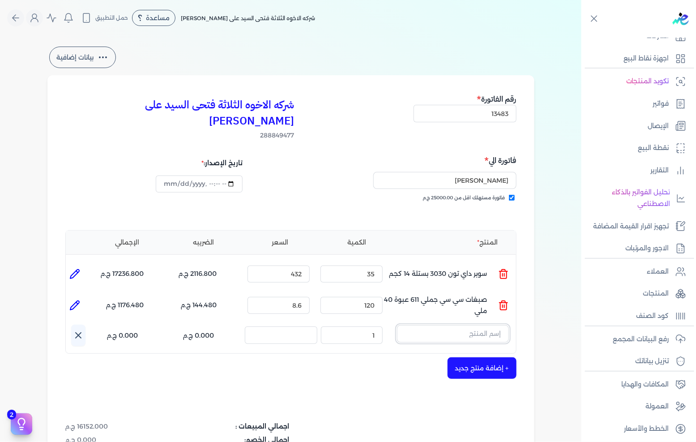
click at [475, 325] on input "text" at bounding box center [453, 333] width 112 height 17
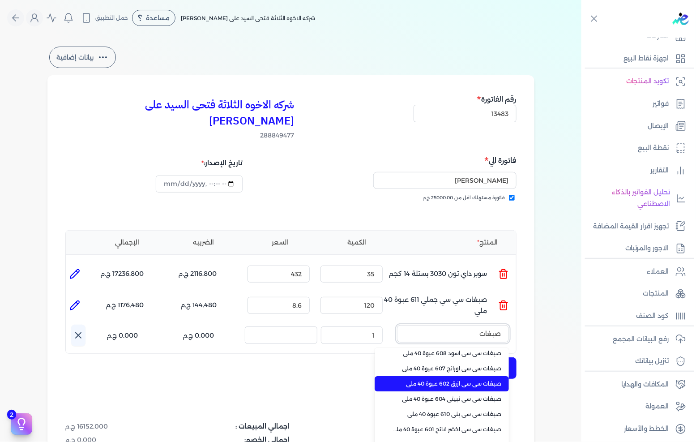
scroll to position [78, 0]
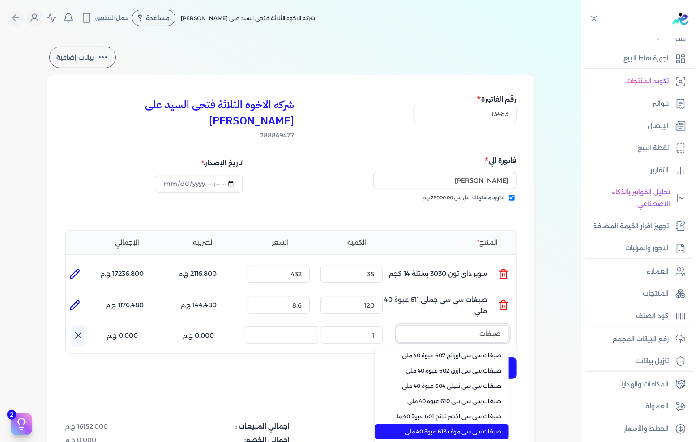
type input "صبغات"
click at [475, 424] on li "صبغات سي سي موف 613 عبوة 40 ملي" at bounding box center [442, 431] width 134 height 15
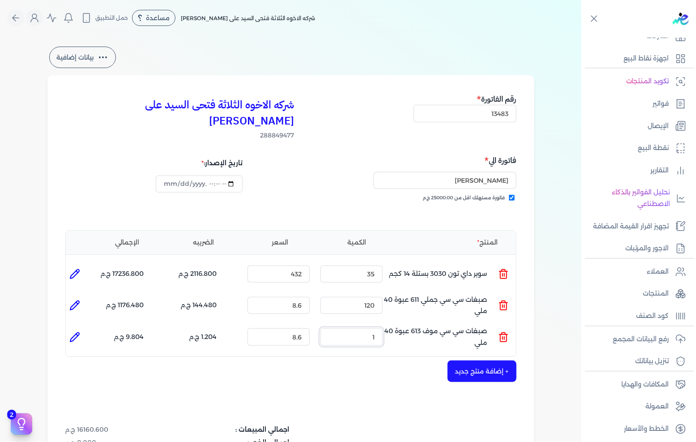
click at [366, 328] on input "1" at bounding box center [352, 336] width 62 height 17
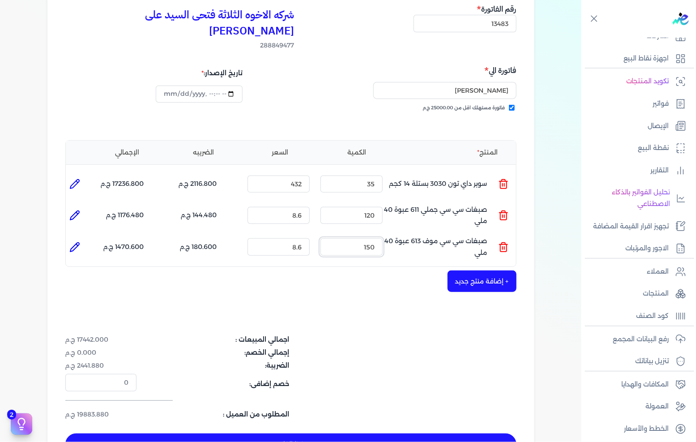
scroll to position [99, 0]
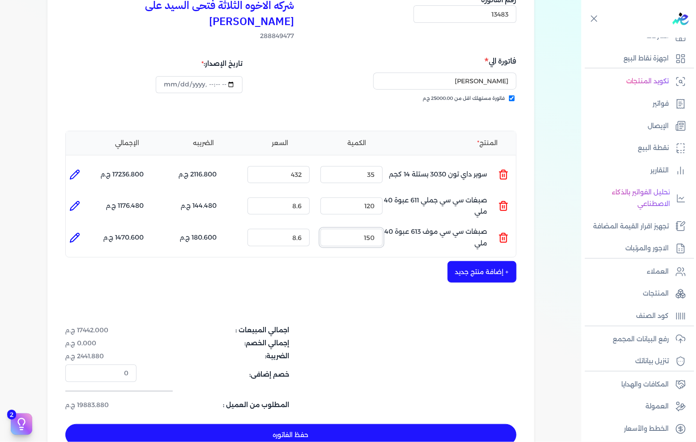
type input "150"
click at [463, 261] on button "+ إضافة منتج جديد" at bounding box center [482, 271] width 69 height 21
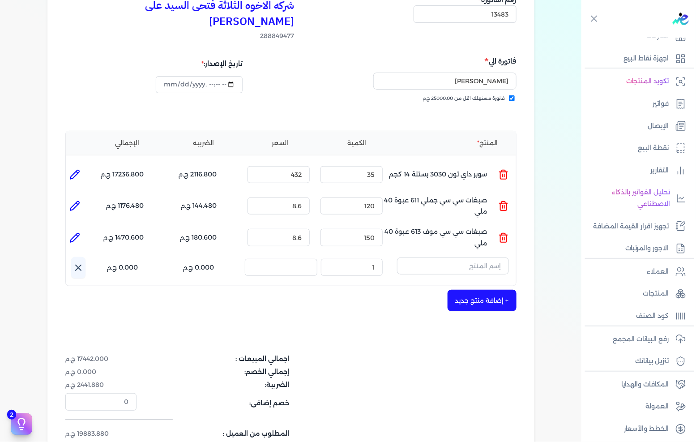
click at [466, 257] on input "text" at bounding box center [453, 265] width 112 height 17
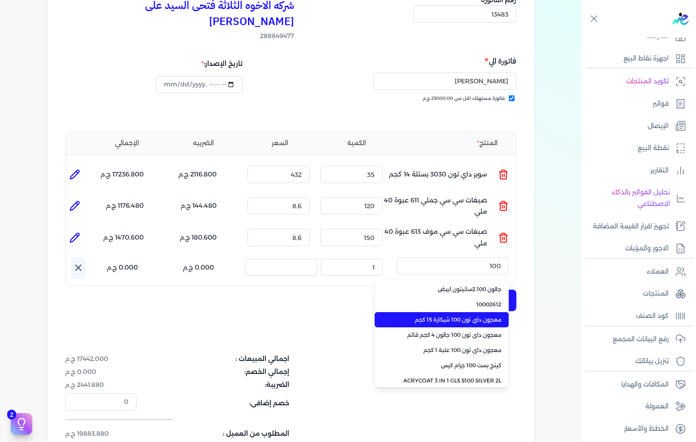
type input "100"
click at [450, 316] on span "معجون داي تون 100 شيكارة 15 كجم" at bounding box center [447, 320] width 109 height 8
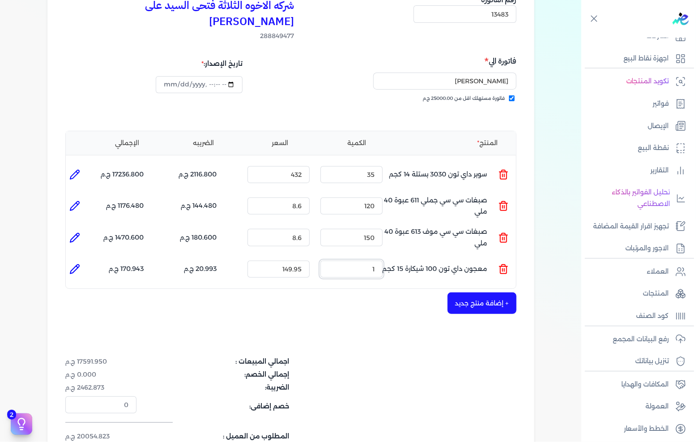
click at [366, 261] on input "1" at bounding box center [352, 269] width 62 height 17
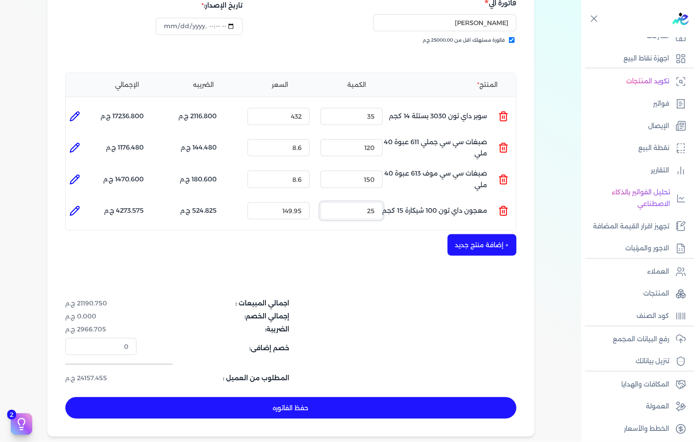
scroll to position [199, 0]
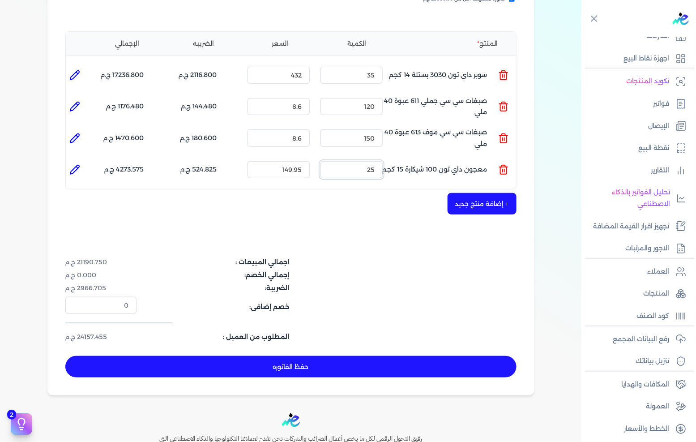
type input "25"
click at [321, 356] on button "حفظ الفاتوره" at bounding box center [290, 366] width 451 height 21
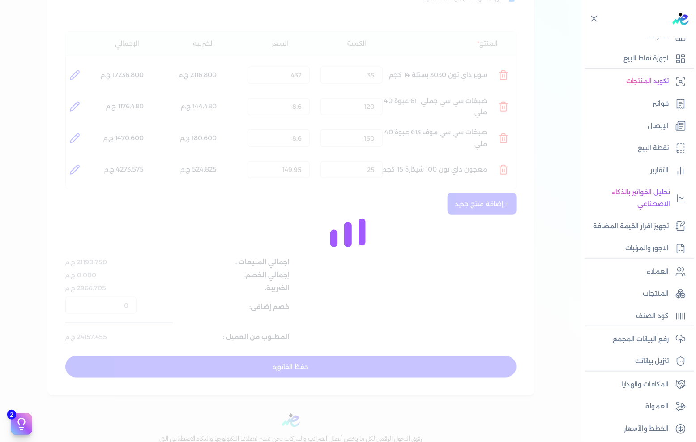
type input "[DATE]"
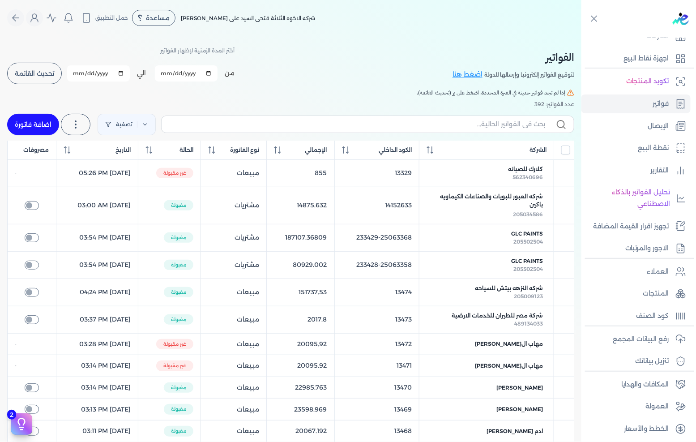
click at [41, 123] on link "اضافة فاتورة" at bounding box center [33, 124] width 52 height 21
select select "EGP"
select select "B"
select select "EGS"
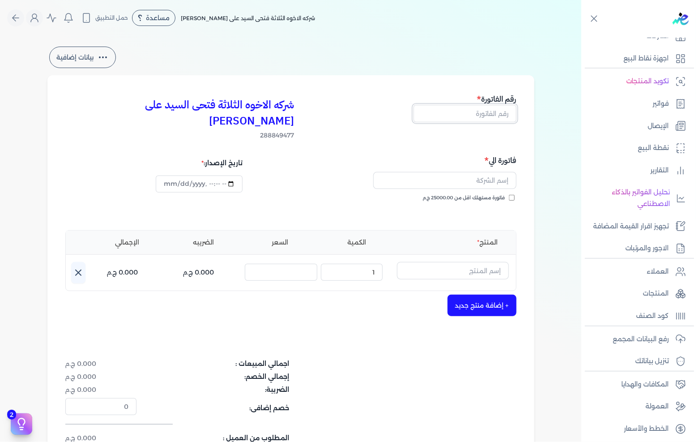
click at [480, 115] on input "text" at bounding box center [465, 113] width 103 height 17
type input "13484"
click at [498, 194] on span "فاتورة مستهلك اقل من 25000.00 ج.م" at bounding box center [464, 197] width 82 height 7
click at [509, 195] on input "فاتورة مستهلك اقل من 25000.00 ج.م" at bounding box center [512, 198] width 6 height 6
checkbox input "true"
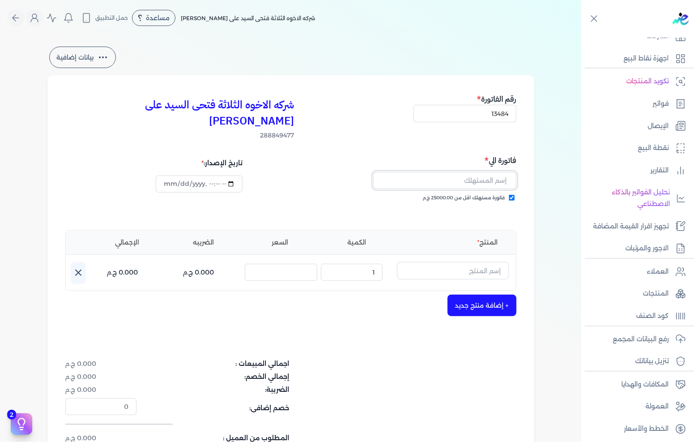
click at [513, 172] on input "text" at bounding box center [444, 180] width 143 height 17
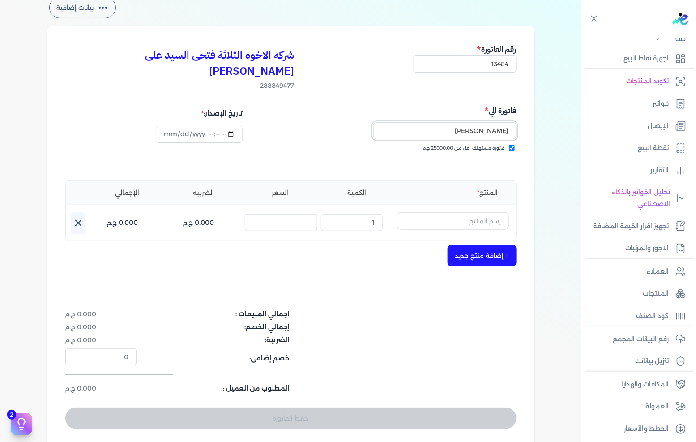
scroll to position [99, 0]
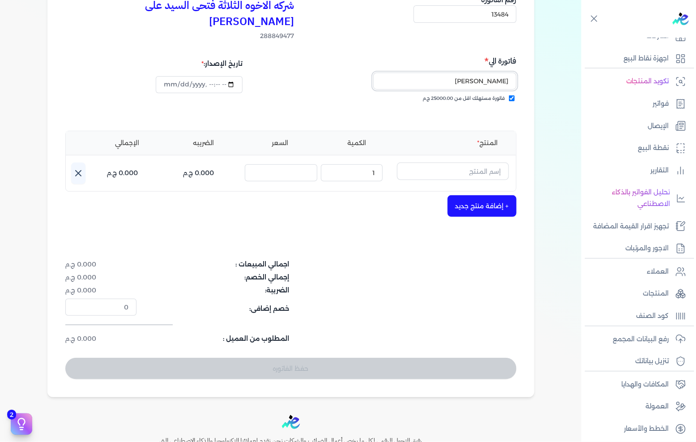
type input "[PERSON_NAME]"
click at [473, 163] on input "text" at bounding box center [453, 171] width 112 height 17
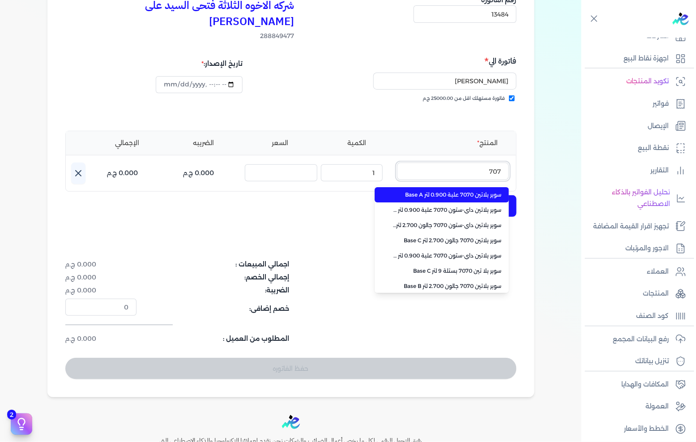
type input "7070"
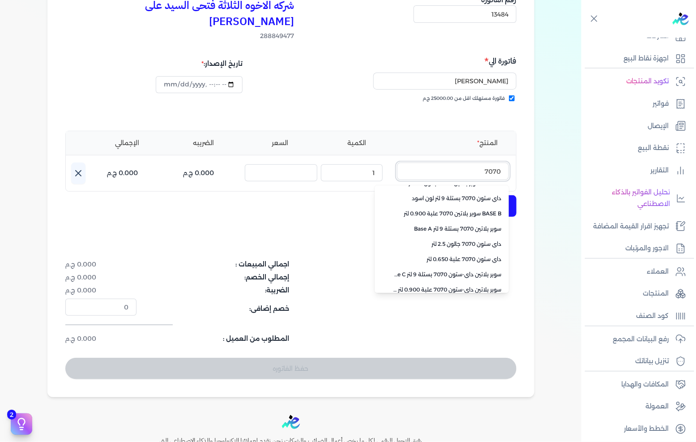
scroll to position [200, 0]
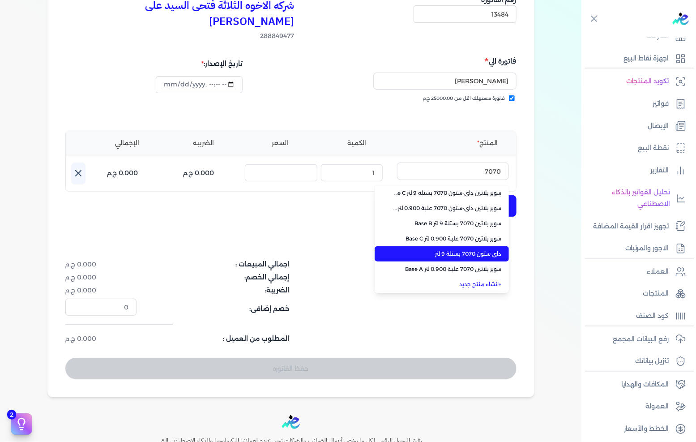
click at [462, 250] on span "داي ستون 7070 بستلة 9 لتر" at bounding box center [447, 254] width 109 height 8
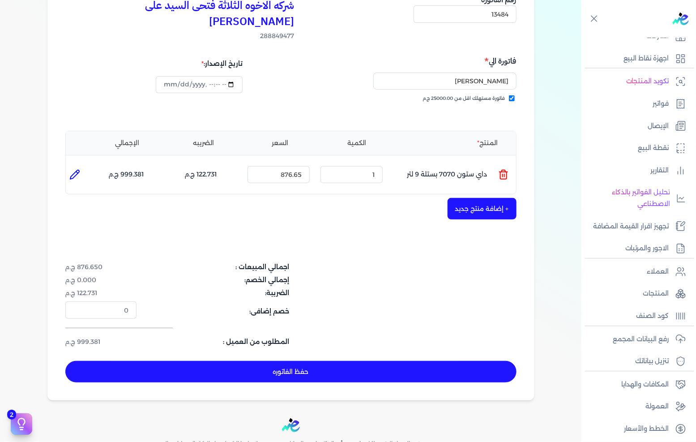
click at [374, 169] on div "الكمية : 1" at bounding box center [351, 175] width 69 height 24
click at [377, 166] on input "1" at bounding box center [352, 174] width 62 height 17
type input "23"
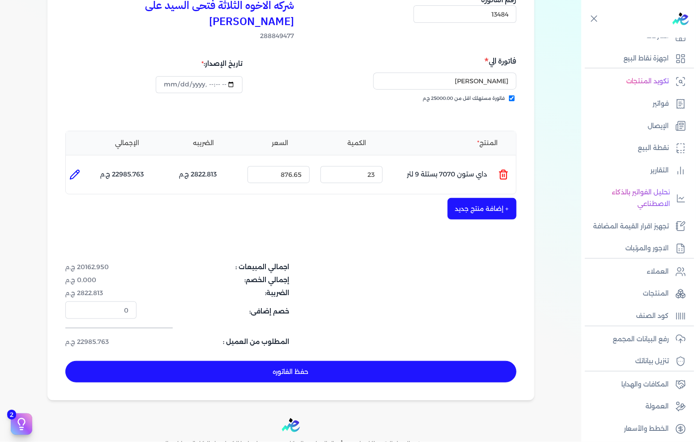
click at [499, 198] on button "+ إضافة منتج جديد" at bounding box center [482, 208] width 69 height 21
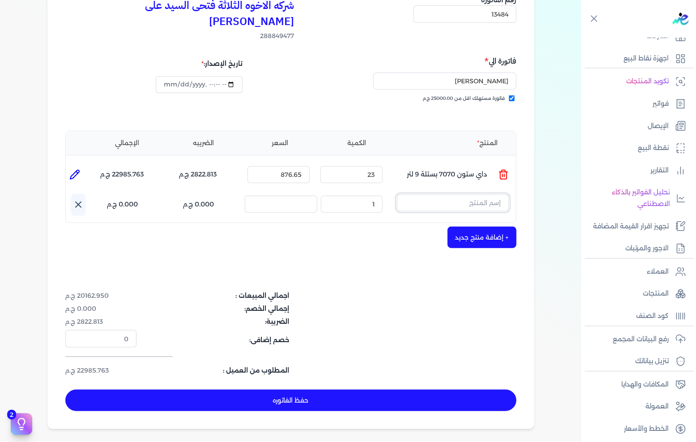
click at [500, 194] on input "text" at bounding box center [453, 202] width 112 height 17
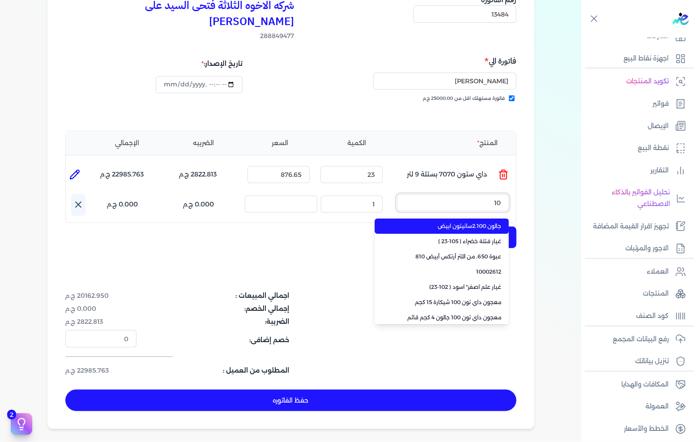
type input "1"
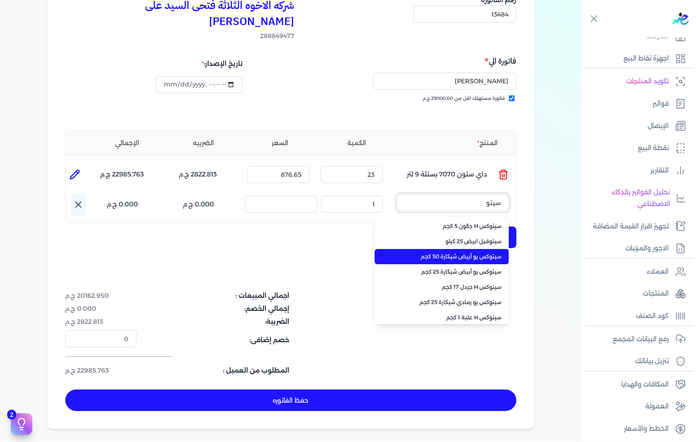
type input "سيتو"
click at [455, 253] on span "سيتوكس يو أبيض شيكارة 50 كجم" at bounding box center [447, 257] width 109 height 8
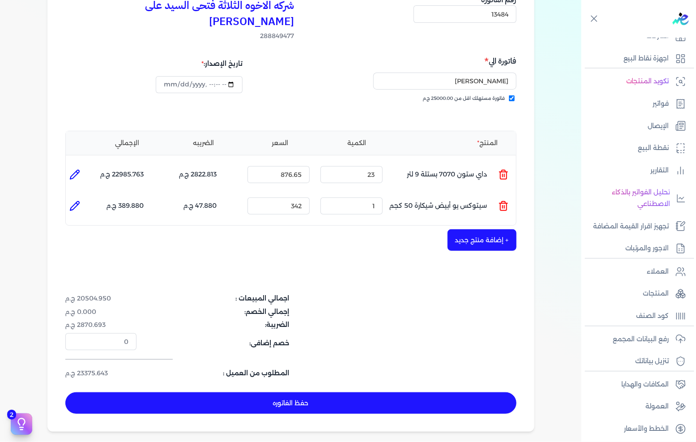
click at [370, 198] on div "الكمية : 1" at bounding box center [351, 206] width 69 height 24
click at [372, 197] on input "1" at bounding box center [352, 205] width 62 height 17
type input "2"
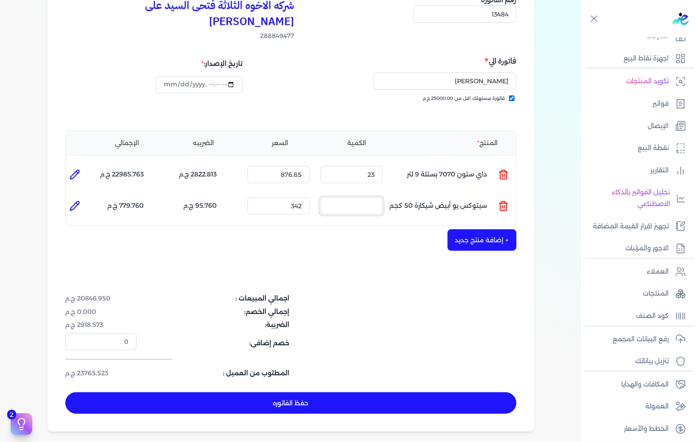
type input "0"
type input "2"
click at [390, 392] on button "حفظ الفاتوره" at bounding box center [290, 402] width 451 height 21
type input "[DATE]"
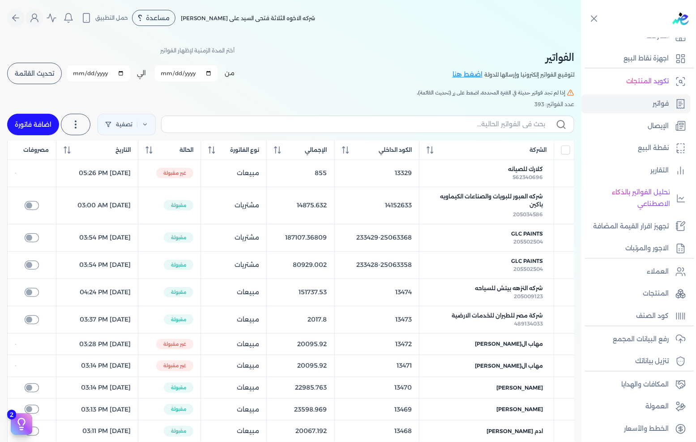
click at [44, 118] on link "اضافة فاتورة" at bounding box center [33, 124] width 52 height 21
select select "EGP"
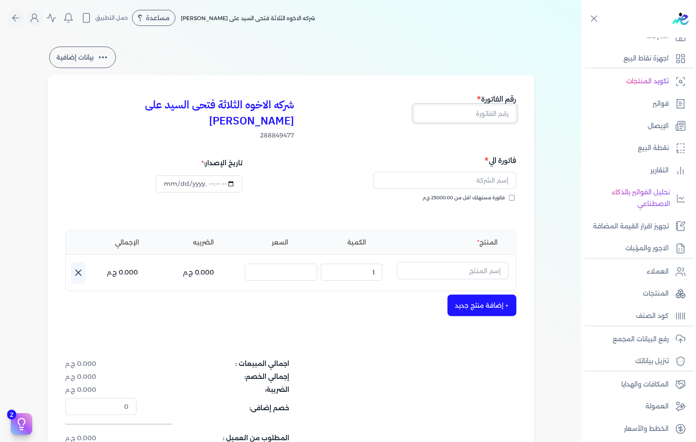
click at [476, 116] on input "text" at bounding box center [465, 113] width 103 height 17
click at [450, 194] on span "فاتورة مستهلك اقل من 25000.00 ج.م" at bounding box center [464, 197] width 82 height 7
click at [509, 195] on input "فاتورة مستهلك اقل من 25000.00 ج.م" at bounding box center [512, 198] width 6 height 6
click at [467, 172] on input "text" at bounding box center [444, 180] width 143 height 17
click at [439, 262] on input "text" at bounding box center [453, 270] width 112 height 17
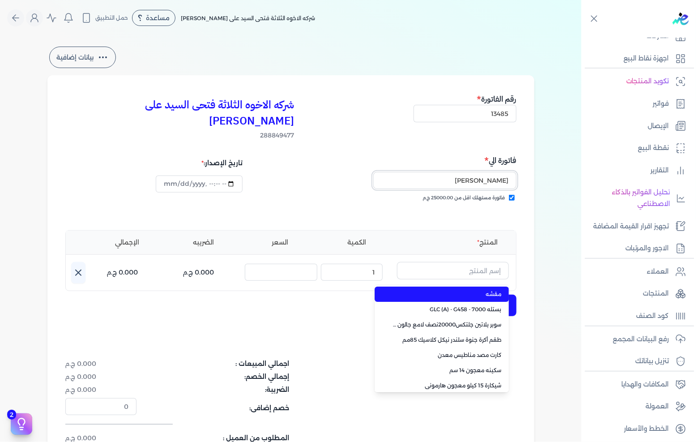
click at [473, 172] on input "[PERSON_NAME]" at bounding box center [444, 180] width 143 height 17
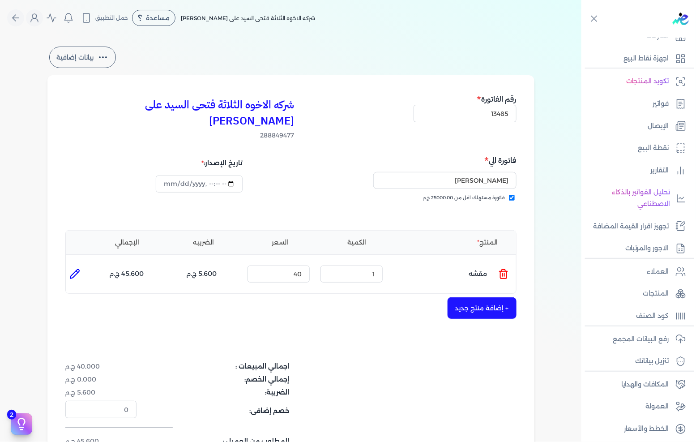
click at [502, 271] on icon at bounding box center [504, 274] width 6 height 7
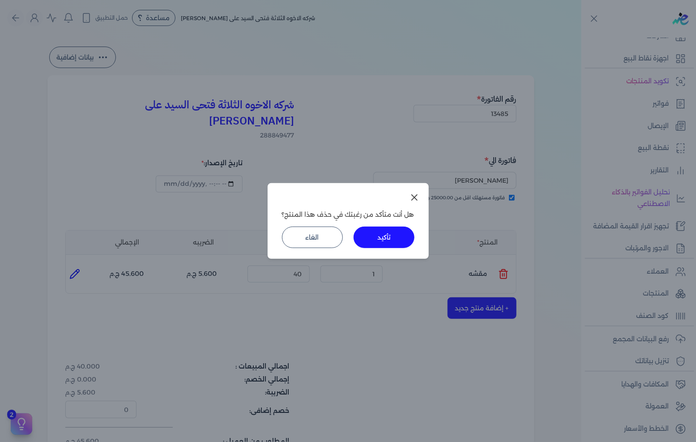
click at [415, 240] on div "هل أنت متأكد من رغبتك في حذف هذا المنتج؟ تأكيد الغاء" at bounding box center [348, 221] width 161 height 76
click at [408, 240] on button "تأكيد" at bounding box center [384, 237] width 61 height 21
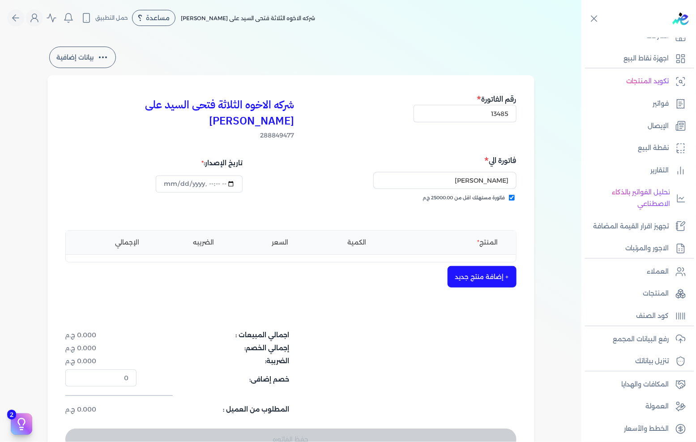
click at [489, 266] on button "+ إضافة منتج جديد" at bounding box center [482, 276] width 69 height 21
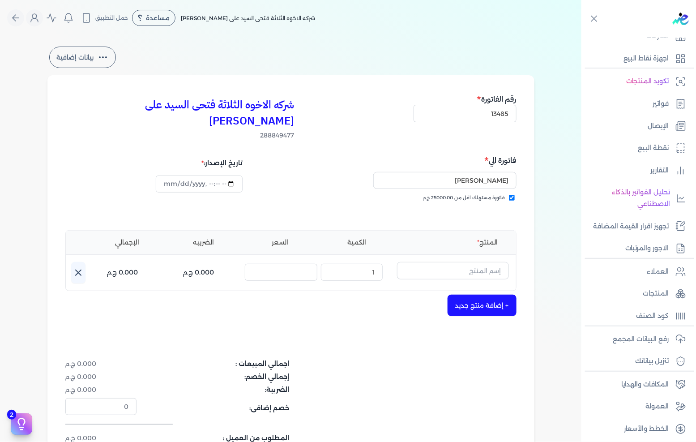
click at [492, 243] on div "المنتج الكمية السعر الضريبه الإجمالي اسم المنتج : الكمية : 1 السعر : الضريبه : …" at bounding box center [290, 260] width 451 height 61
click at [435, 262] on input "text" at bounding box center [453, 270] width 112 height 17
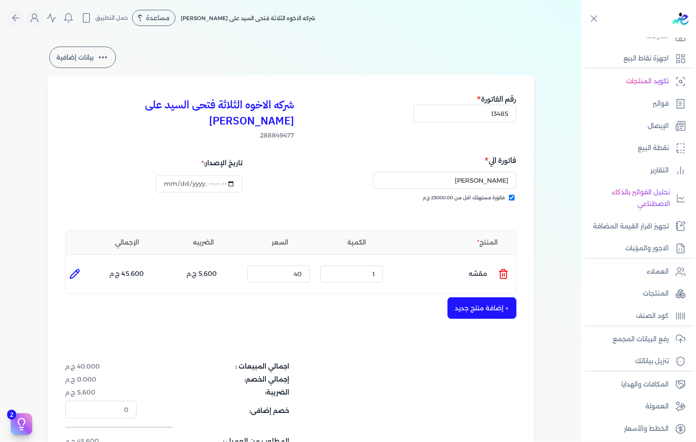
click at [516, 262] on ul "المنتج : مقشه الكمية : 1 السعر : 40 الضريبه : 5.600 ج.م الإجمالي : 45.600 ج.م" at bounding box center [291, 274] width 450 height 24
click at [505, 274] on line at bounding box center [505, 275] width 0 height 3
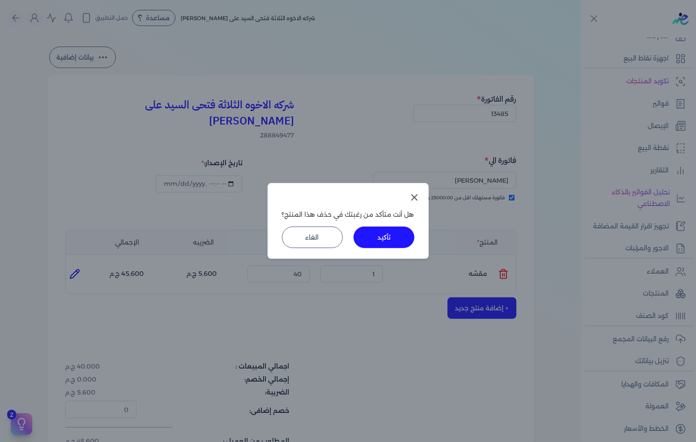
click at [401, 242] on button "تأكيد" at bounding box center [384, 237] width 61 height 21
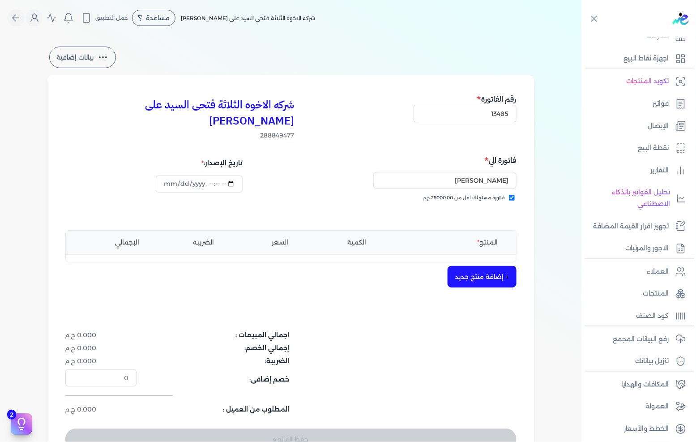
click at [475, 266] on button "+ إضافة منتج جديد" at bounding box center [482, 276] width 69 height 21
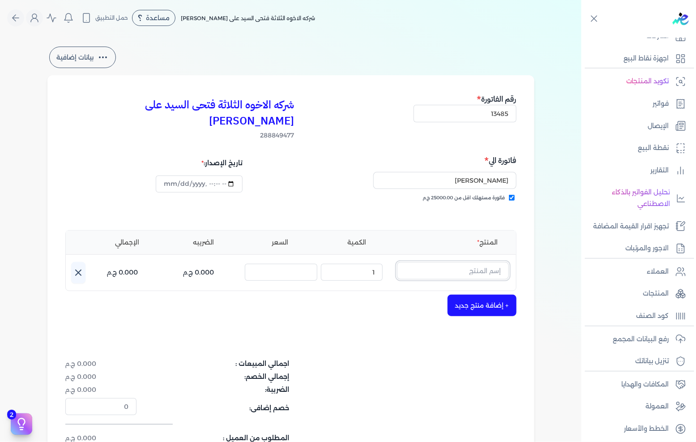
click at [474, 262] on input "text" at bounding box center [453, 270] width 112 height 17
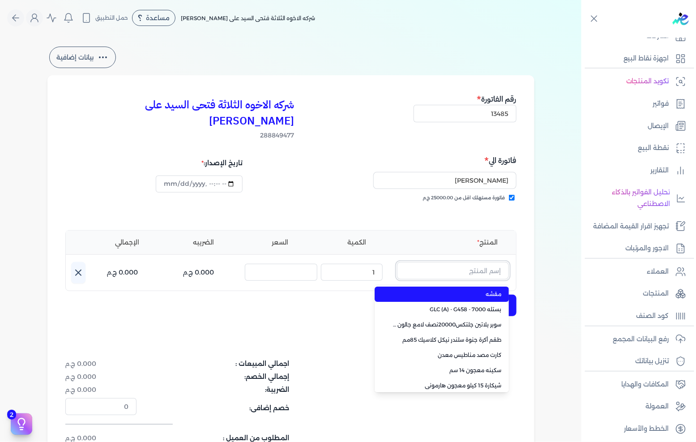
paste input "سيلر المقاوم 0017 جالون 2,400 لتر"
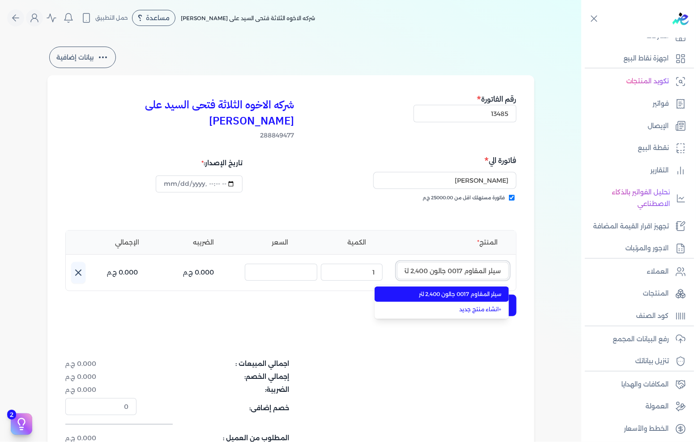
scroll to position [0, -1]
click at [458, 290] on span "سيلر المقاوم 0017 جالون 2,400 لتر" at bounding box center [447, 294] width 109 height 8
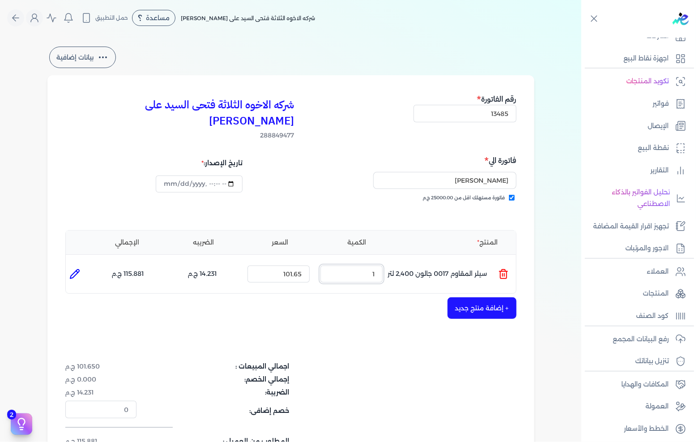
click at [377, 265] on input "1" at bounding box center [352, 273] width 62 height 17
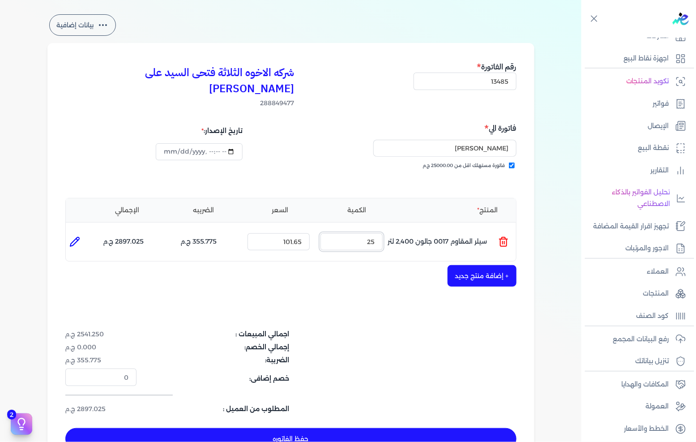
scroll to position [50, 0]
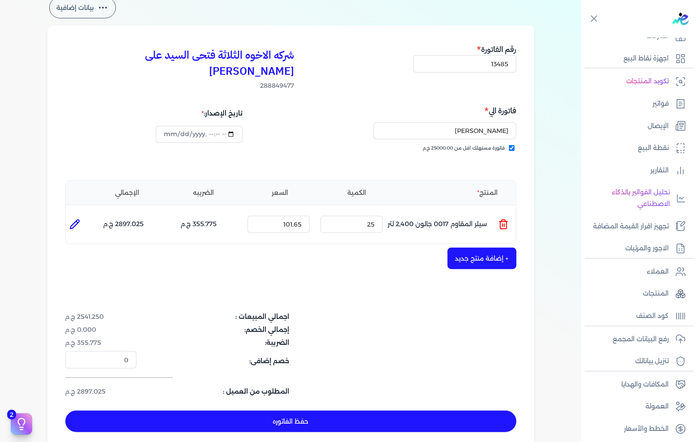
click at [481, 253] on div "+ إضافة منتج جديد" at bounding box center [290, 258] width 451 height 21
click at [469, 248] on button "+ إضافة منتج جديد" at bounding box center [482, 258] width 69 height 21
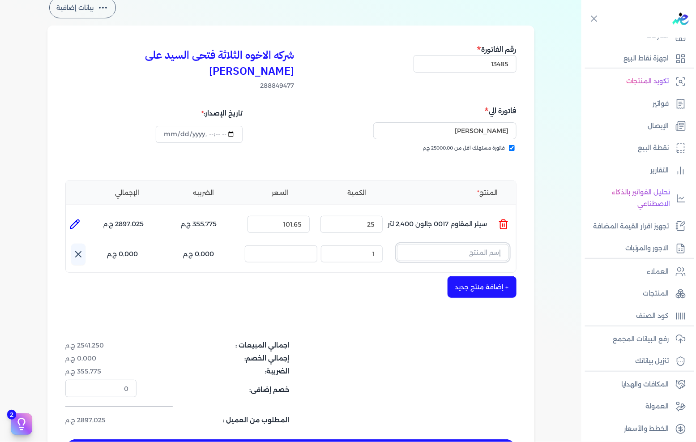
click at [432, 244] on input "text" at bounding box center [453, 252] width 112 height 17
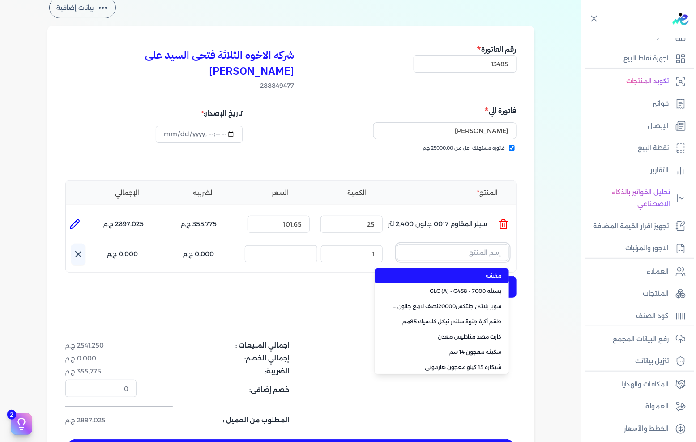
paste input "سوبرلاك ابيض 786 علبة 820 جم"
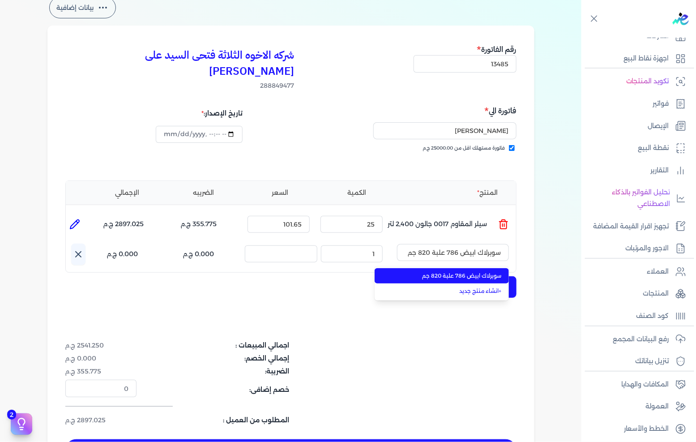
click at [418, 272] on span "سوبرلاك ابيض 786 علبة 820 جم" at bounding box center [447, 276] width 109 height 8
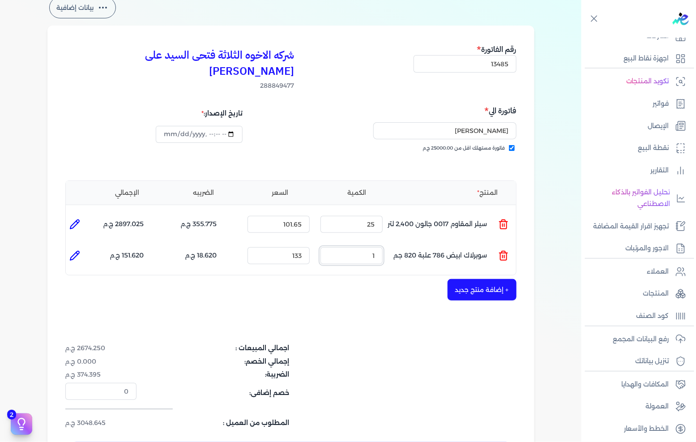
click at [359, 247] on input "1" at bounding box center [352, 255] width 62 height 17
click at [474, 281] on button "+ إضافة منتج جديد" at bounding box center [482, 289] width 69 height 21
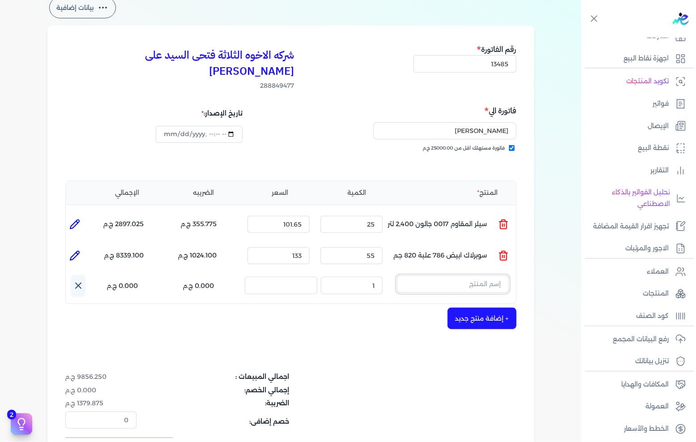
click at [473, 275] on input "text" at bounding box center [453, 283] width 112 height 17
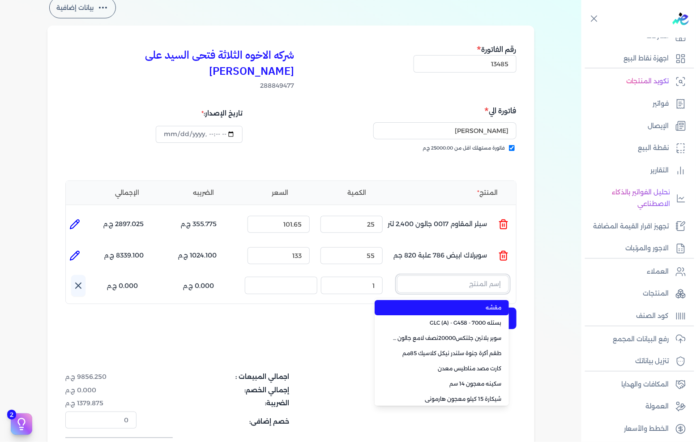
paste input "داي ستون 7070 جالون 2.5 لتر"
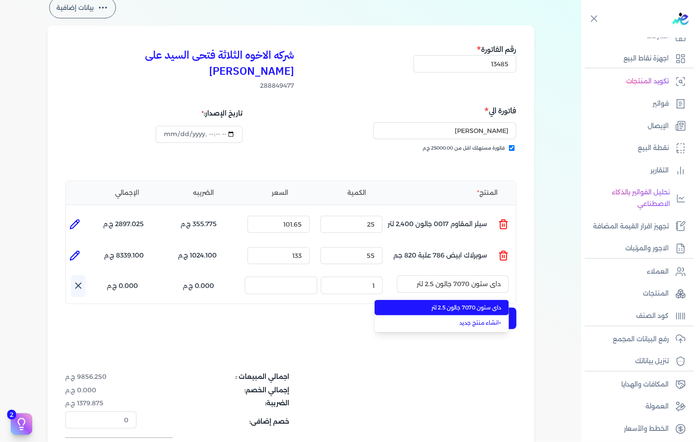
click at [454, 300] on li "داي ستون 7070 جالون 2.5 لتر" at bounding box center [442, 307] width 134 height 15
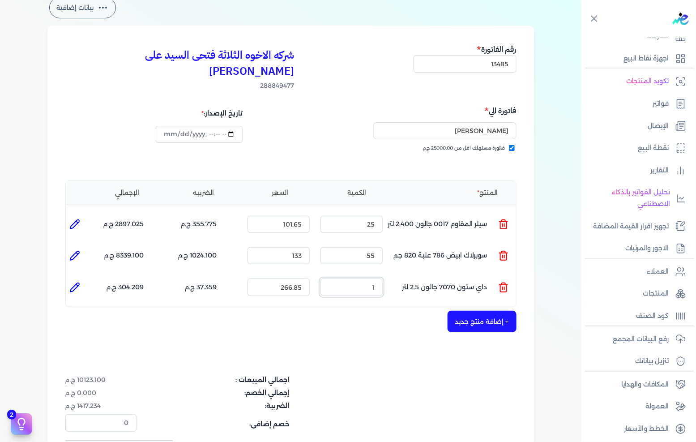
click at [362, 278] on input "1" at bounding box center [352, 286] width 62 height 17
click at [352, 278] on input "60" at bounding box center [352, 286] width 62 height 17
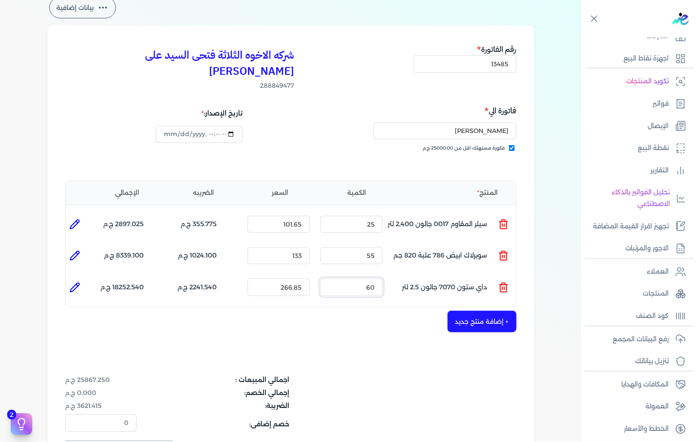
click at [352, 278] on input "60" at bounding box center [352, 286] width 62 height 17
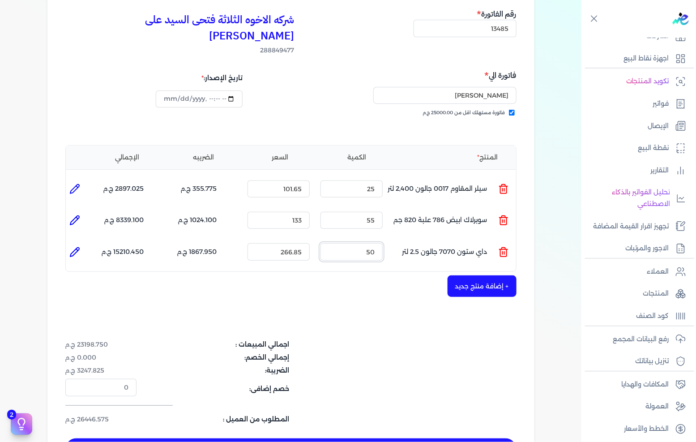
scroll to position [99, 0]
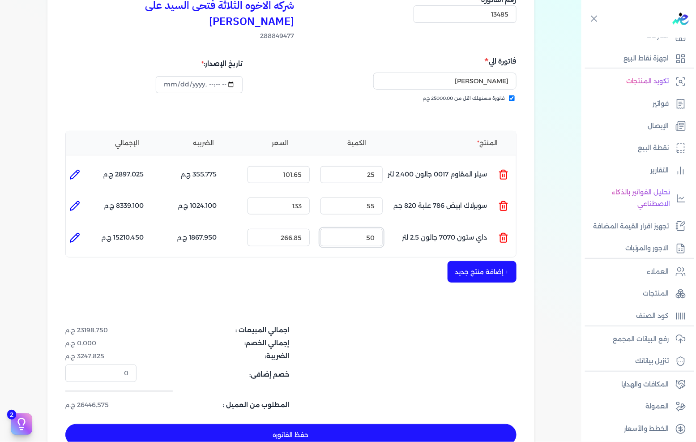
click at [361, 229] on input "50" at bounding box center [352, 237] width 62 height 17
click at [275, 424] on button "حفظ الفاتوره" at bounding box center [290, 434] width 451 height 21
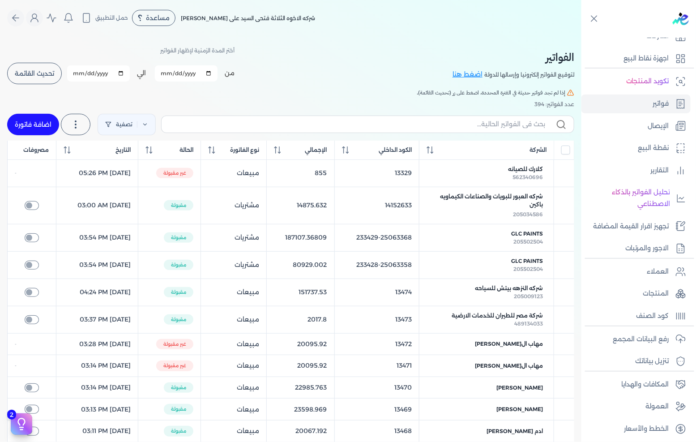
click at [35, 133] on link "اضافة فاتورة" at bounding box center [33, 124] width 52 height 21
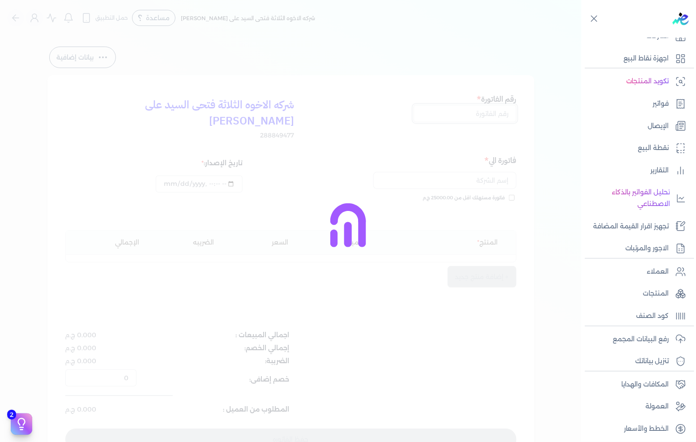
click at [475, 115] on input "text" at bounding box center [465, 113] width 103 height 17
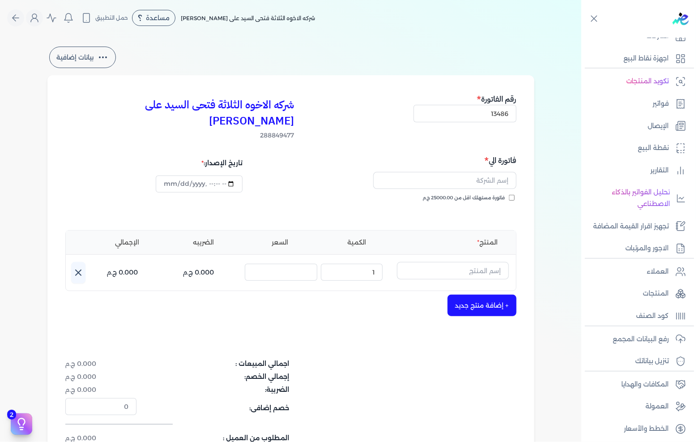
click at [470, 194] on span "فاتورة مستهلك اقل من 25000.00 ج.م" at bounding box center [464, 197] width 82 height 7
click at [509, 195] on input "فاتورة مستهلك اقل من 25000.00 ج.م" at bounding box center [512, 198] width 6 height 6
click at [471, 172] on input "text" at bounding box center [444, 180] width 143 height 17
click at [485, 262] on input "text" at bounding box center [453, 270] width 112 height 17
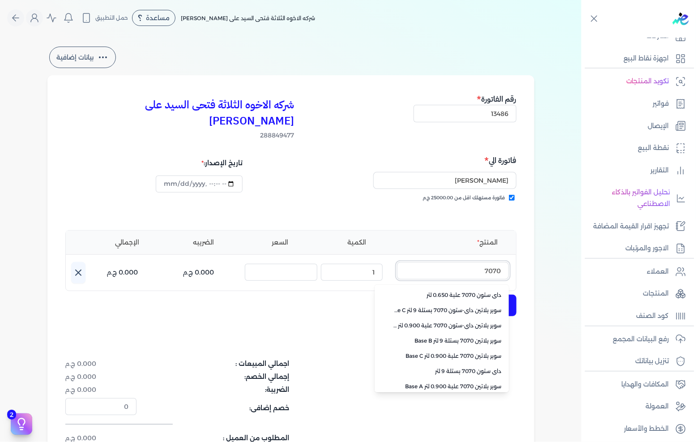
scroll to position [200, 0]
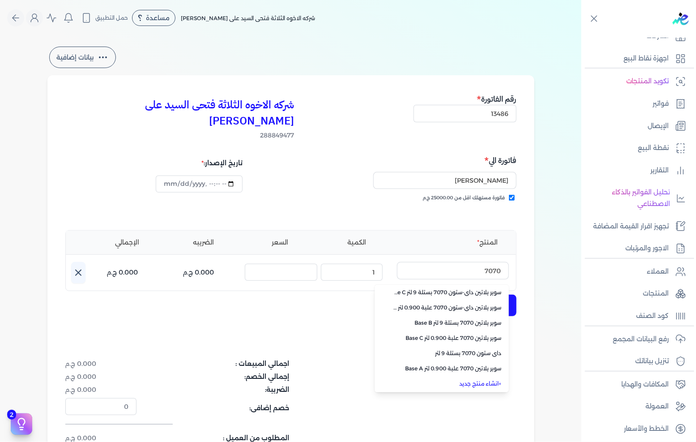
click at [458, 349] on span "داي ستون 7070 بستلة 9 لتر" at bounding box center [447, 353] width 109 height 8
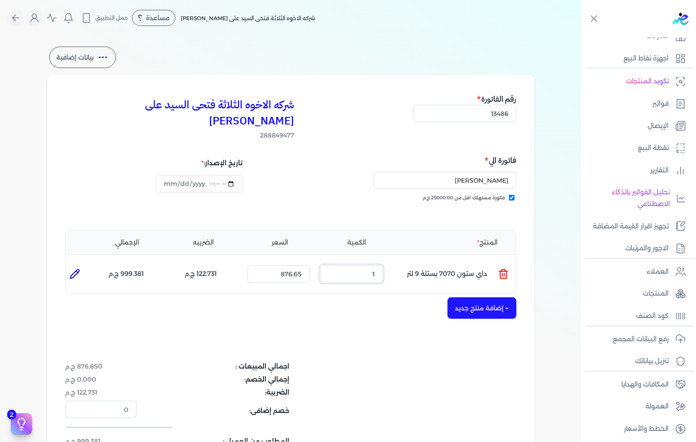
click at [342, 265] on input "1" at bounding box center [352, 273] width 62 height 17
click at [472, 297] on button "+ إضافة منتج جديد" at bounding box center [482, 307] width 69 height 21
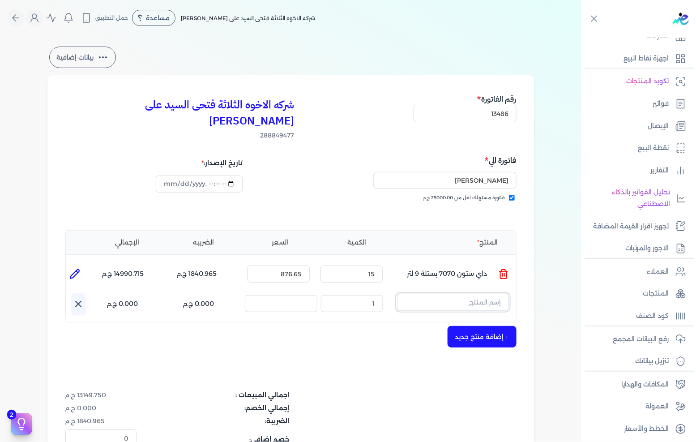
click at [421, 294] on input "text" at bounding box center [453, 302] width 112 height 17
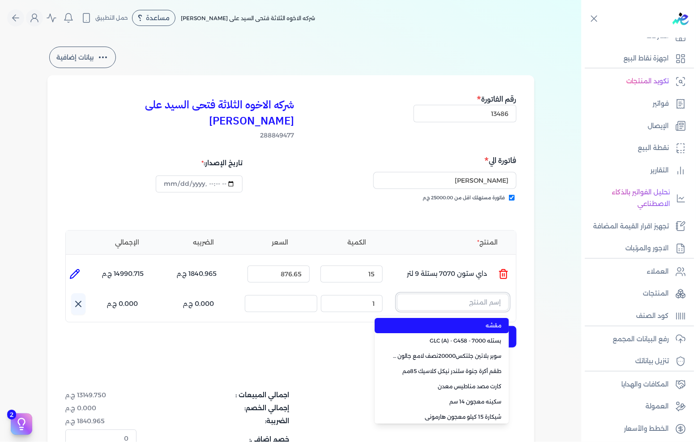
paste input "لؤلؤ علبة 840 جرام صافى"
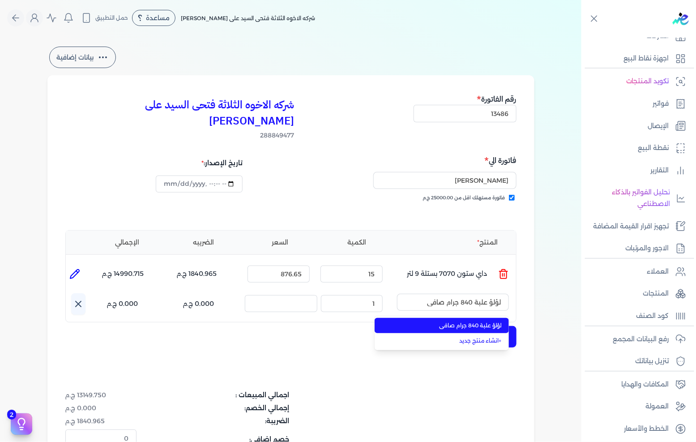
click at [427, 321] on span "لؤلؤ علبة 840 جرام صافى" at bounding box center [447, 325] width 109 height 8
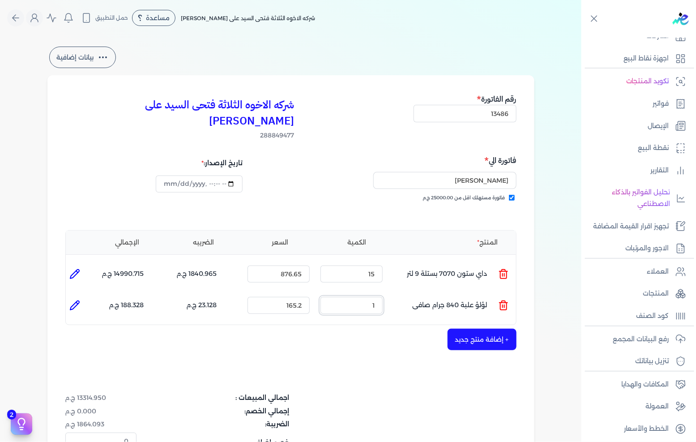
click at [362, 297] on input "1" at bounding box center [352, 305] width 62 height 17
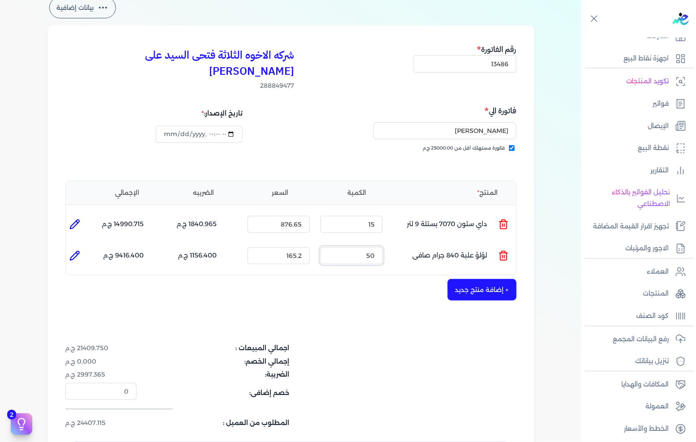
scroll to position [99, 0]
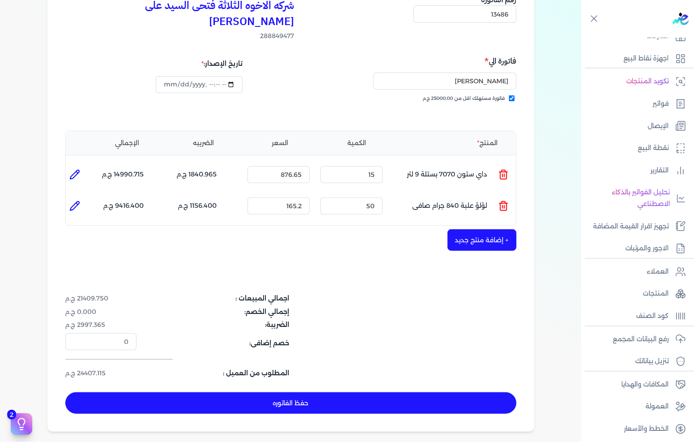
click at [317, 392] on button "حفظ الفاتوره" at bounding box center [290, 402] width 451 height 21
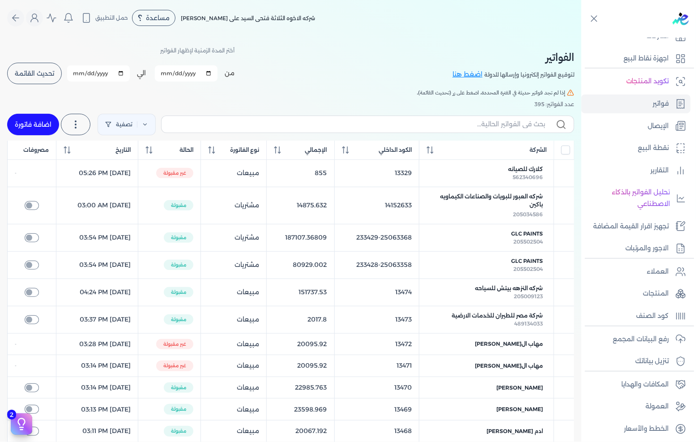
click at [56, 126] on link "اضافة فاتورة" at bounding box center [33, 124] width 52 height 21
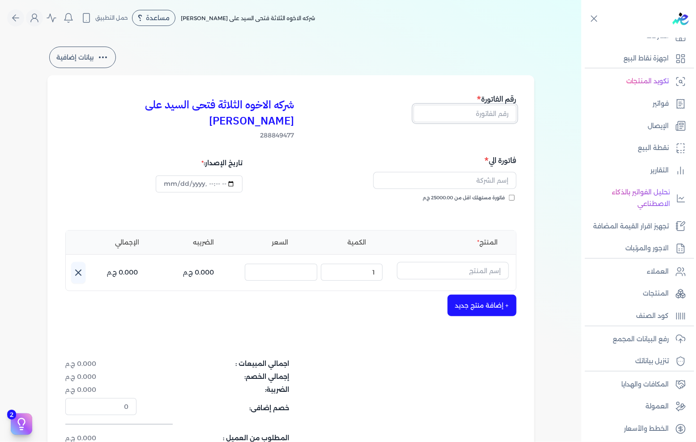
click at [496, 114] on input "text" at bounding box center [465, 113] width 103 height 17
click at [489, 194] on span "فاتورة مستهلك اقل من 25000.00 ج.م" at bounding box center [464, 197] width 82 height 7
click at [509, 195] on input "فاتورة مستهلك اقل من 25000.00 ج.م" at bounding box center [512, 198] width 6 height 6
click at [489, 172] on input "text" at bounding box center [444, 180] width 143 height 17
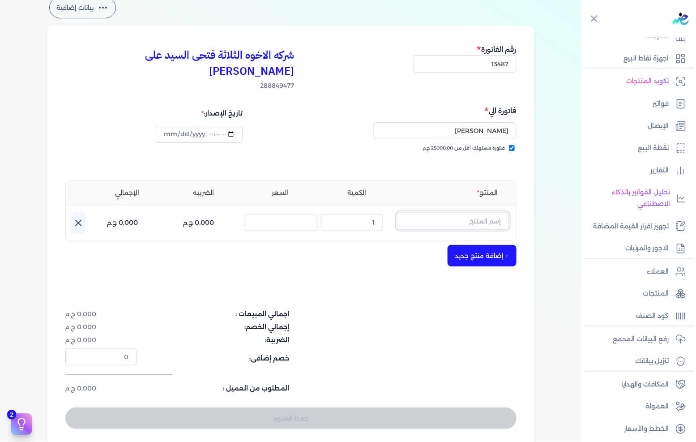
click at [451, 212] on input "text" at bounding box center [453, 220] width 112 height 17
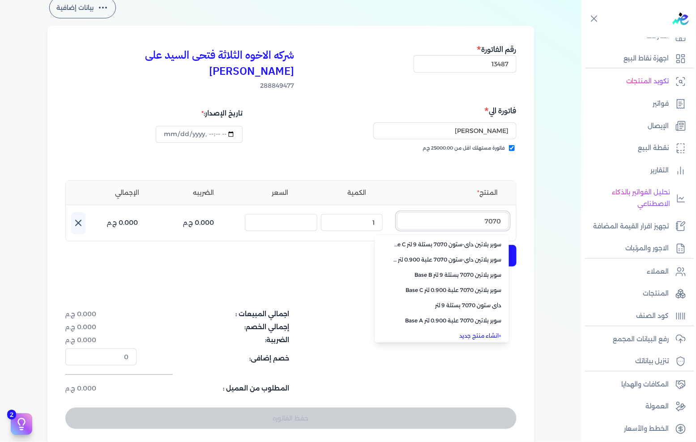
scroll to position [200, 0]
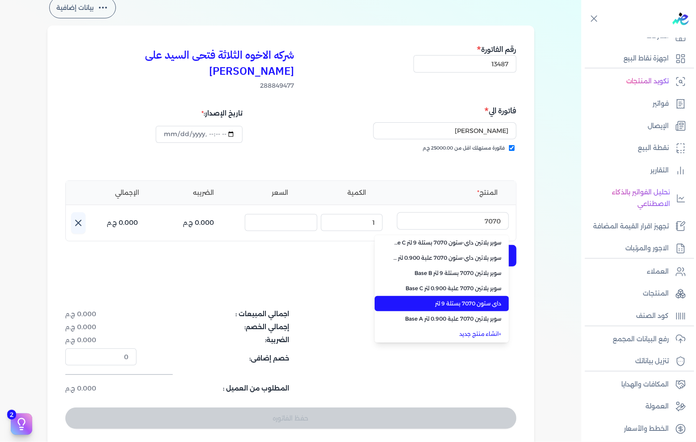
click at [433, 300] on span "داي ستون 7070 بستلة 9 لتر" at bounding box center [447, 304] width 109 height 8
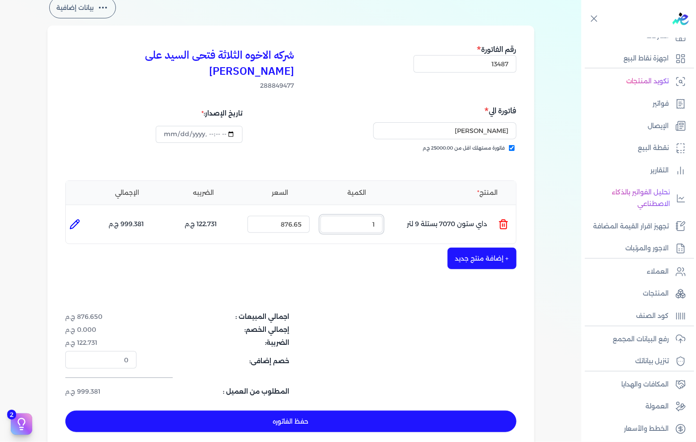
click at [381, 216] on input "1" at bounding box center [352, 224] width 62 height 17
click at [458, 248] on button "+ إضافة منتج جديد" at bounding box center [482, 258] width 69 height 21
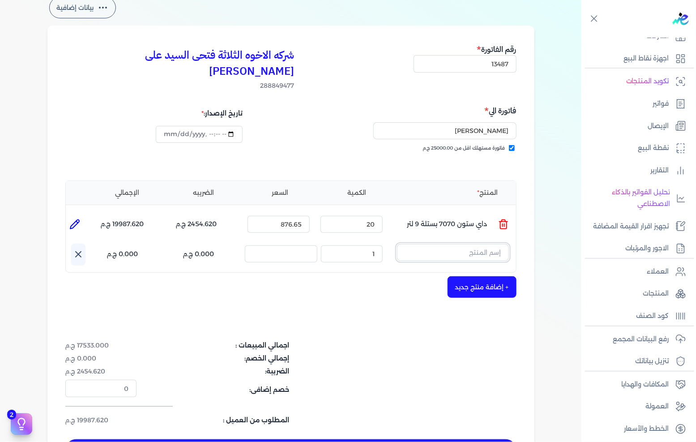
click at [458, 244] on input "text" at bounding box center [453, 252] width 112 height 17
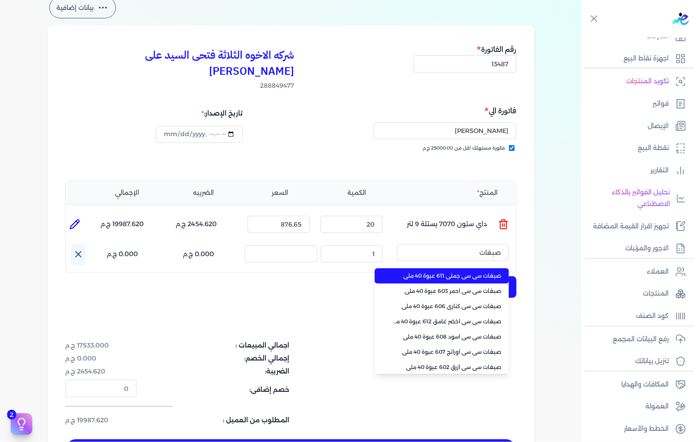
click at [432, 272] on span "صبغات سي سي جملي 611 عبوة 40 ملي" at bounding box center [447, 276] width 109 height 8
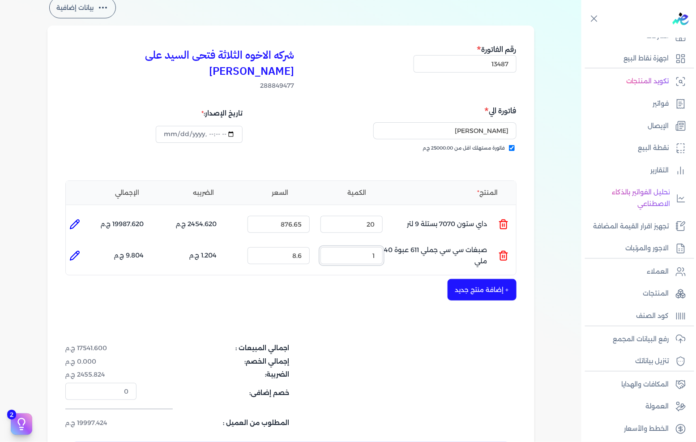
click at [380, 247] on input "1" at bounding box center [352, 255] width 62 height 17
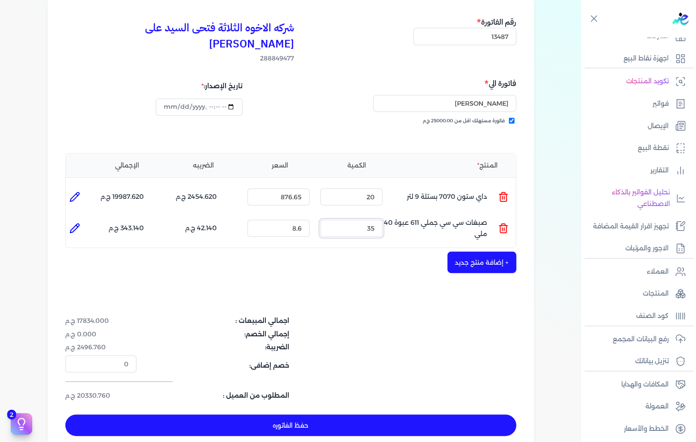
scroll to position [99, 0]
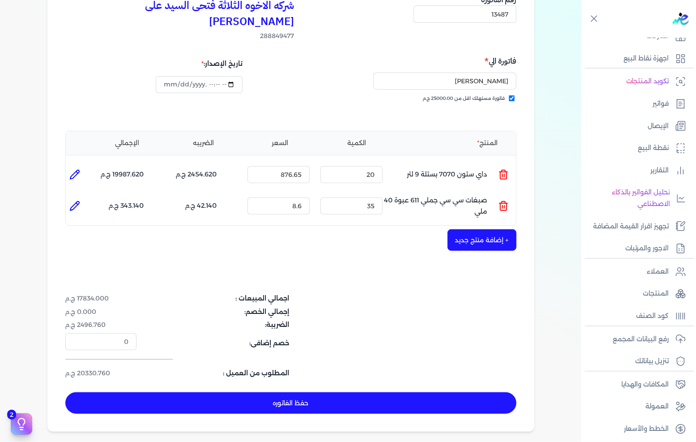
click at [320, 392] on button "حفظ الفاتوره" at bounding box center [290, 402] width 451 height 21
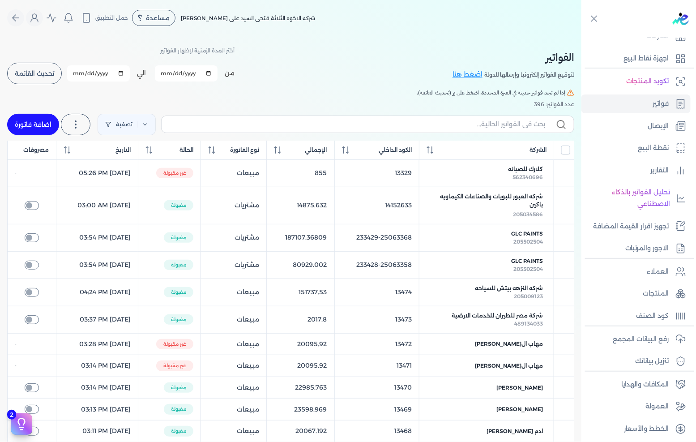
click at [36, 128] on link "اضافة فاتورة" at bounding box center [33, 124] width 52 height 21
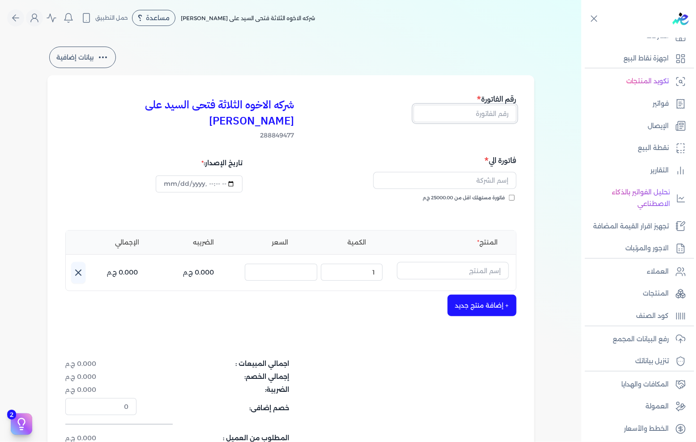
click at [502, 120] on input "text" at bounding box center [465, 113] width 103 height 17
click at [487, 194] on span "فاتورة مستهلك اقل من 25000.00 ج.م" at bounding box center [464, 197] width 82 height 7
click at [509, 195] on input "فاتورة مستهلك اقل من 25000.00 ج.م" at bounding box center [512, 198] width 6 height 6
click at [490, 172] on input "text" at bounding box center [444, 180] width 143 height 17
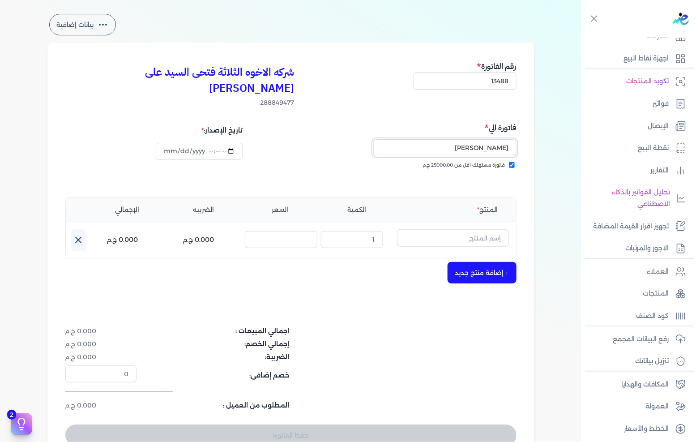
scroll to position [50, 0]
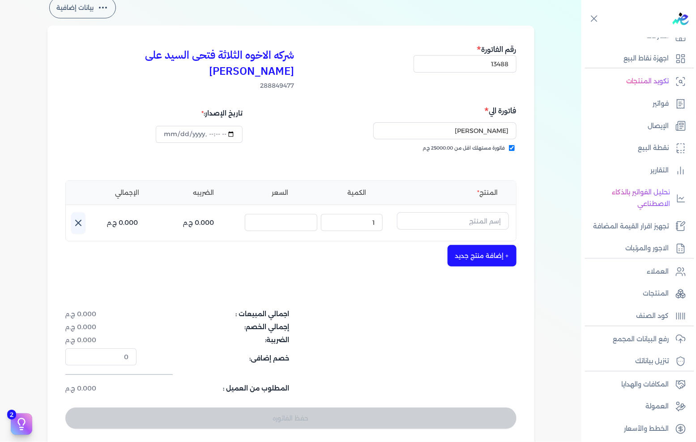
click at [459, 195] on div "المنتج الكمية السعر الضريبه الإجمالي اسم المنتج : الكمية : 1 السعر : الضريبه : …" at bounding box center [290, 210] width 451 height 61
click at [453, 212] on input "text" at bounding box center [453, 220] width 112 height 17
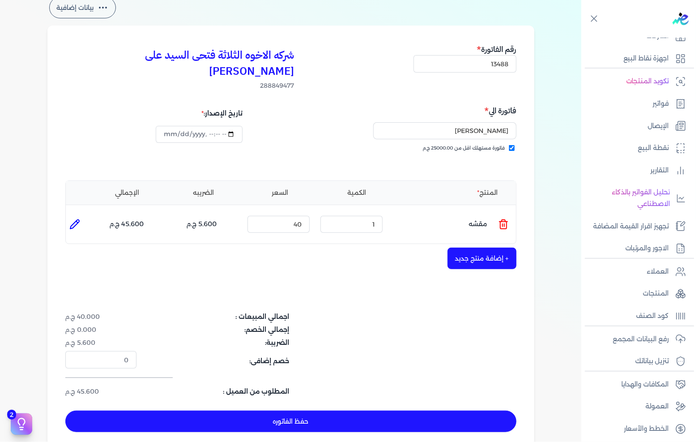
click at [511, 214] on ul "المنتج : مقشه الكمية : 1 السعر : 40 الضريبه : 5.600 ج.م الإجمالي : 45.600 ج.م" at bounding box center [291, 224] width 450 height 24
click at [501, 219] on icon at bounding box center [503, 224] width 11 height 11
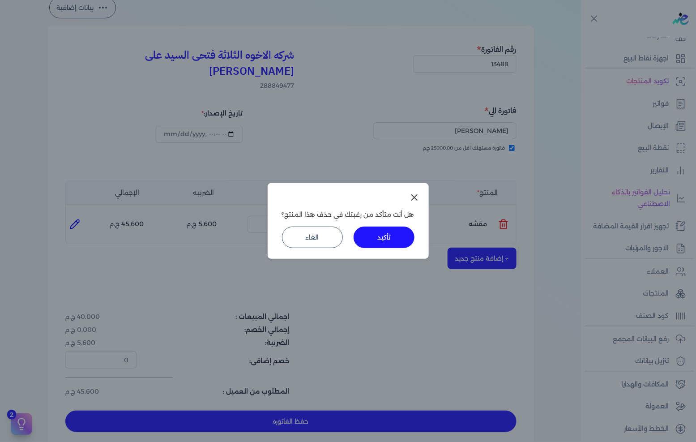
click at [399, 226] on div "هل أنت متأكد من رغبتك في حذف هذا المنتج؟ تأكيد الغاء" at bounding box center [348, 221] width 161 height 76
click at [402, 233] on button "تأكيد" at bounding box center [384, 237] width 61 height 21
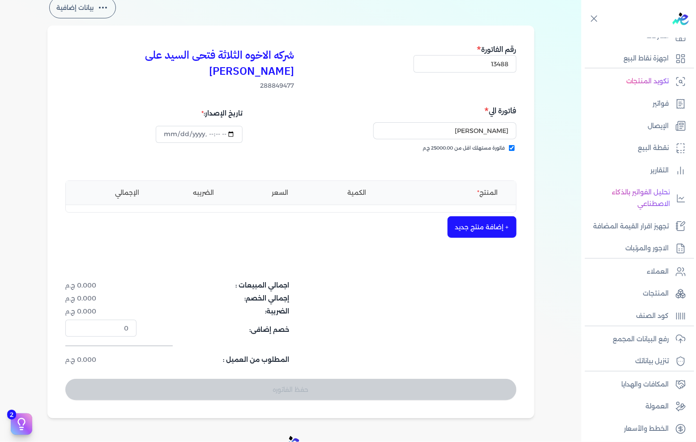
click at [485, 222] on div "شركه الاخوه الثلاثة فتحى السيد على [PERSON_NAME] 288849477 رقم الفاتورة 13488 ف…" at bounding box center [290, 222] width 487 height 393
click at [485, 216] on button "+ إضافة منتج جديد" at bounding box center [482, 226] width 69 height 21
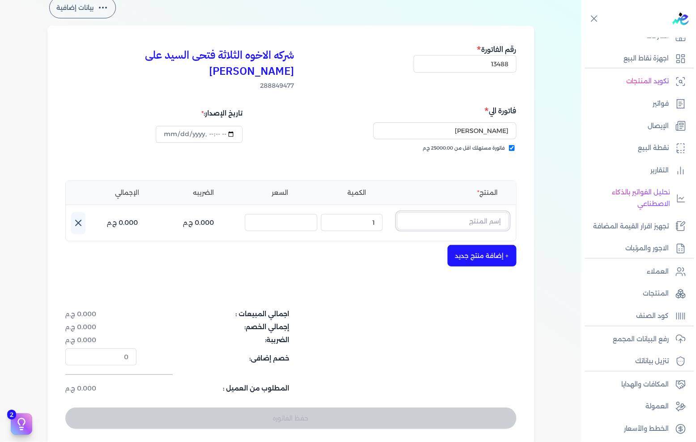
drag, startPoint x: 485, startPoint y: 212, endPoint x: 484, endPoint y: 207, distance: 5.4
click at [484, 212] on input "text" at bounding box center [453, 220] width 112 height 17
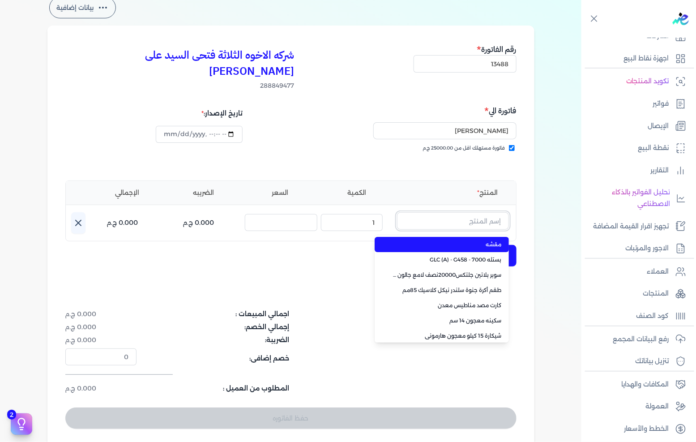
paste input "معجون داي تون 100 شيكارة 15 كجم"
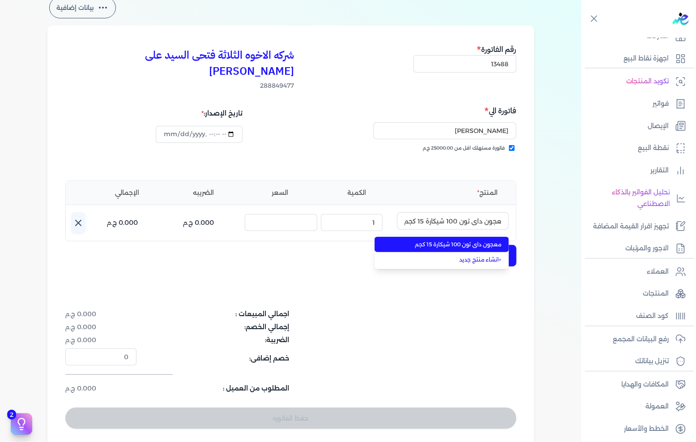
click at [451, 240] on span "معجون داي تون 100 شيكارة 15 كجم" at bounding box center [447, 244] width 109 height 8
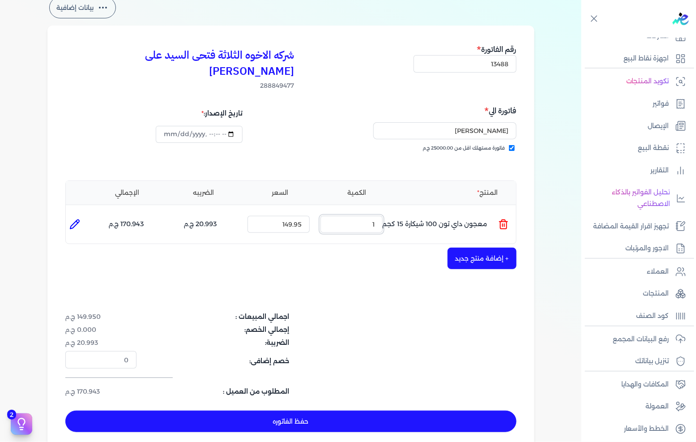
click at [369, 216] on input "1" at bounding box center [352, 224] width 62 height 17
click at [484, 248] on button "+ إضافة منتج جديد" at bounding box center [482, 258] width 69 height 21
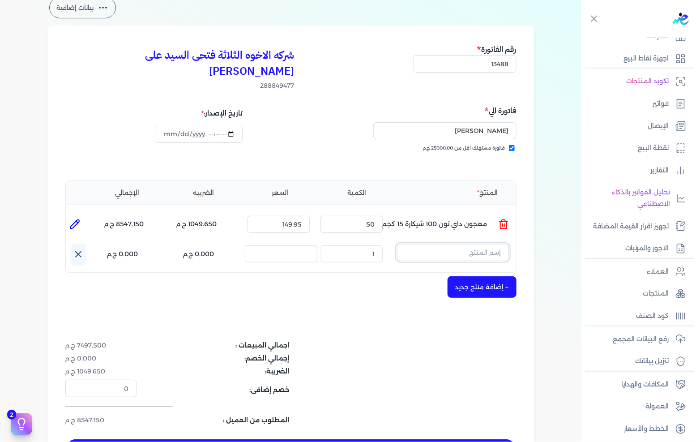
click at [444, 244] on input "text" at bounding box center [453, 252] width 112 height 17
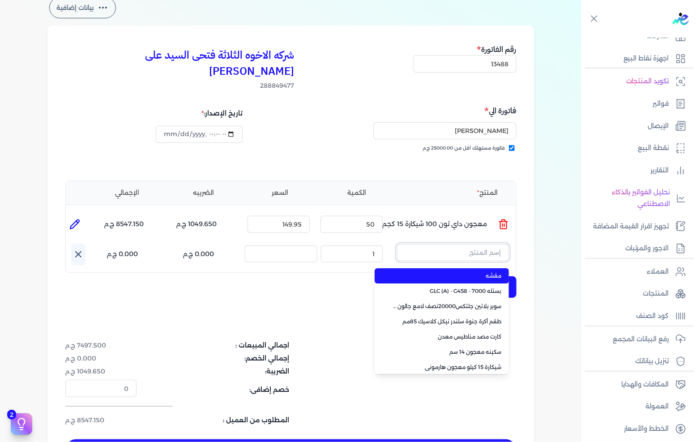
paste input "[PERSON_NAME] أبيض كريستال 8.5 L"
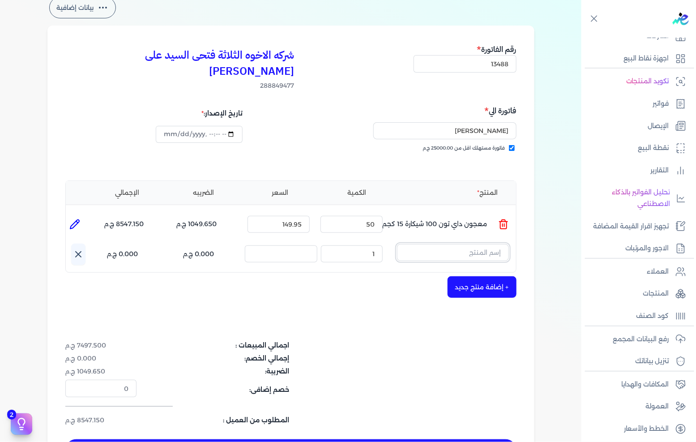
click at [430, 244] on input "text" at bounding box center [453, 252] width 112 height 17
paste input "DECORA HERO CRYSTAL WHITE 14KG"
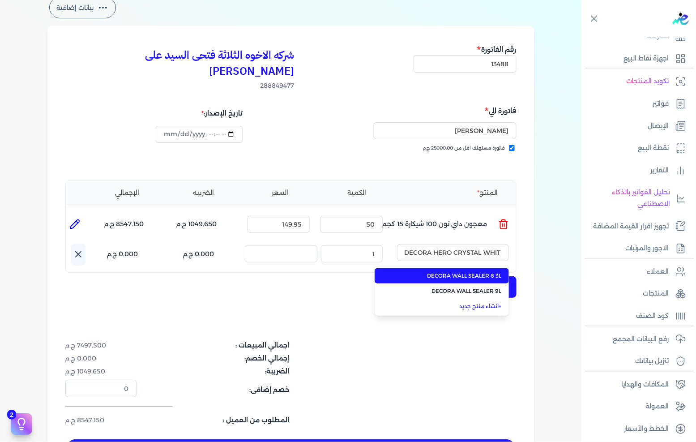
click at [442, 272] on span "DECORA WALL SEALER 6 3L" at bounding box center [447, 276] width 109 height 8
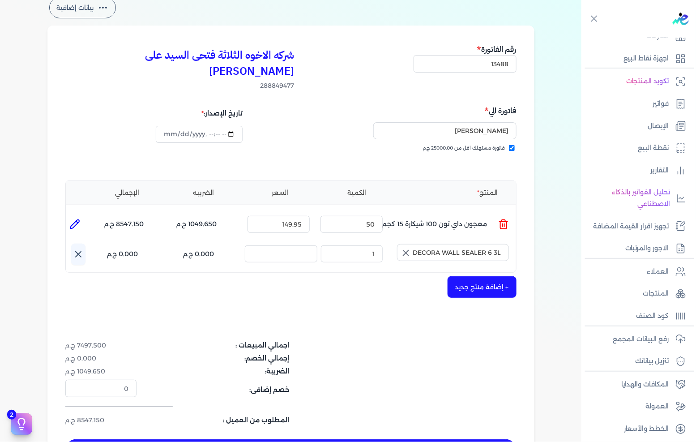
click at [406, 248] on icon "button" at bounding box center [406, 253] width 11 height 11
click at [432, 244] on input "text" at bounding box center [453, 252] width 112 height 17
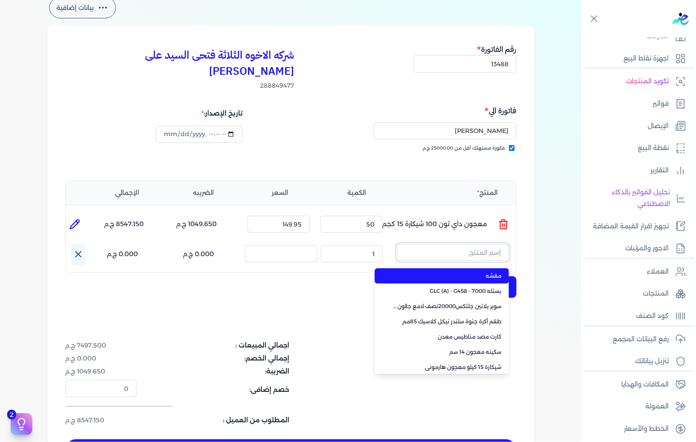
paste input "DECORA HERO CRYSTAL WHITE 14KG"
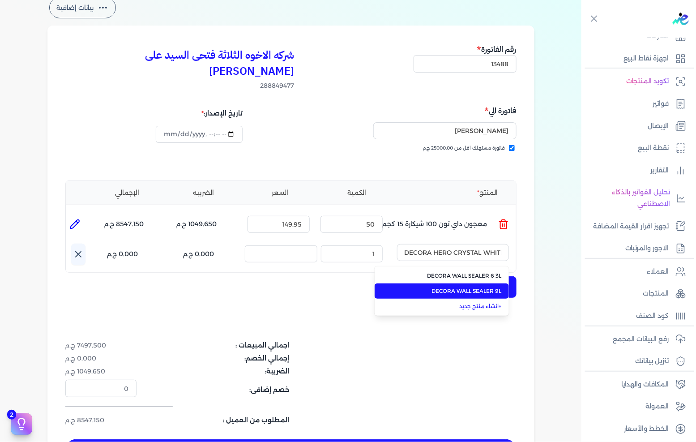
click at [443, 283] on li "DECORA WALL SEALER 9L" at bounding box center [442, 290] width 134 height 15
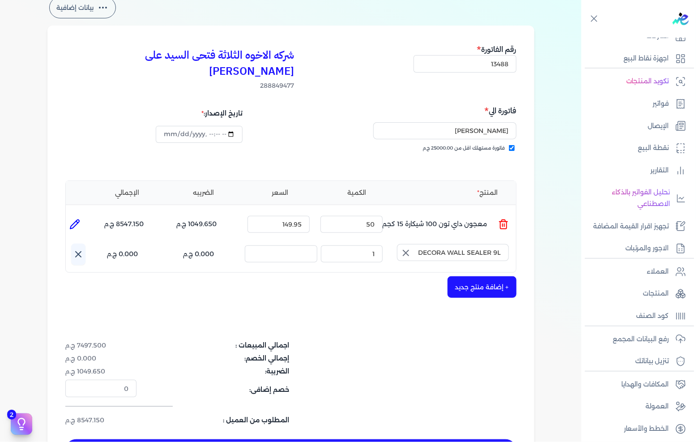
click at [406, 248] on icon "button" at bounding box center [406, 253] width 11 height 11
click at [430, 244] on input "text" at bounding box center [453, 252] width 112 height 17
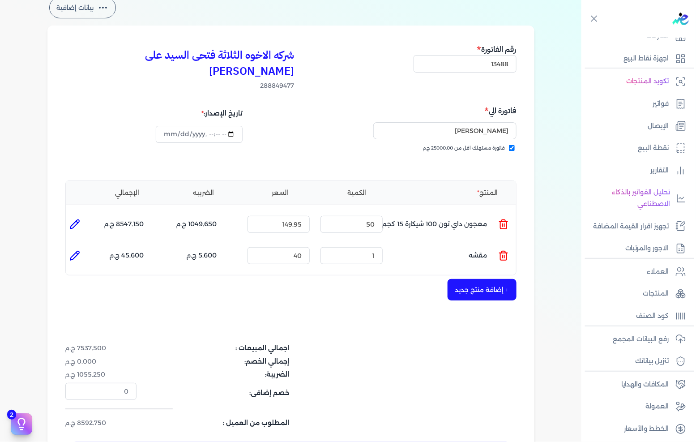
drag, startPoint x: 496, startPoint y: 244, endPoint x: 509, endPoint y: 242, distance: 12.7
click at [497, 244] on ul "المنتج : مقشه الكمية : 1 السعر : 40 الضريبه : 5.600 ج.م الإجمالي : 45.600 ج.م" at bounding box center [291, 256] width 450 height 24
click at [509, 250] on icon at bounding box center [503, 255] width 11 height 11
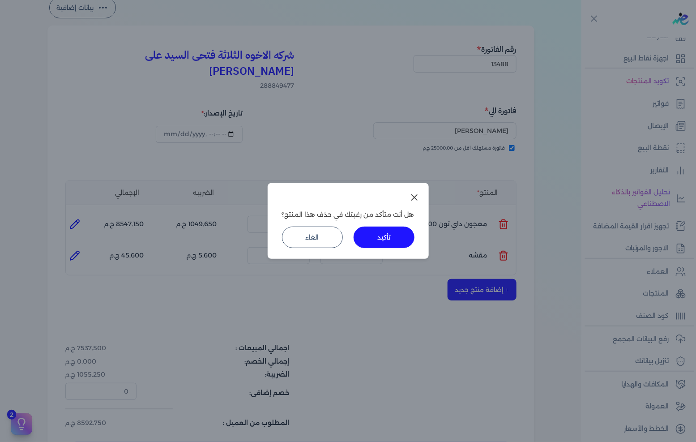
click at [394, 244] on button "تأكيد" at bounding box center [384, 237] width 61 height 21
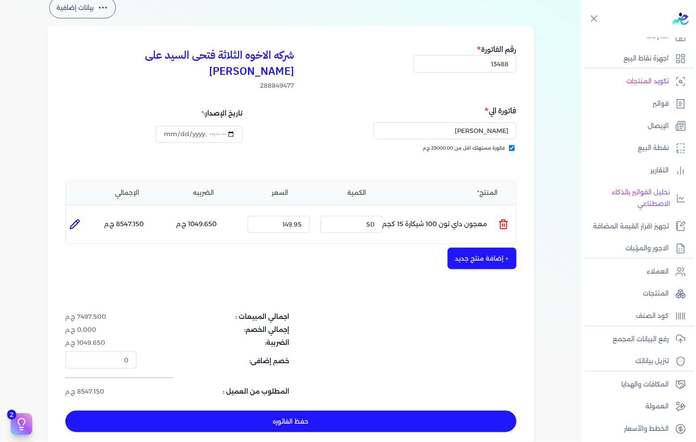
click at [471, 252] on button "+ إضافة منتج جديد" at bounding box center [482, 258] width 69 height 21
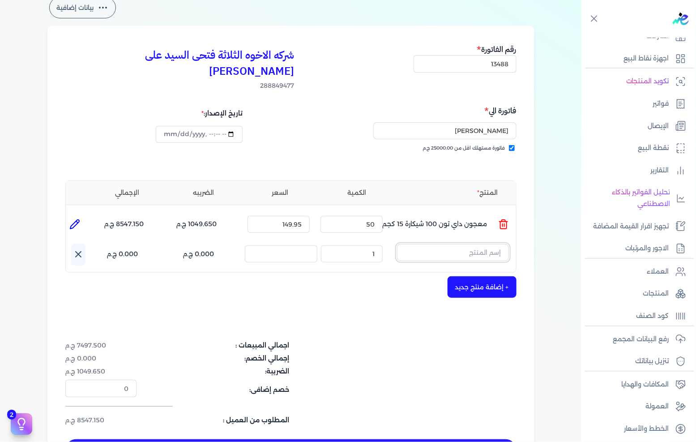
click at [475, 244] on input "text" at bounding box center [453, 252] width 112 height 17
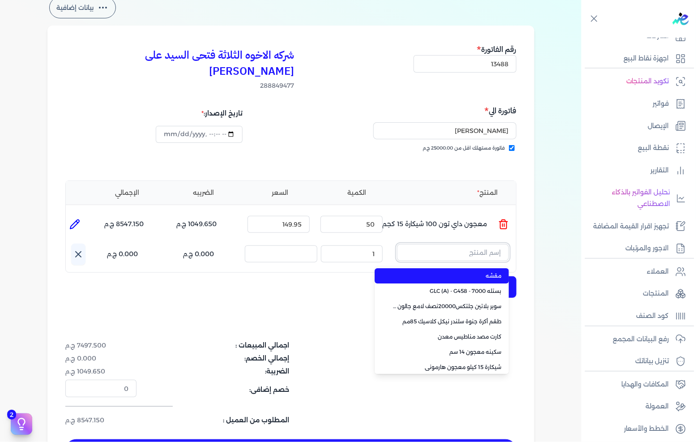
paste input "EL BREEMO HERO 4KG"
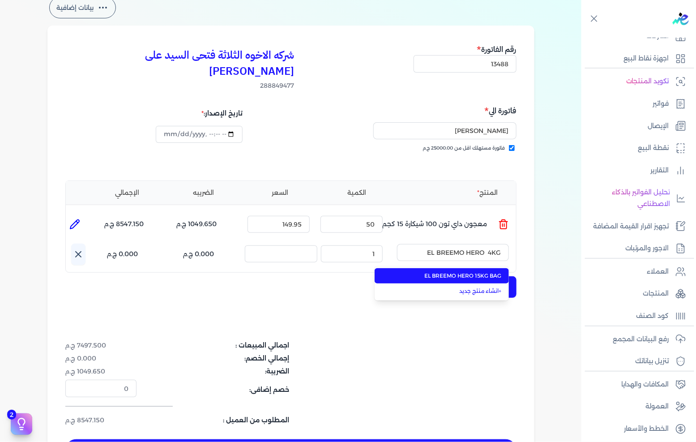
click at [446, 268] on li "EL BREEMO HERO 15KG BAG" at bounding box center [442, 275] width 134 height 15
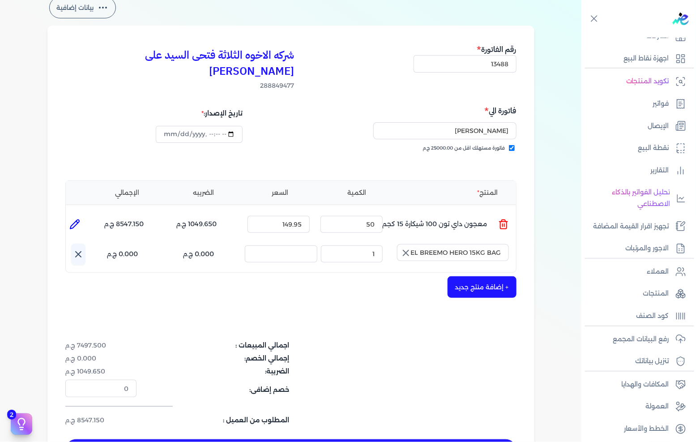
click at [400, 244] on button "button" at bounding box center [405, 253] width 16 height 18
click at [450, 244] on input "text" at bounding box center [453, 252] width 112 height 17
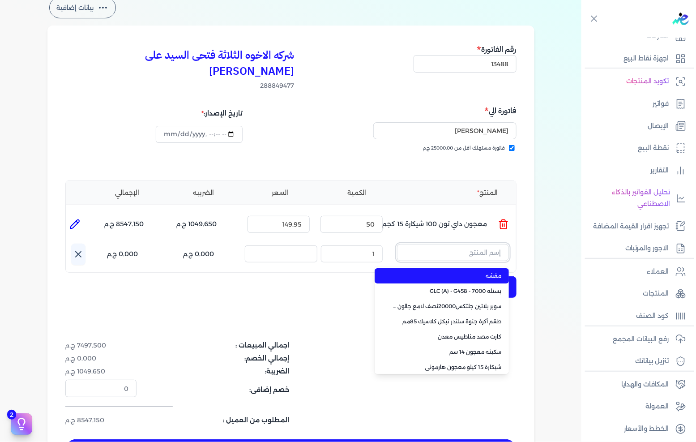
paste input "فرشة 620 حمراء 1 بوصة"
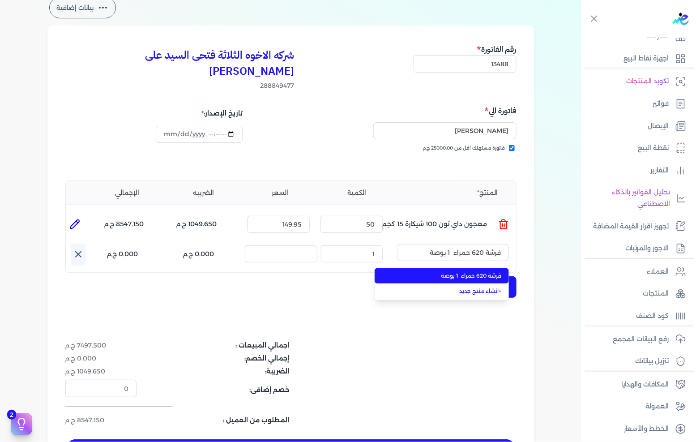
click at [426, 272] on span "فرشة 620 حمراء 1 بوصة" at bounding box center [447, 276] width 109 height 8
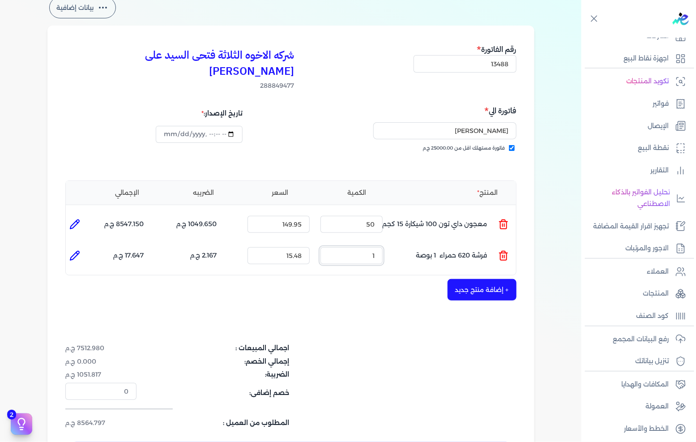
click at [351, 247] on input "1" at bounding box center [352, 255] width 62 height 17
click at [470, 279] on button "+ إضافة منتج جديد" at bounding box center [482, 289] width 69 height 21
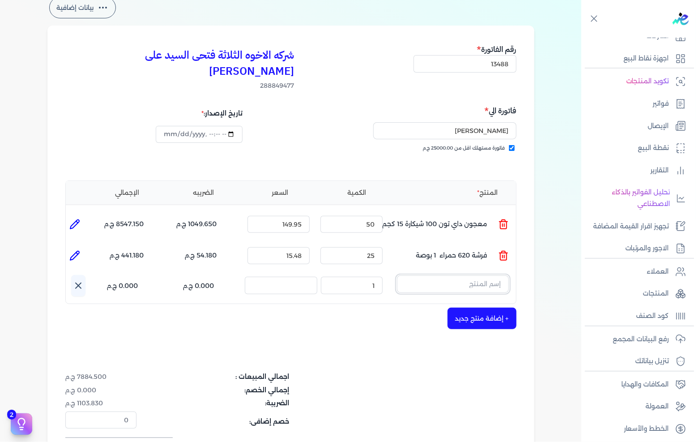
click at [468, 275] on input "text" at bounding box center [453, 283] width 112 height 17
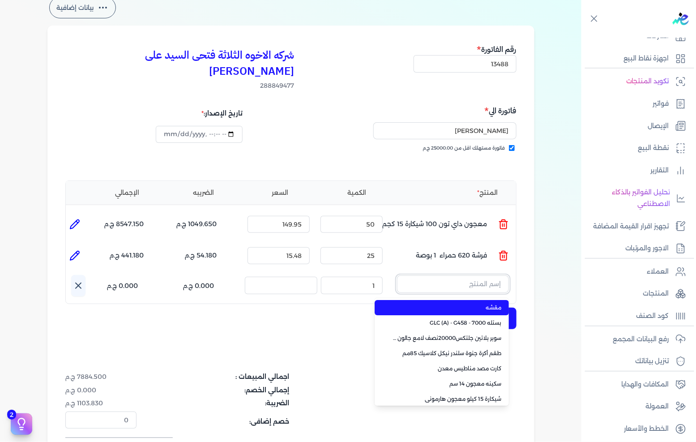
paste input "صنفرة صنفريتا 8سم 10متر خشانة 180"
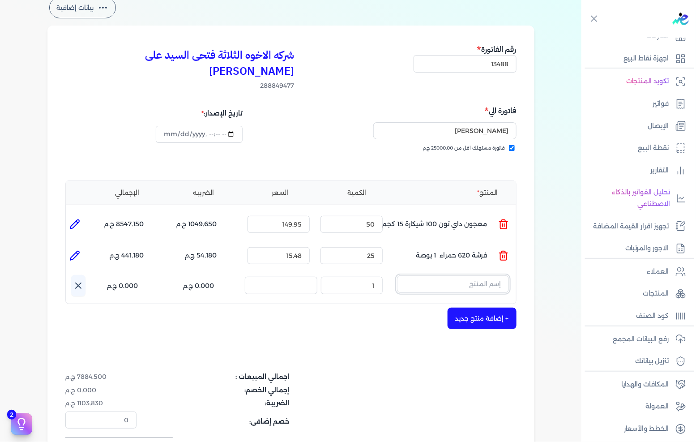
click at [471, 275] on input "text" at bounding box center [453, 283] width 112 height 17
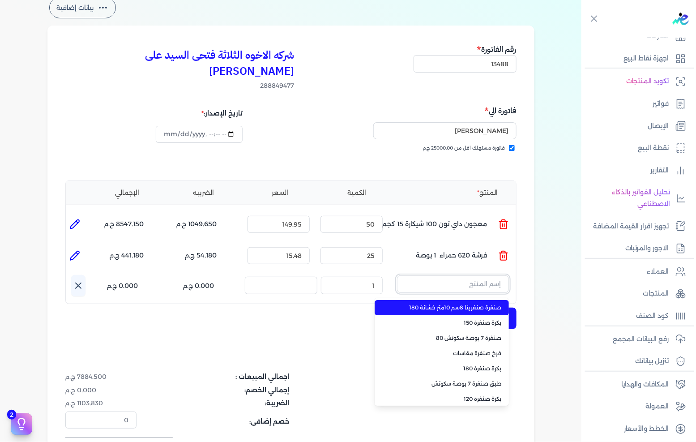
paste input "صنفرة صنفريتا 8سم 10متر خشانة 150"
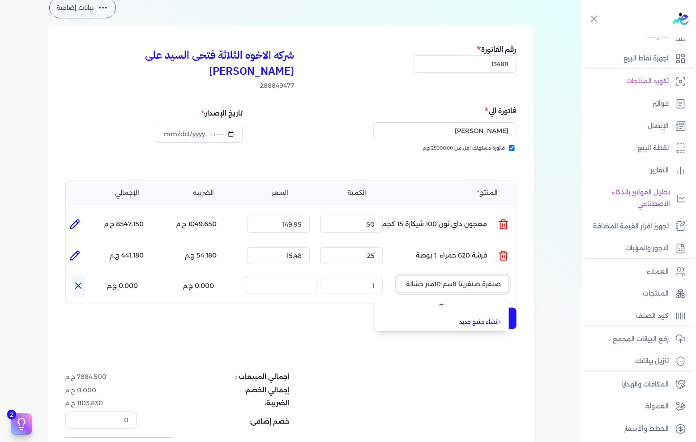
scroll to position [0, -11]
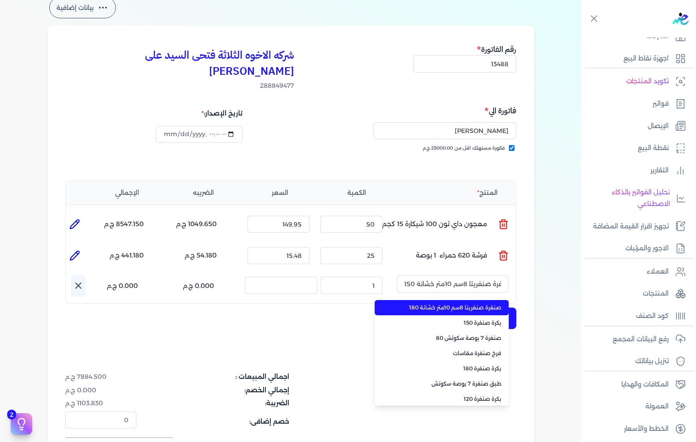
click at [449, 304] on span "صنفرة صنفريتا 8سم 10متر خشانة 180" at bounding box center [447, 308] width 109 height 8
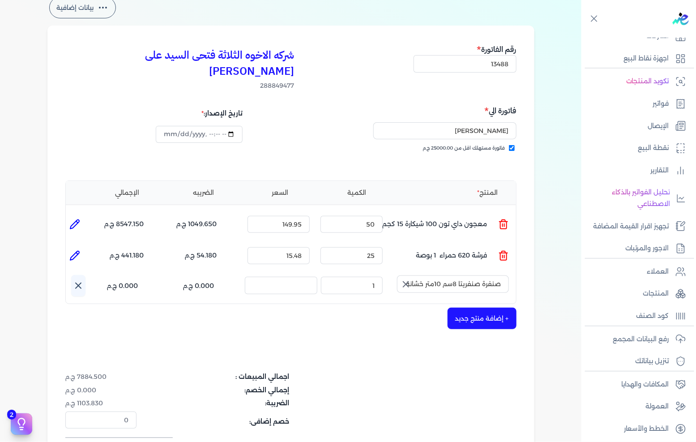
click at [400, 275] on button "button" at bounding box center [405, 284] width 16 height 18
click at [427, 275] on input "text" at bounding box center [453, 283] width 112 height 17
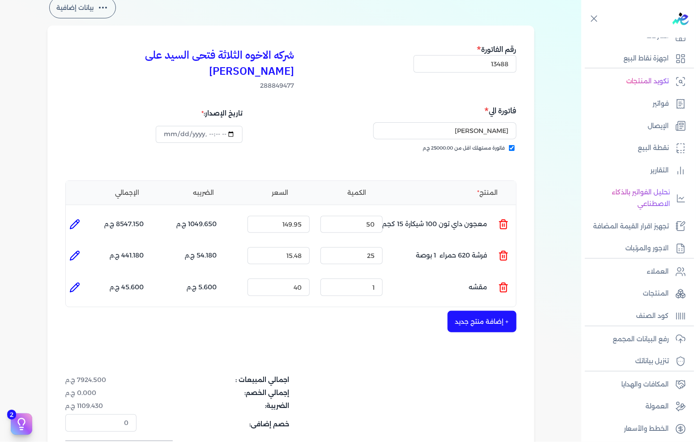
click at [501, 282] on icon at bounding box center [503, 287] width 11 height 11
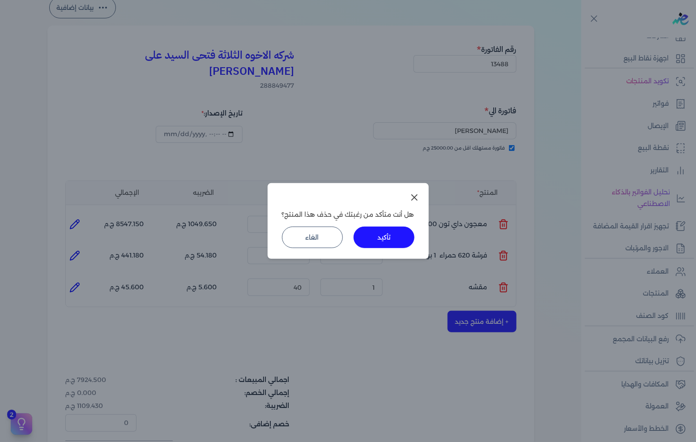
click at [402, 252] on div "هل أنت متأكد من رغبتك في حذف هذا المنتج؟ تأكيد الغاء" at bounding box center [348, 221] width 161 height 76
click at [407, 242] on button "تأكيد" at bounding box center [384, 237] width 61 height 21
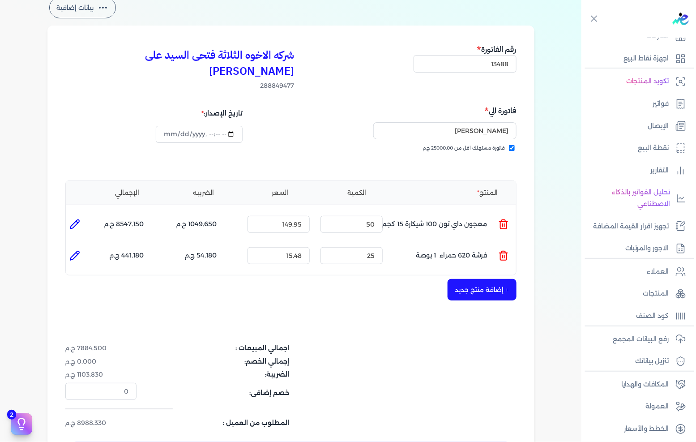
click at [479, 279] on button "+ إضافة منتج جديد" at bounding box center [482, 289] width 69 height 21
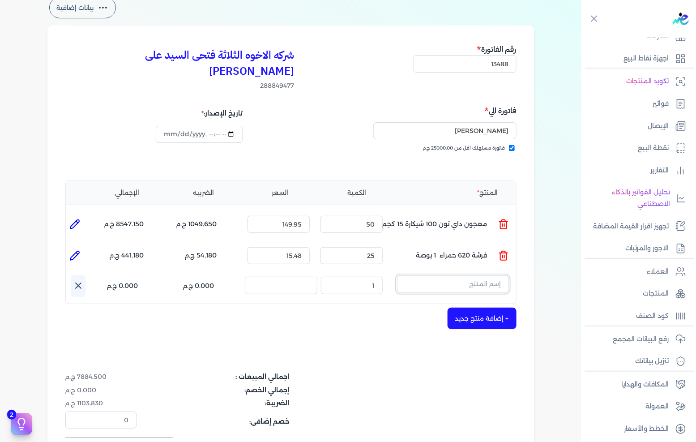
click at [482, 275] on input "text" at bounding box center [453, 283] width 112 height 17
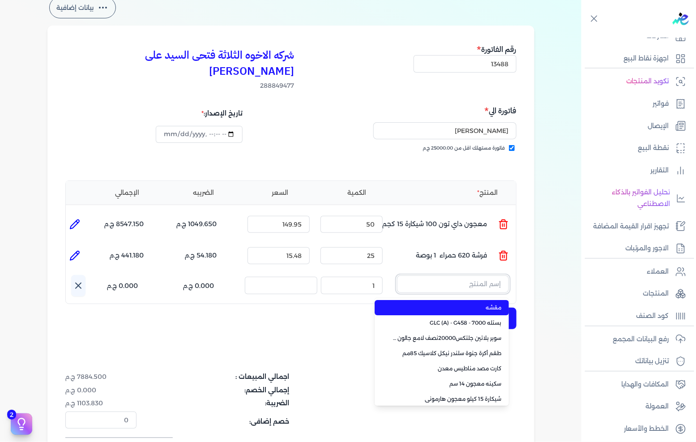
paste input "زانة خضراء 3 متر"
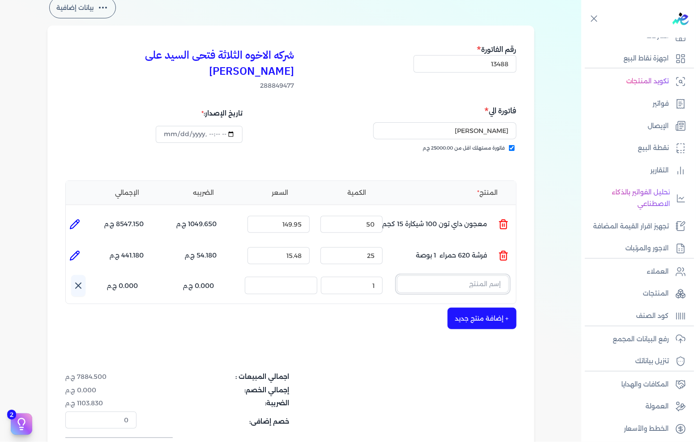
click at [470, 275] on input "text" at bounding box center [453, 283] width 112 height 17
paste input "مشترك بالسلك 4 مخرج أبيض (Premio)"
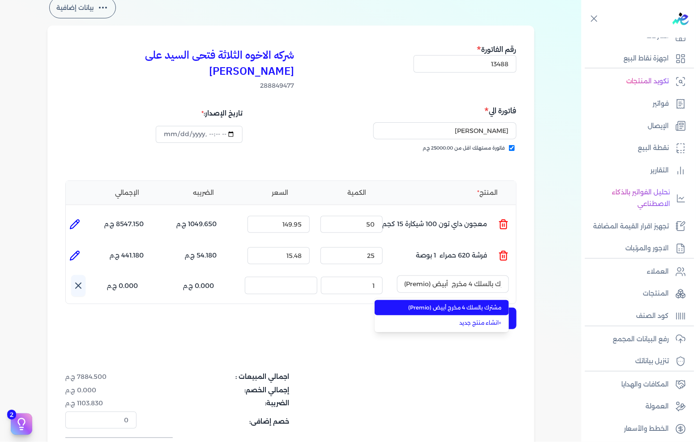
click at [440, 300] on li "مشترك بالسلك 4 مخرج أبيض (Premio)" at bounding box center [442, 307] width 134 height 15
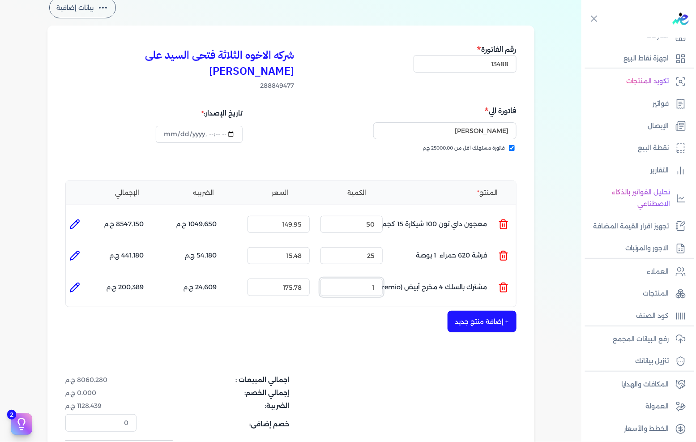
click at [371, 278] on input "1" at bounding box center [352, 286] width 62 height 17
click at [472, 293] on div "شركه الاخوه الثلاثة فتحى السيد على [PERSON_NAME] 288849477 رقم الفاتورة 13488 ف…" at bounding box center [290, 270] width 487 height 488
click at [472, 311] on button "+ إضافة منتج جديد" at bounding box center [482, 321] width 69 height 21
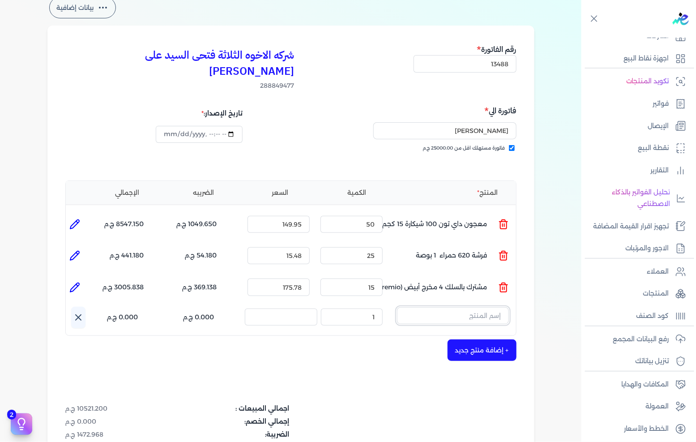
click at [447, 307] on input "text" at bounding box center [453, 315] width 112 height 17
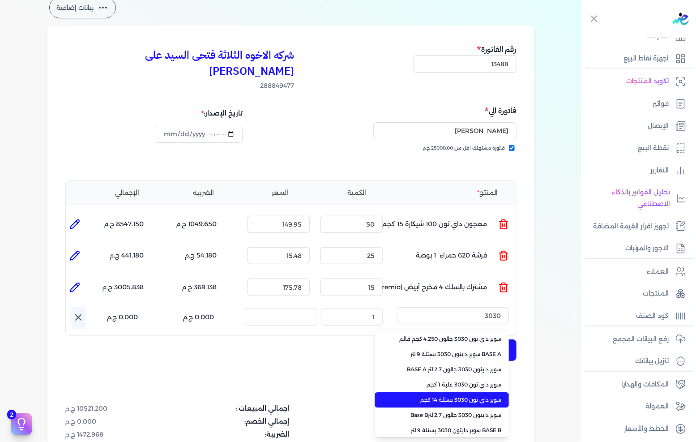
click at [454, 396] on span "سوبر داي تون 3030 بستلة 14 كجم" at bounding box center [447, 400] width 109 height 8
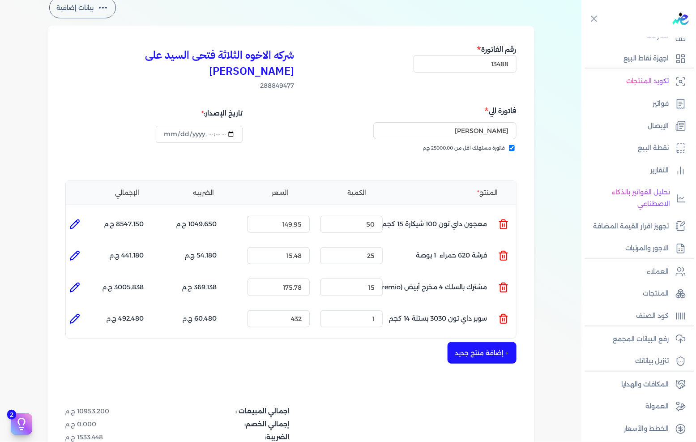
click at [366, 316] on div "المنتج الكمية السعر الضريبه الإجمالي المنتج : معجون داي تون 100 شيكارة 15 كجم ا…" at bounding box center [290, 259] width 451 height 158
click at [366, 315] on div "المنتج الكمية السعر الضريبه الإجمالي المنتج : معجون داي تون 100 شيكارة 15 كجم ا…" at bounding box center [290, 259] width 451 height 158
click at [368, 310] on input "1" at bounding box center [352, 318] width 62 height 17
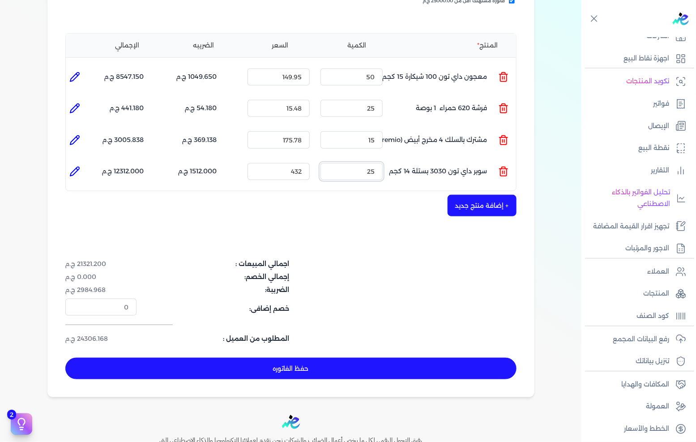
scroll to position [199, 0]
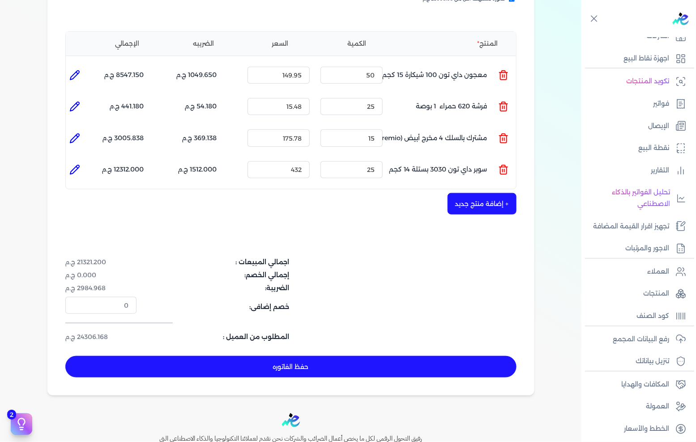
click at [338, 356] on button "حفظ الفاتوره" at bounding box center [290, 366] width 451 height 21
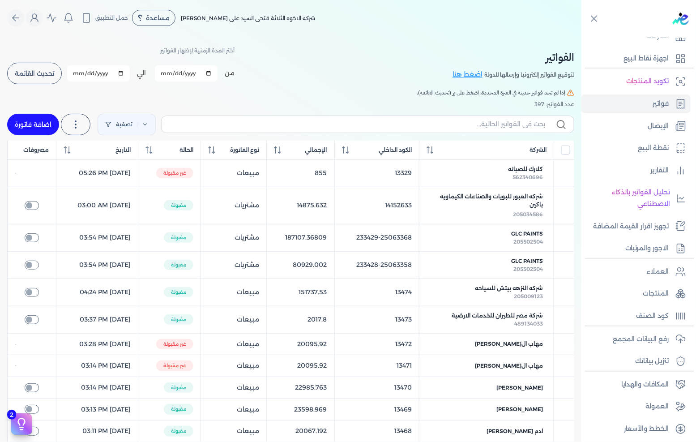
click at [51, 118] on link "اضافة فاتورة" at bounding box center [33, 124] width 52 height 21
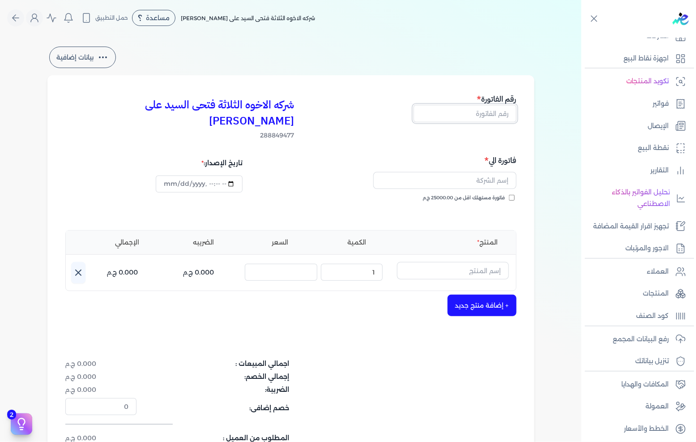
drag, startPoint x: 489, startPoint y: 113, endPoint x: 514, endPoint y: 108, distance: 24.7
click at [489, 113] on input "text" at bounding box center [465, 113] width 103 height 17
click at [509, 177] on div "فاتورة الي فاتورة مستهلك اقل من 25000.00 ج.م" at bounding box center [405, 186] width 223 height 64
click at [503, 177] on div "فاتورة الي فاتورة مستهلك اقل من 25000.00 ج.م" at bounding box center [405, 186] width 223 height 64
click at [504, 194] on span "فاتورة مستهلك اقل من 25000.00 ج.م" at bounding box center [464, 197] width 82 height 7
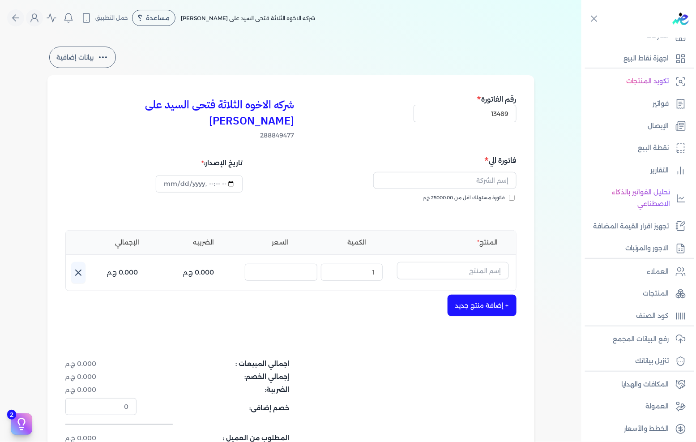
click at [509, 195] on input "فاتورة مستهلك اقل من 25000.00 ج.م" at bounding box center [512, 198] width 6 height 6
drag, startPoint x: 505, startPoint y: 180, endPoint x: 509, endPoint y: 161, distance: 18.9
click at [509, 172] on input "text" at bounding box center [444, 180] width 143 height 17
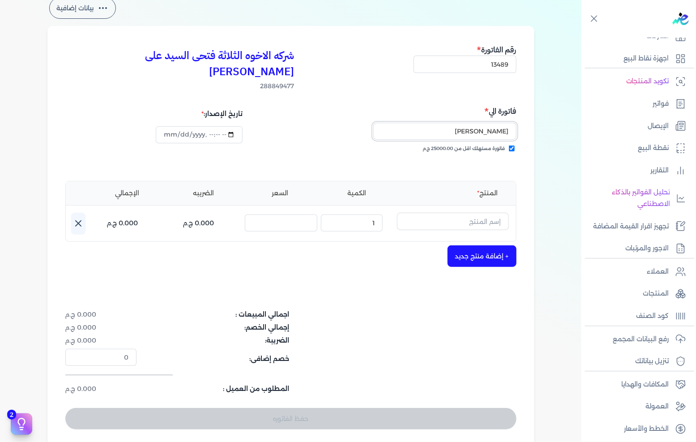
scroll to position [50, 0]
click at [459, 212] on input "text" at bounding box center [453, 220] width 112 height 17
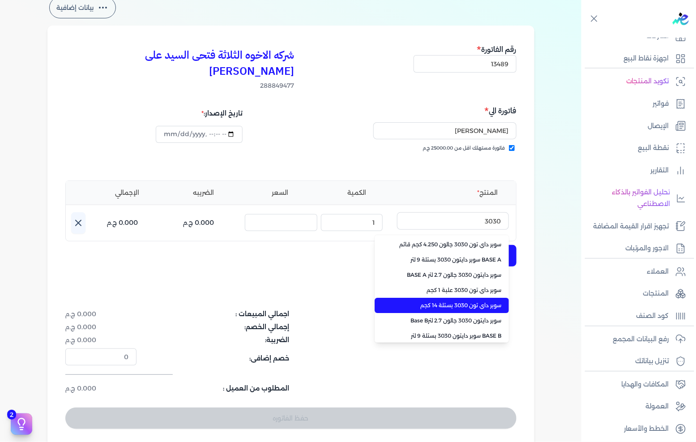
click at [449, 298] on li "سوبر داي تون 3030 بستلة 14 كجم" at bounding box center [442, 305] width 134 height 15
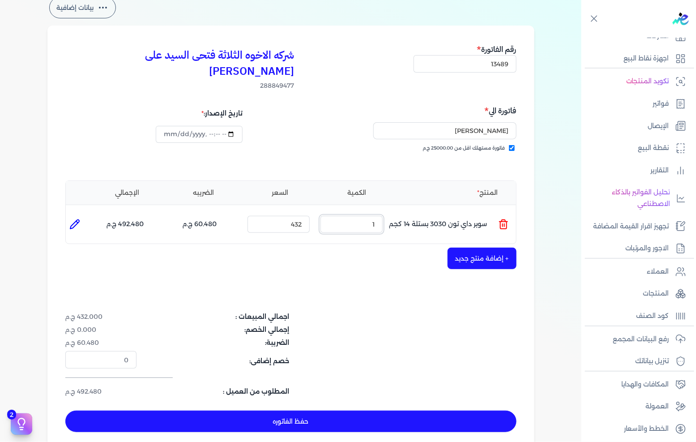
click at [377, 216] on input "1" at bounding box center [352, 224] width 62 height 17
click at [462, 248] on button "+ إضافة منتج جديد" at bounding box center [482, 258] width 69 height 21
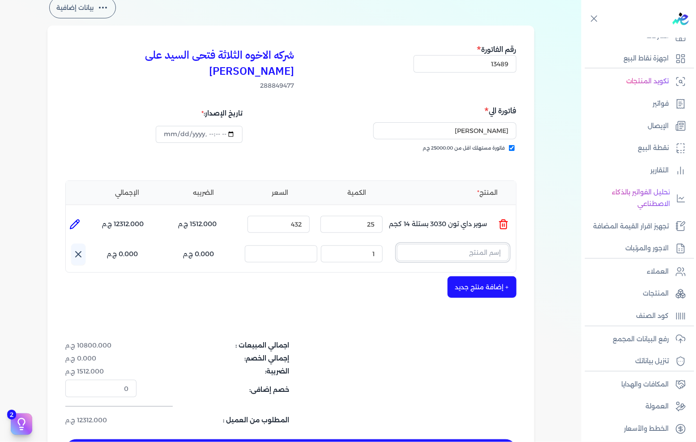
click at [462, 244] on input "text" at bounding box center [453, 252] width 112 height 17
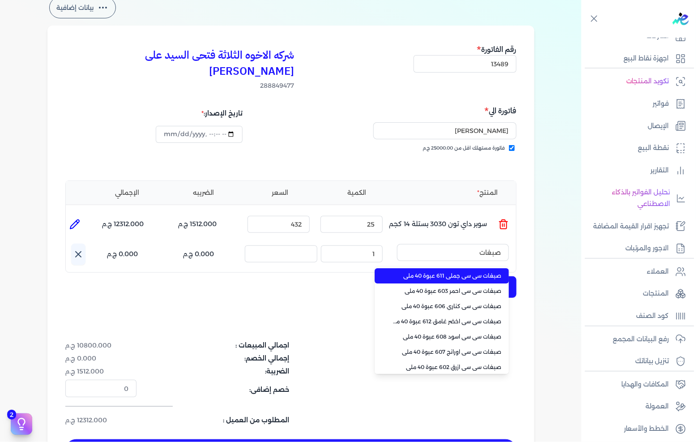
click at [441, 272] on span "صبغات سي سي جملي 611 عبوة 40 ملي" at bounding box center [447, 276] width 109 height 8
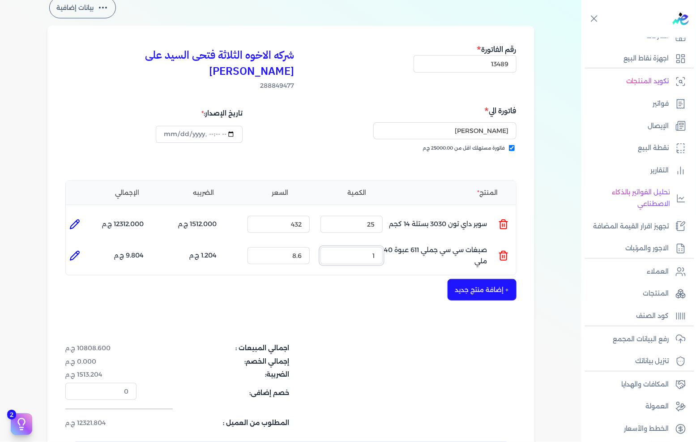
click at [379, 247] on input "1" at bounding box center [352, 255] width 62 height 17
click at [479, 279] on button "+ إضافة منتج جديد" at bounding box center [482, 289] width 69 height 21
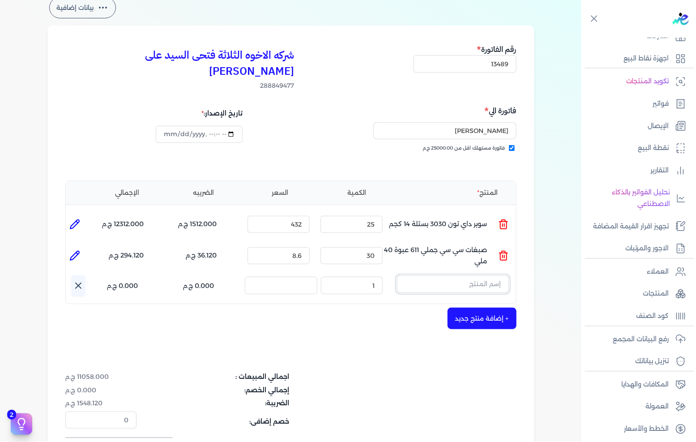
click at [479, 275] on input "text" at bounding box center [453, 283] width 112 height 17
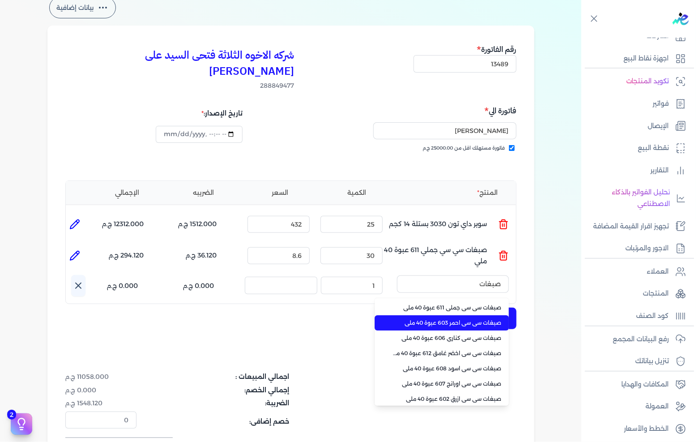
click at [442, 319] on span "صبغات سي سي احمر 603 عبوة 40 ملي" at bounding box center [447, 323] width 109 height 8
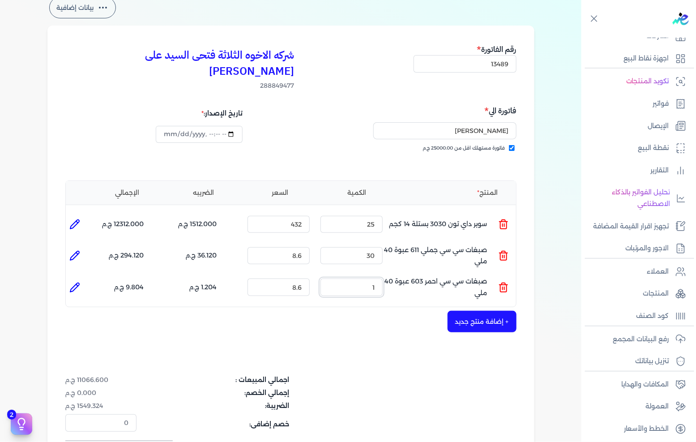
click at [380, 278] on input "1" at bounding box center [352, 286] width 62 height 17
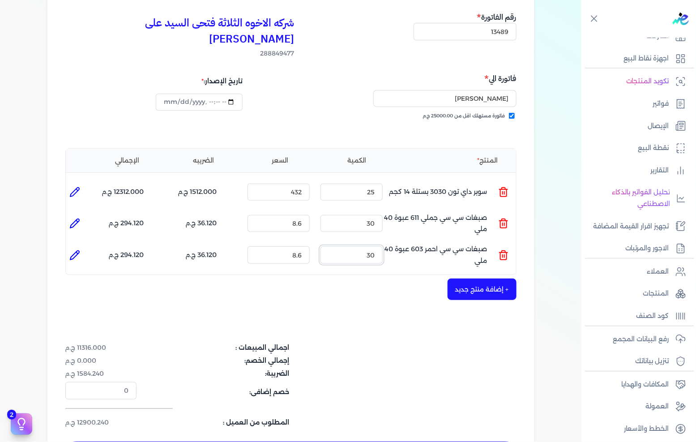
scroll to position [99, 0]
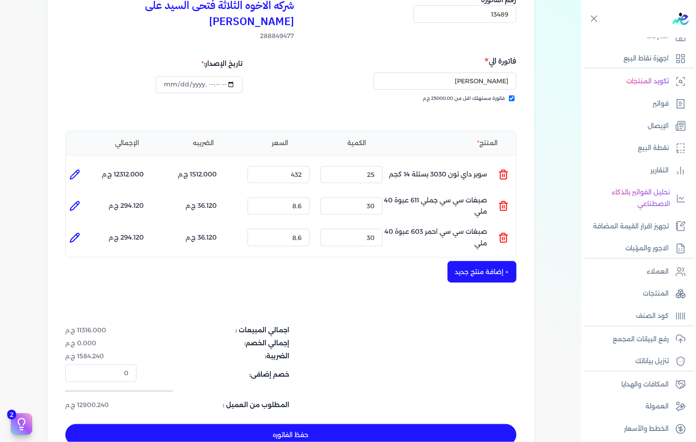
click at [508, 261] on button "+ إضافة منتج جديد" at bounding box center [482, 271] width 69 height 21
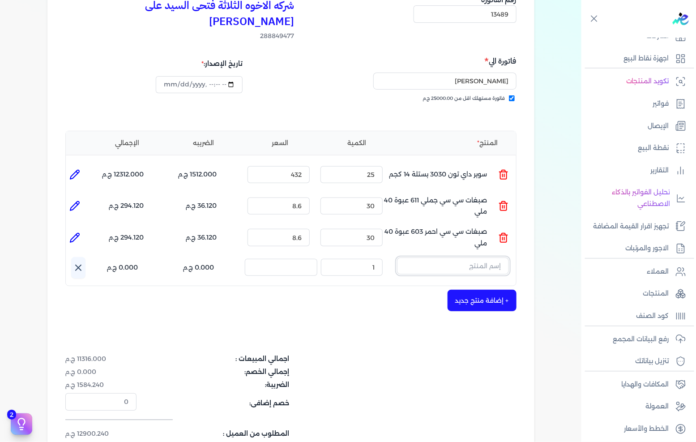
click at [430, 257] on input "text" at bounding box center [453, 265] width 112 height 17
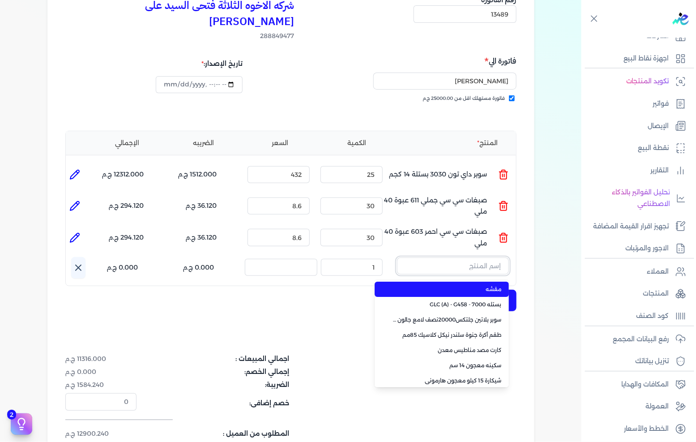
paste input "Thin Render-T4032-50 k.g"
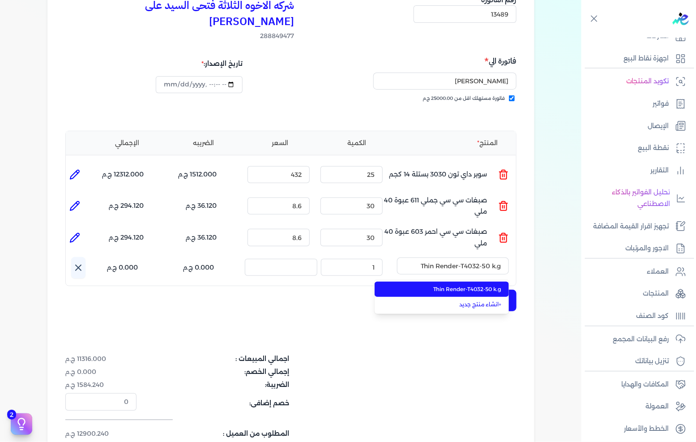
click at [435, 282] on li "Thin Render-T4032-50 k.g" at bounding box center [442, 289] width 134 height 15
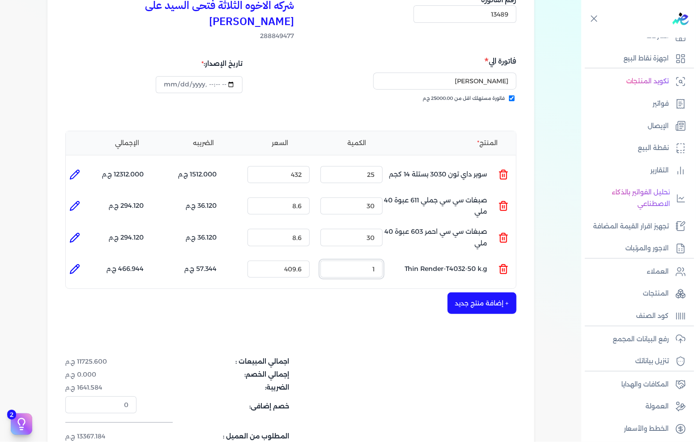
click at [359, 261] on input "1" at bounding box center [352, 269] width 62 height 17
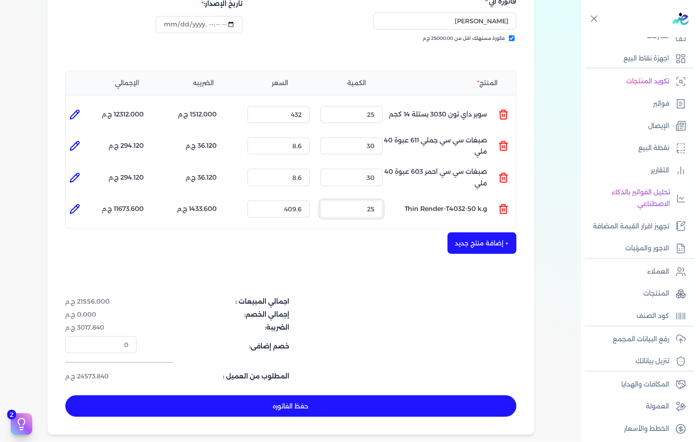
scroll to position [199, 0]
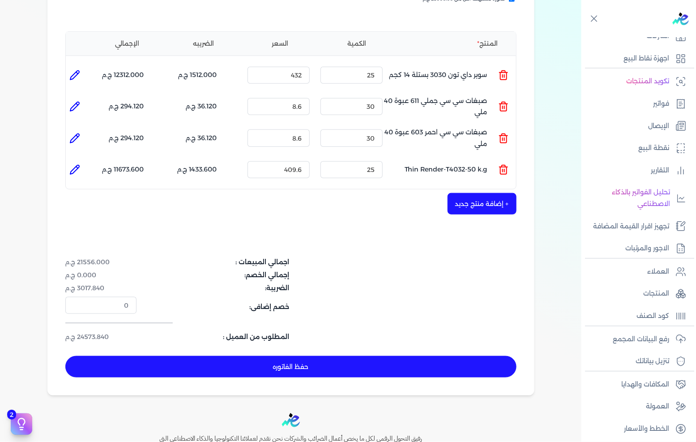
click at [252, 356] on button "حفظ الفاتوره" at bounding box center [290, 366] width 451 height 21
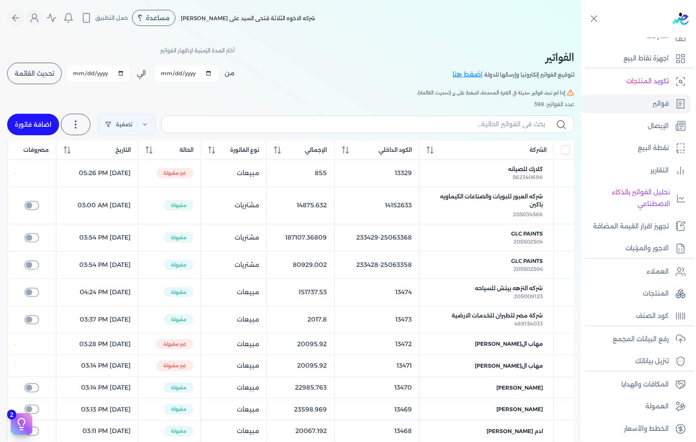
click at [47, 131] on link "اضافة فاتورة" at bounding box center [33, 124] width 52 height 21
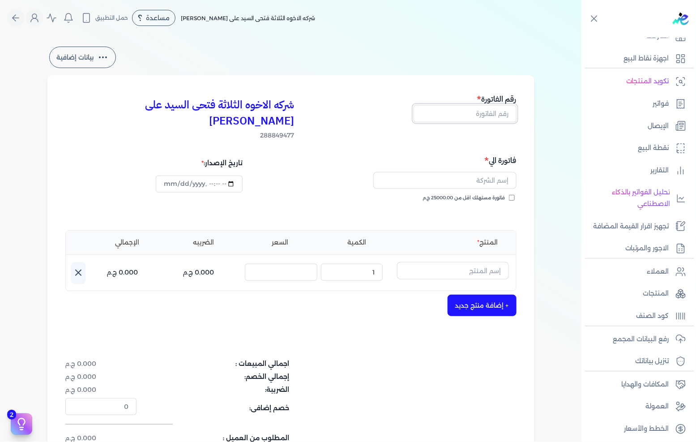
click at [501, 105] on input "text" at bounding box center [465, 113] width 103 height 17
click at [503, 194] on span "فاتورة مستهلك اقل من 25000.00 ج.م" at bounding box center [464, 197] width 82 height 7
click at [509, 195] on input "فاتورة مستهلك اقل من 25000.00 ج.م" at bounding box center [512, 198] width 6 height 6
click at [503, 172] on input "text" at bounding box center [444, 180] width 143 height 17
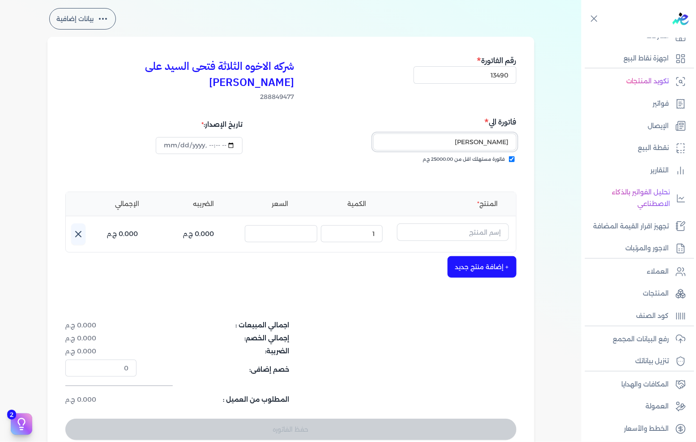
scroll to position [50, 0]
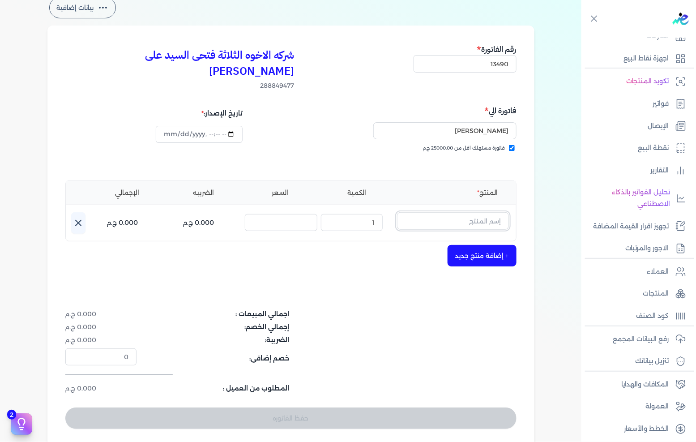
click at [473, 212] on input "text" at bounding box center [453, 220] width 112 height 17
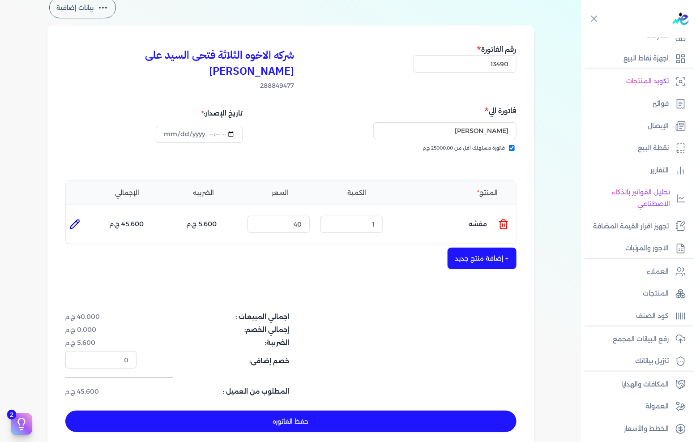
click at [504, 219] on icon at bounding box center [503, 224] width 11 height 11
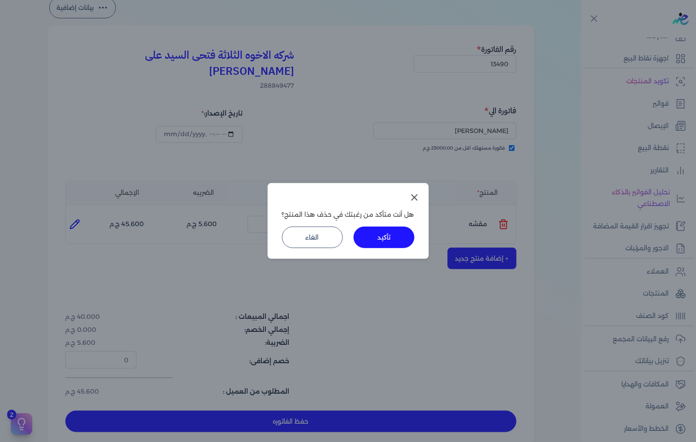
click at [408, 240] on button "تأكيد" at bounding box center [384, 237] width 61 height 21
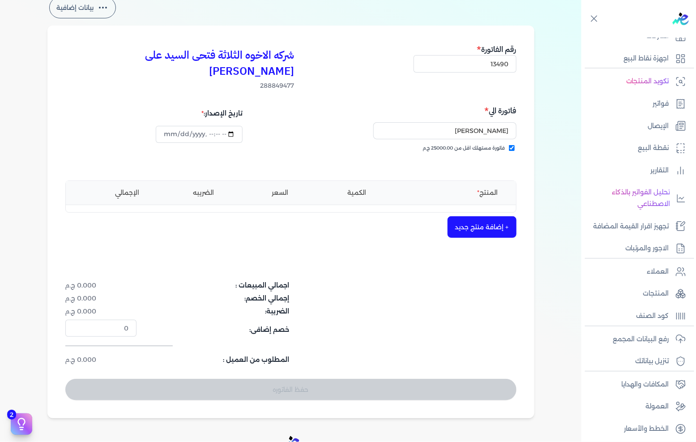
click at [467, 227] on div "شركه الاخوه الثلاثة فتحى السيد على [PERSON_NAME] 288849477 رقم الفاتورة 13490 ف…" at bounding box center [290, 222] width 487 height 393
click at [483, 216] on button "+ إضافة منتج جديد" at bounding box center [482, 226] width 69 height 21
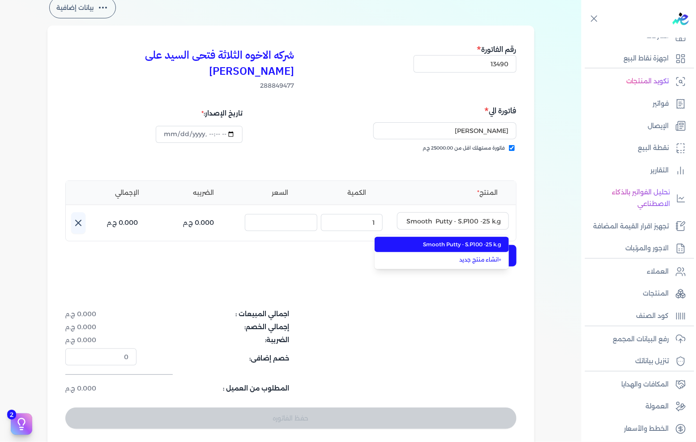
click at [467, 240] on span "Smooth Putty - S.P100 -25 k.g" at bounding box center [447, 244] width 109 height 8
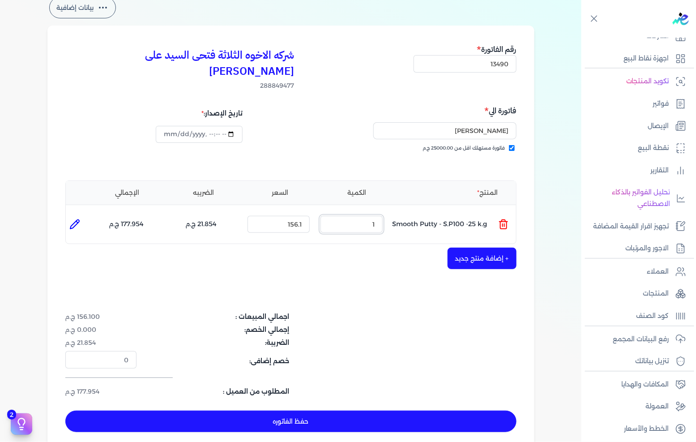
click at [357, 216] on input "1" at bounding box center [352, 224] width 62 height 17
drag, startPoint x: 357, startPoint y: 212, endPoint x: 696, endPoint y: 229, distance: 338.9
click at [361, 216] on input "1" at bounding box center [352, 224] width 62 height 17
click at [494, 248] on button "+ إضافة منتج جديد" at bounding box center [482, 258] width 69 height 21
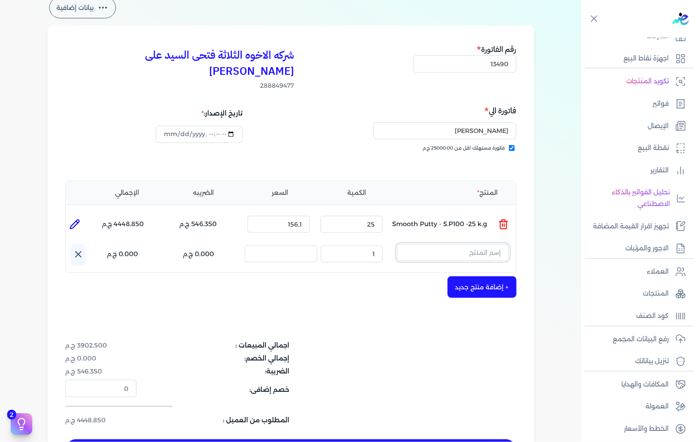
click at [483, 244] on input "text" at bounding box center [453, 252] width 112 height 17
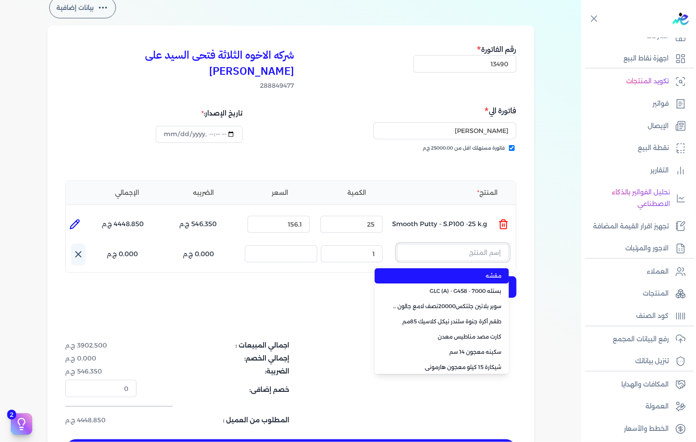
paste input "Grout-53-5 k.g"
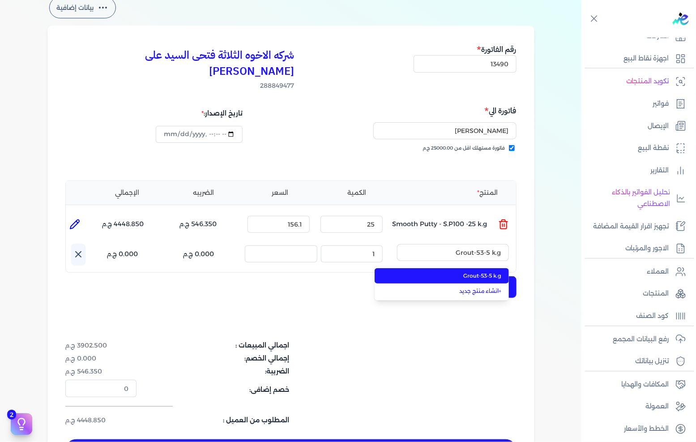
click at [467, 272] on span "Grout-53-5 k.g" at bounding box center [447, 276] width 109 height 8
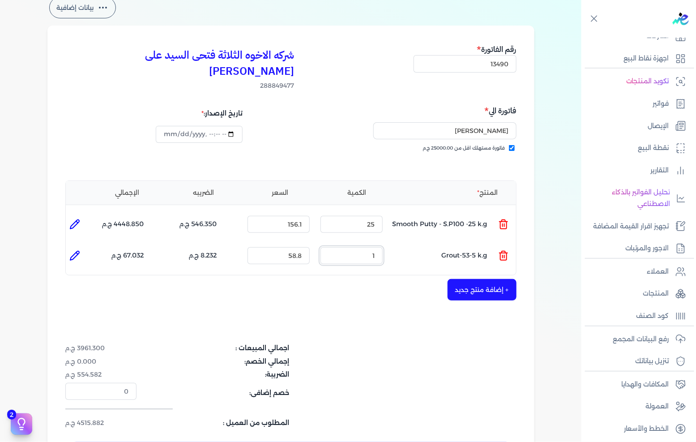
click at [367, 247] on input "1" at bounding box center [352, 255] width 62 height 17
click at [481, 279] on button "+ إضافة منتج جديد" at bounding box center [482, 289] width 69 height 21
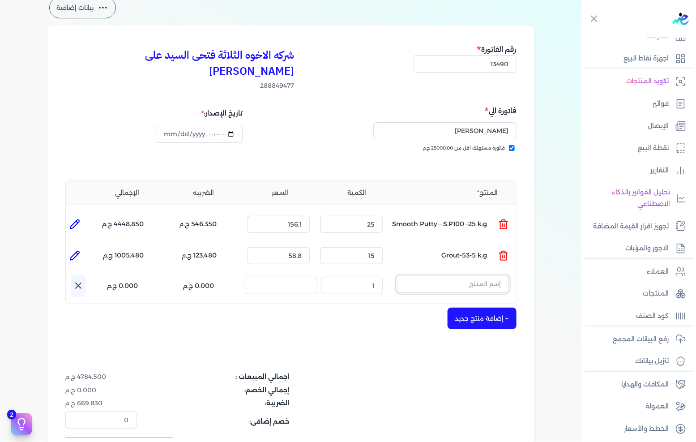
click at [475, 275] on input "text" at bounding box center [453, 283] width 112 height 17
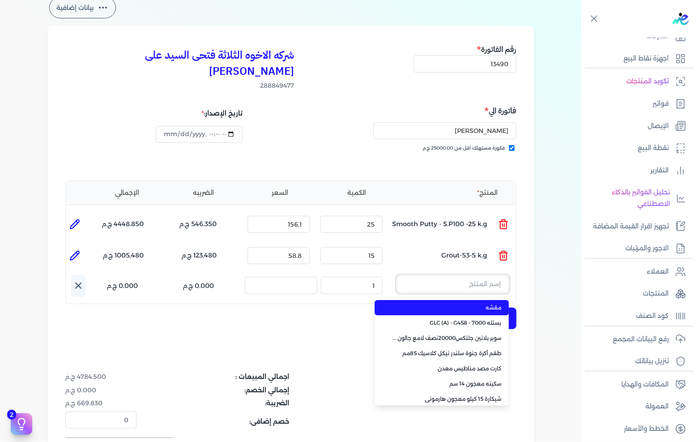
paste input "Thin Render-S052-50 k.g"
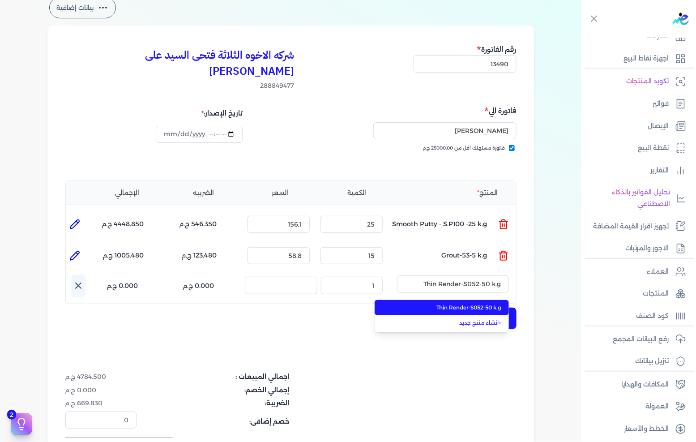
click at [459, 300] on li "Thin Render-S052-50 k.g" at bounding box center [442, 307] width 134 height 15
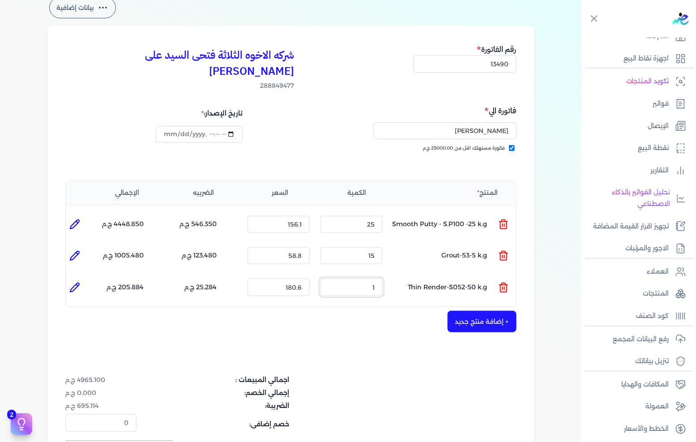
click at [368, 278] on input "1" at bounding box center [352, 286] width 62 height 17
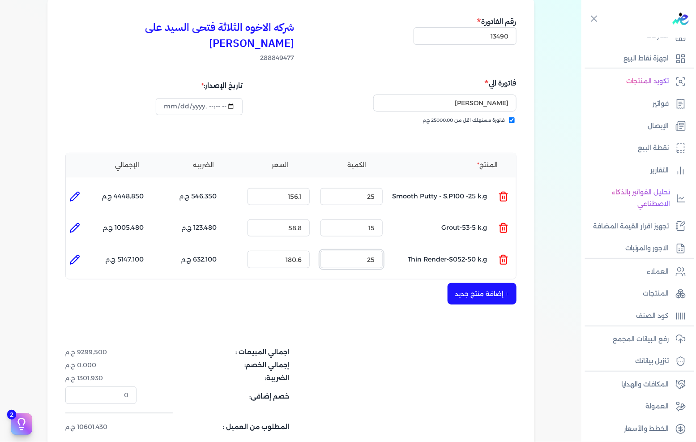
scroll to position [99, 0]
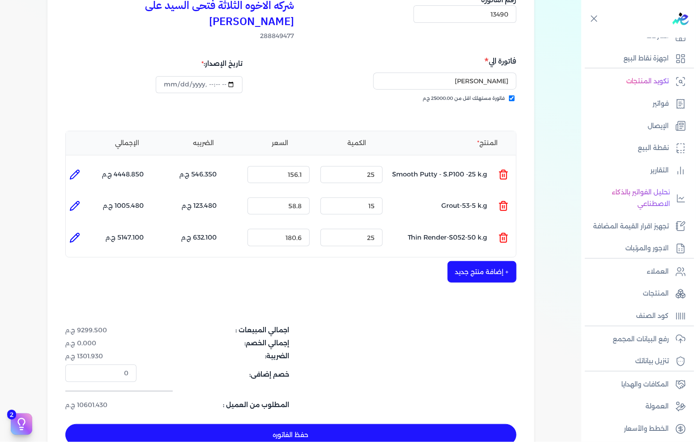
click at [483, 261] on button "+ إضافة منتج جديد" at bounding box center [482, 271] width 69 height 21
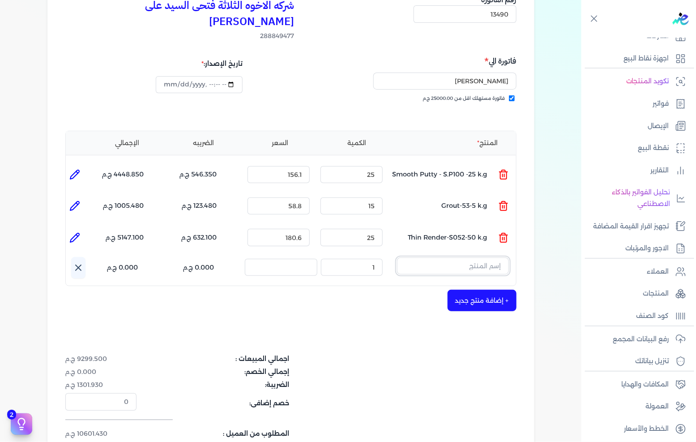
click at [441, 257] on input "text" at bounding box center [453, 265] width 112 height 17
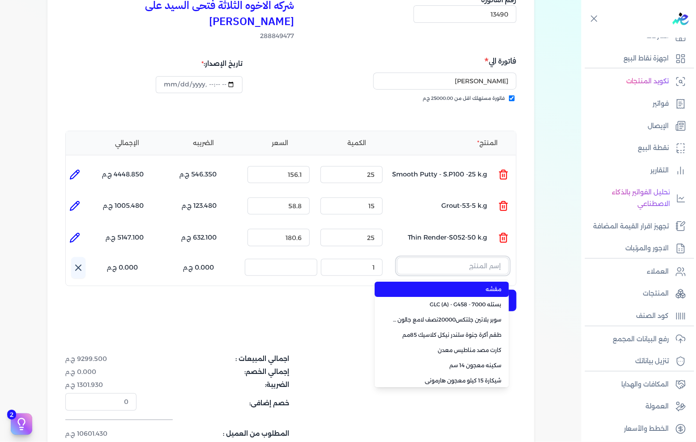
paste input "سكينة شبح استانلس يد ابنوس 6 بوصة"
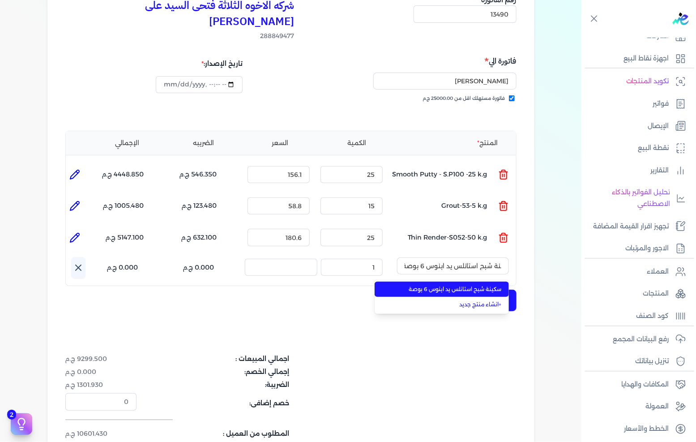
scroll to position [0, 0]
click at [437, 285] on span "سكينة شبح استانلس يد ابنوس 6 بوصة" at bounding box center [447, 289] width 109 height 8
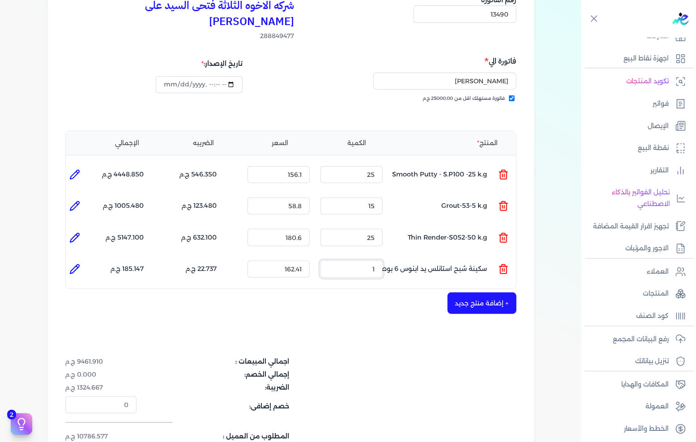
click at [366, 261] on input "1" at bounding box center [352, 269] width 62 height 17
click at [361, 261] on input "1" at bounding box center [352, 269] width 62 height 17
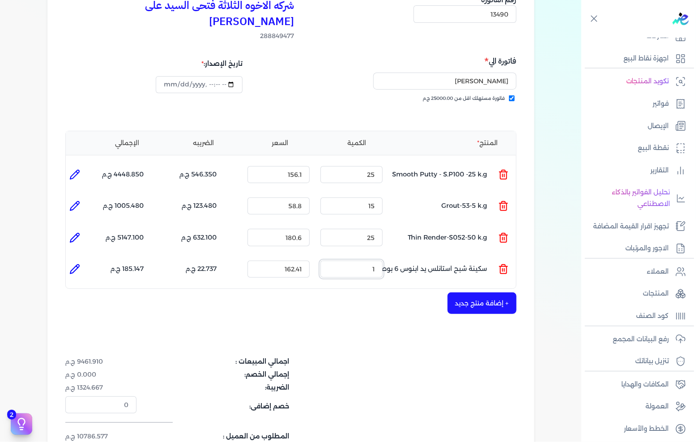
click at [361, 261] on input "1" at bounding box center [352, 269] width 62 height 17
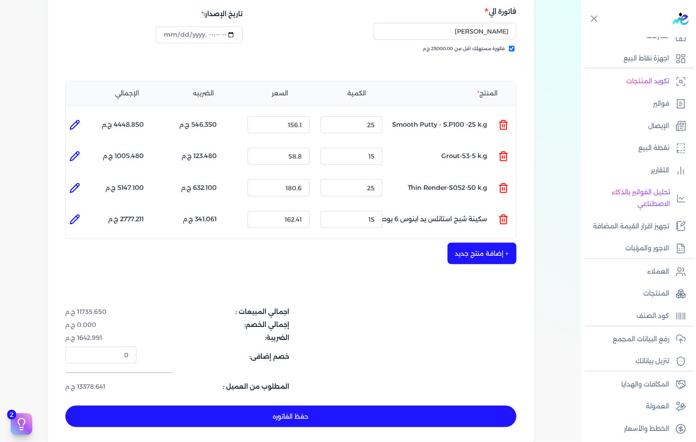
click at [484, 243] on button "+ إضافة منتج جديد" at bounding box center [482, 253] width 69 height 21
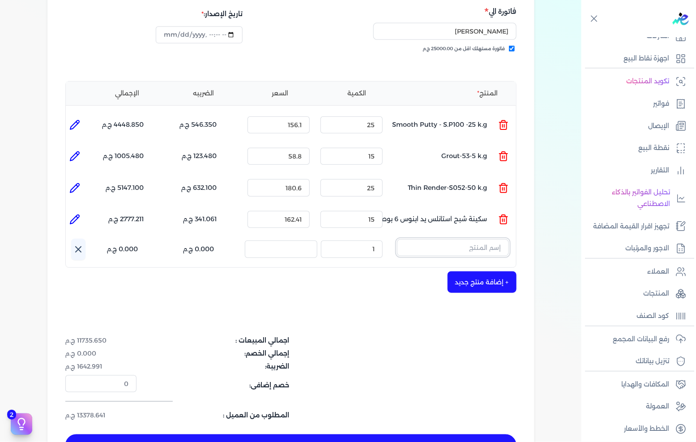
click at [476, 239] on input "text" at bounding box center [453, 247] width 112 height 17
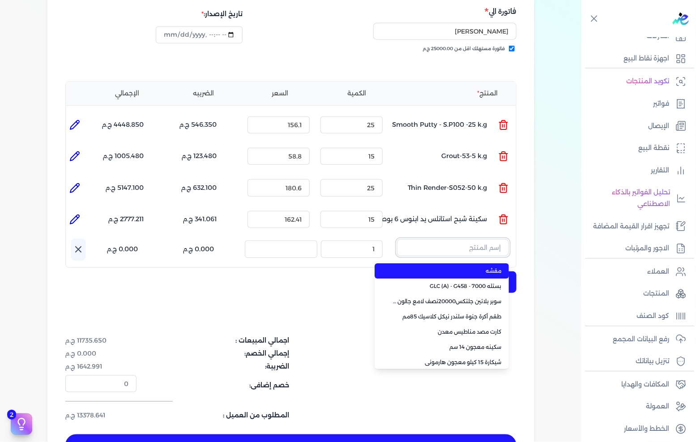
paste input "سيلكون كينج بست شفاف"
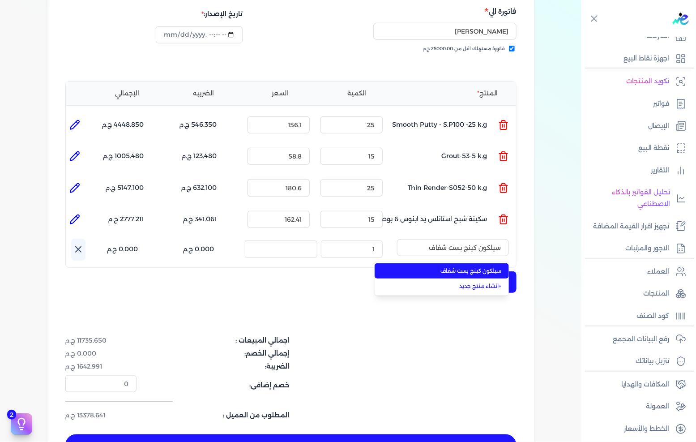
click at [455, 267] on span "سيلكون كينج بست شفاف" at bounding box center [447, 271] width 109 height 8
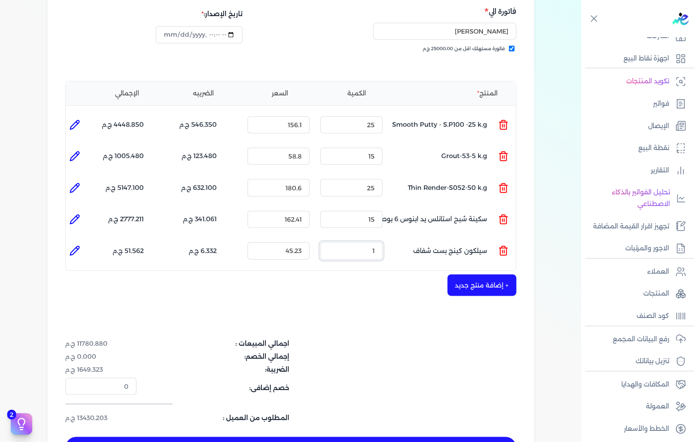
click at [363, 242] on input "1" at bounding box center [352, 250] width 62 height 17
drag, startPoint x: 363, startPoint y: 235, endPoint x: 696, endPoint y: 226, distance: 333.2
click at [363, 242] on input "1" at bounding box center [352, 250] width 62 height 17
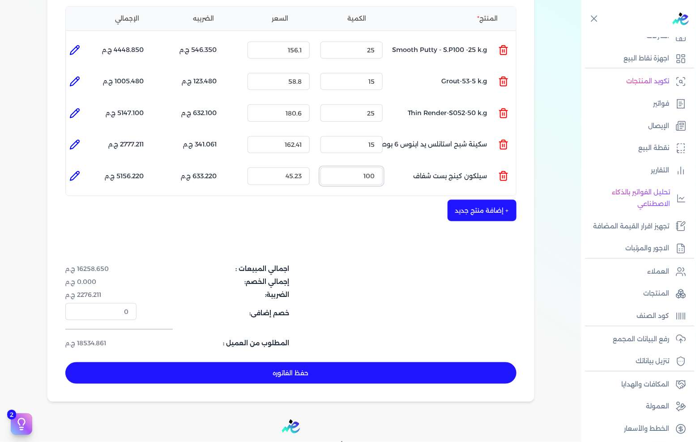
scroll to position [298, 0]
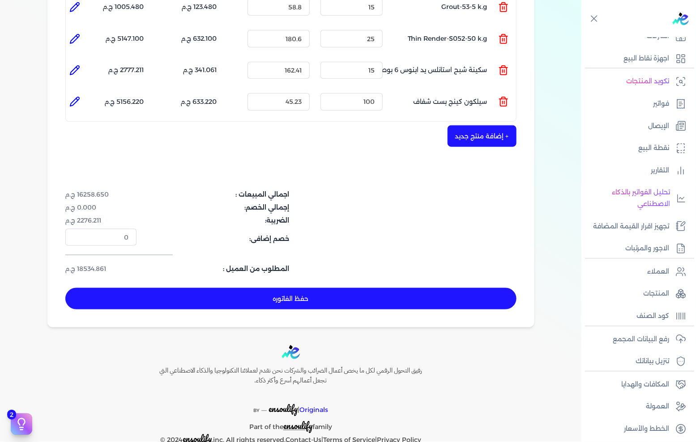
click at [513, 125] on button "+ إضافة منتج جديد" at bounding box center [482, 135] width 69 height 21
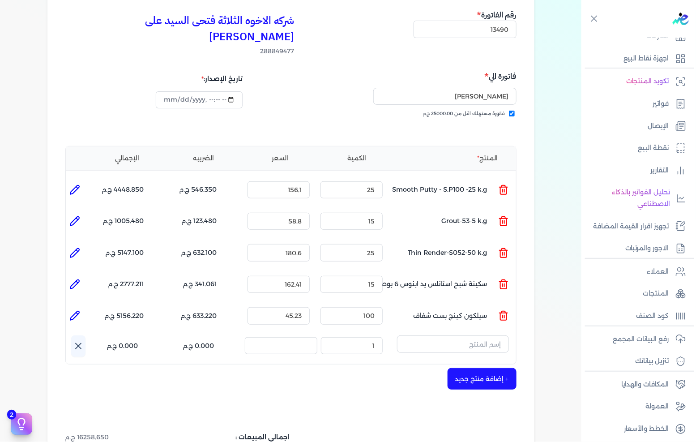
scroll to position [99, 0]
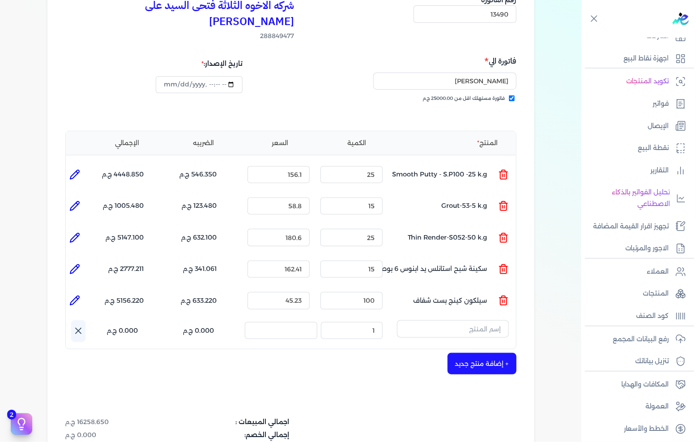
click at [430, 302] on div "المنتج الكمية السعر الضريبه الإجمالي المنتج : Smooth Putty - S.P100 -25 k.g الك…" at bounding box center [290, 240] width 451 height 218
click at [432, 320] on input "text" at bounding box center [453, 328] width 112 height 17
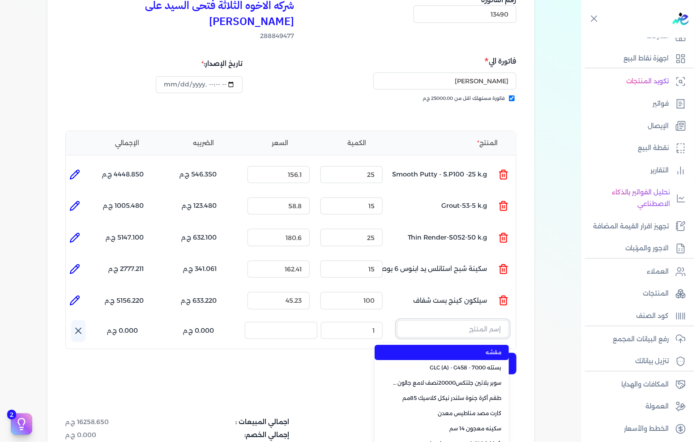
paste input "معجون اكريليك 900 شيكارة 15 كجم"
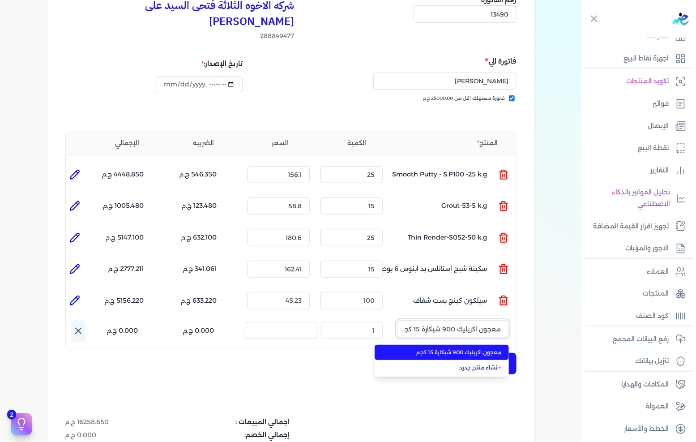
scroll to position [0, -3]
click at [438, 348] on span "معجون اكريليك 900 شيكارة 15 كجم" at bounding box center [447, 352] width 109 height 8
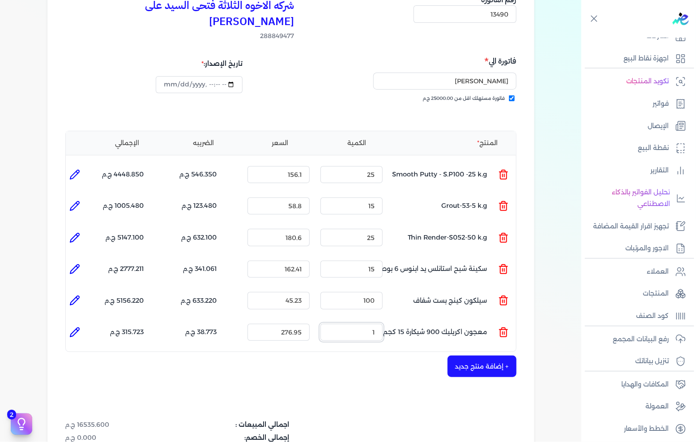
click at [367, 324] on input "1" at bounding box center [352, 332] width 62 height 17
click at [368, 324] on input "1" at bounding box center [352, 332] width 62 height 17
drag, startPoint x: 368, startPoint y: 321, endPoint x: 560, endPoint y: 320, distance: 191.6
click at [370, 324] on input "1" at bounding box center [352, 332] width 62 height 17
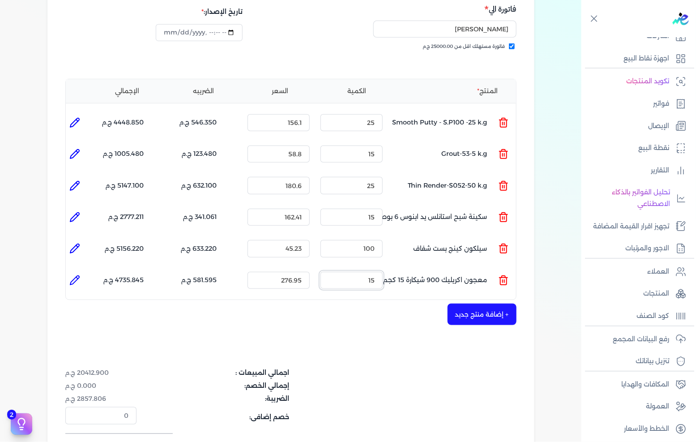
scroll to position [199, 0]
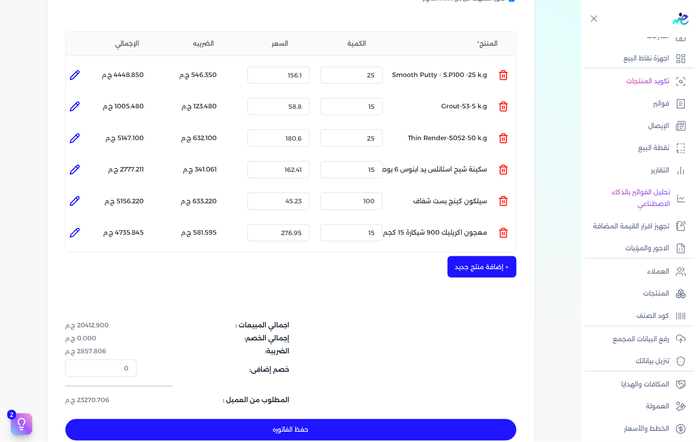
click at [351, 419] on button "حفظ الفاتوره" at bounding box center [290, 429] width 451 height 21
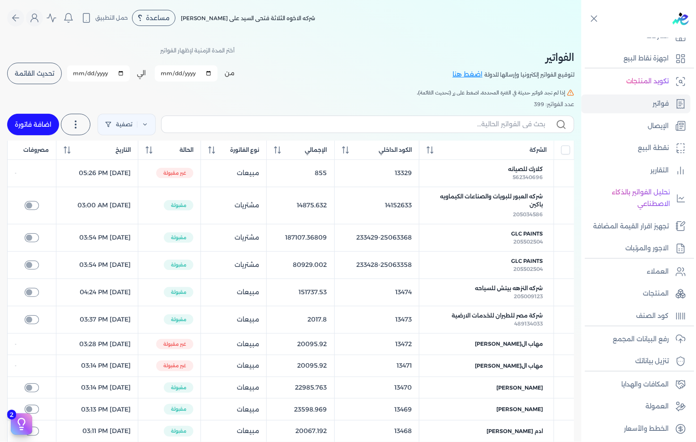
click at [23, 121] on link "اضافة فاتورة" at bounding box center [33, 124] width 52 height 21
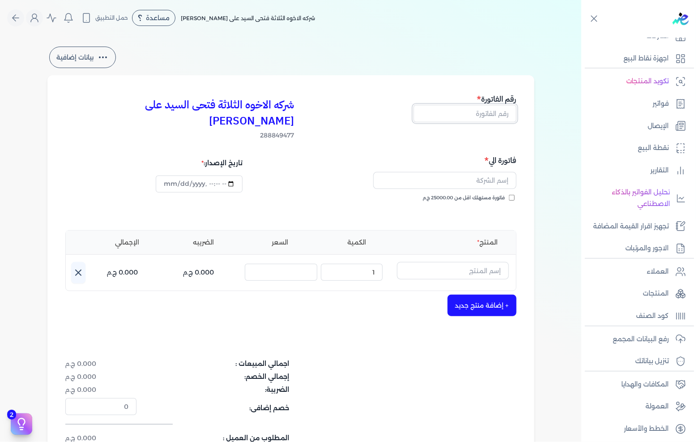
click at [471, 117] on input "text" at bounding box center [465, 113] width 103 height 17
click at [495, 194] on span "فاتورة مستهلك اقل من 25000.00 ج.م" at bounding box center [464, 197] width 82 height 7
click at [509, 195] on input "فاتورة مستهلك اقل من 25000.00 ج.م" at bounding box center [512, 198] width 6 height 6
click at [498, 176] on div at bounding box center [405, 181] width 223 height 28
click at [495, 172] on input "text" at bounding box center [444, 180] width 143 height 17
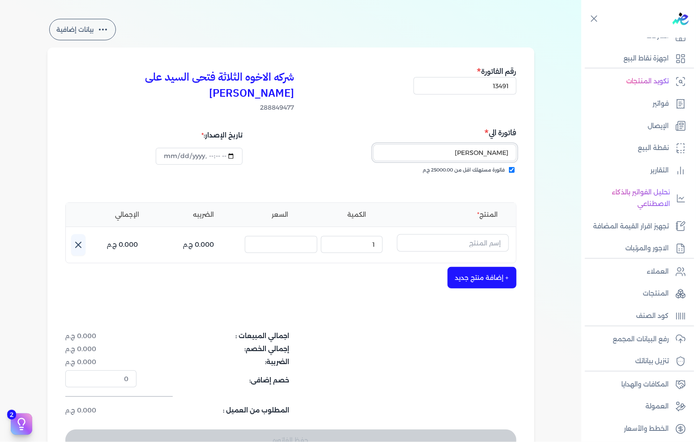
scroll to position [50, 0]
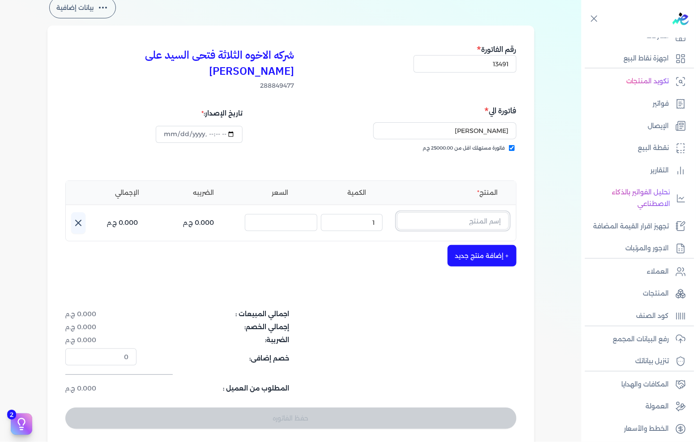
click at [467, 212] on input "text" at bounding box center [453, 220] width 112 height 17
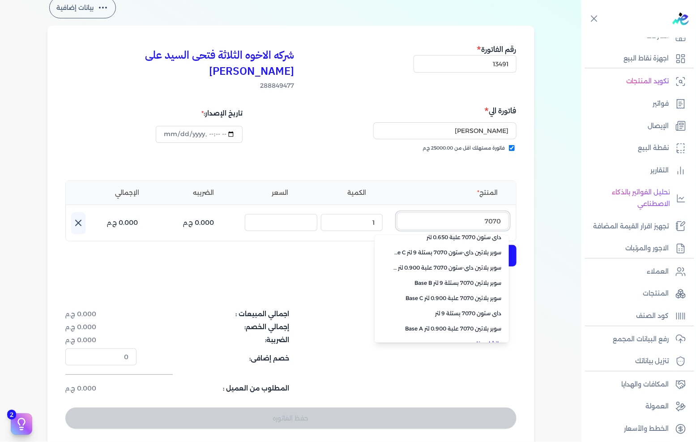
scroll to position [200, 0]
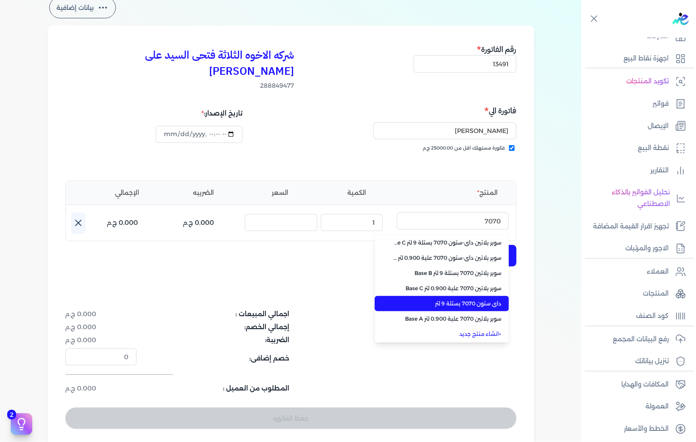
click at [463, 300] on span "داي ستون 7070 بستلة 9 لتر" at bounding box center [447, 304] width 109 height 8
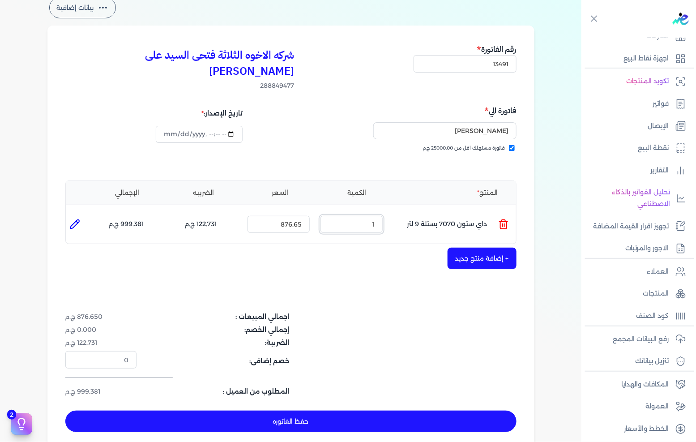
click at [378, 216] on input "1" at bounding box center [352, 224] width 62 height 17
click at [363, 411] on button "حفظ الفاتوره" at bounding box center [290, 421] width 451 height 21
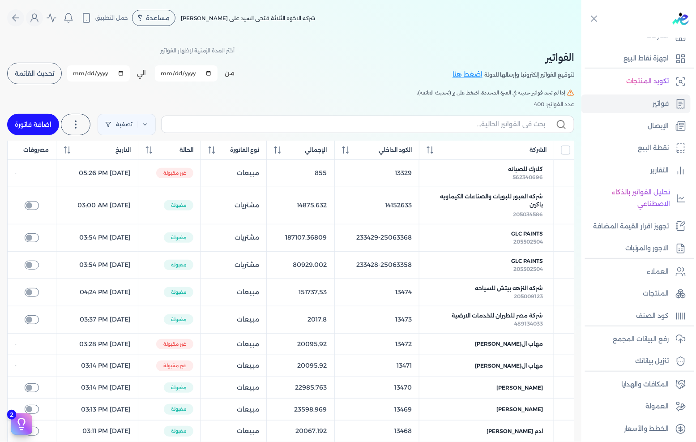
click at [41, 119] on link "اضافة فاتورة" at bounding box center [33, 124] width 52 height 21
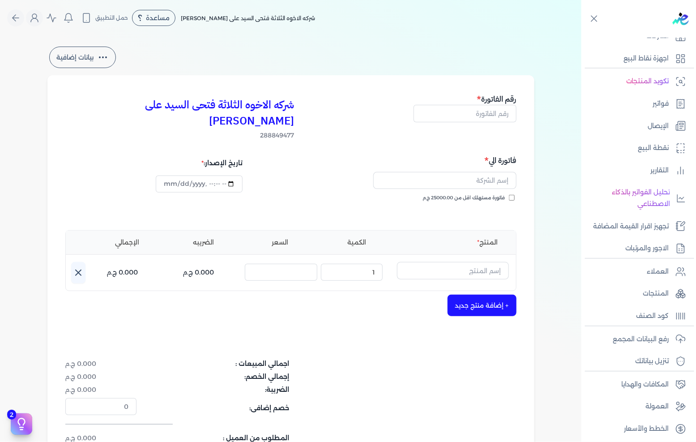
click at [467, 123] on div "شركه الاخوه الثلاثة فتحى السيد على [PERSON_NAME] 288849477 رقم الفاتورة فاتورة …" at bounding box center [290, 285] width 487 height 421
click at [469, 116] on input "text" at bounding box center [465, 113] width 103 height 17
click at [510, 195] on input "فاتورة مستهلك اقل من 25000.00 ج.م" at bounding box center [512, 198] width 6 height 6
click at [508, 172] on input "text" at bounding box center [444, 180] width 143 height 17
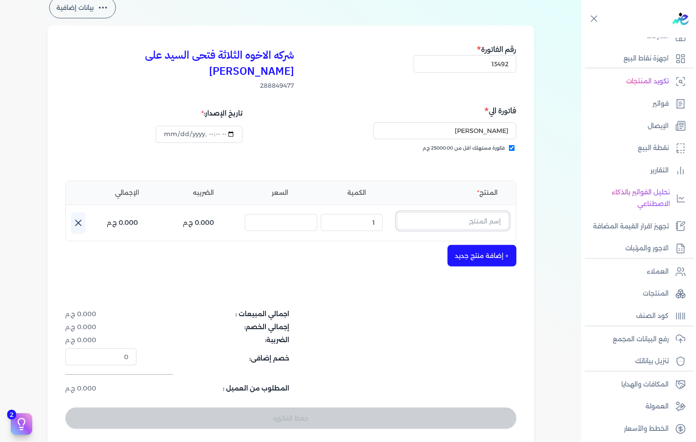
click at [484, 212] on input "text" at bounding box center [453, 220] width 112 height 17
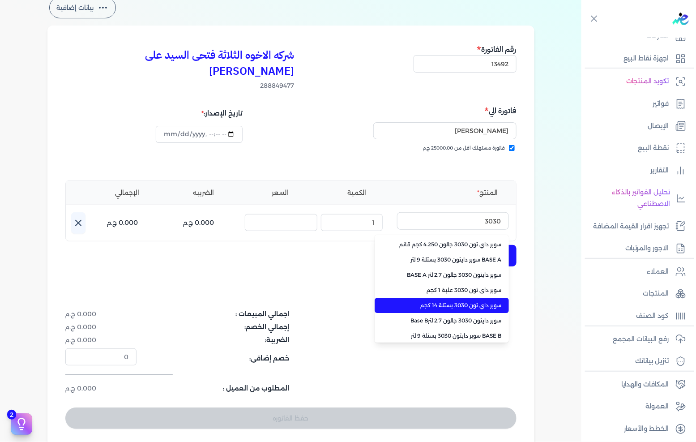
click at [458, 301] on span "سوبر داي تون 3030 بستلة 14 كجم" at bounding box center [447, 305] width 109 height 8
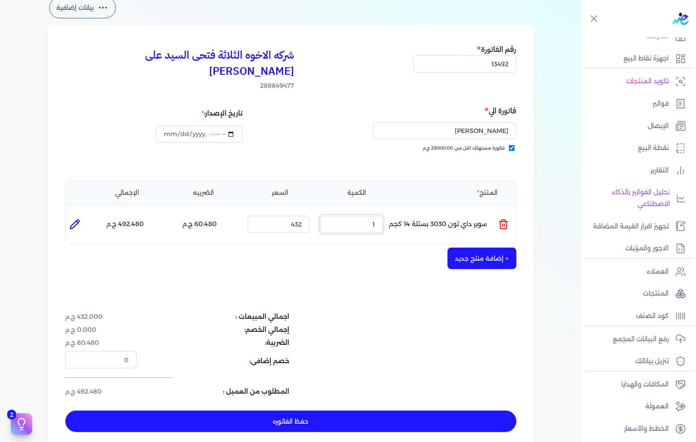
click at [377, 216] on input "1" at bounding box center [352, 224] width 62 height 17
click at [471, 256] on div "شركه الاخوه الثلاثة فتحى السيد على [PERSON_NAME] 288849477 رقم الفاتورة 13492 ف…" at bounding box center [290, 238] width 487 height 424
click at [472, 248] on button "+ إضافة منتج جديد" at bounding box center [482, 258] width 69 height 21
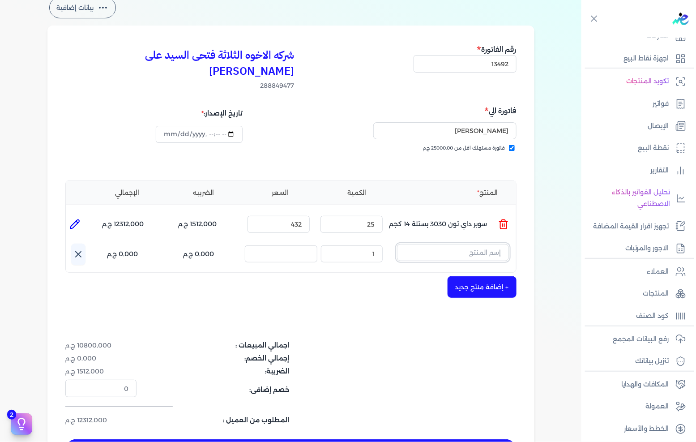
click at [475, 244] on input "text" at bounding box center [453, 252] width 112 height 17
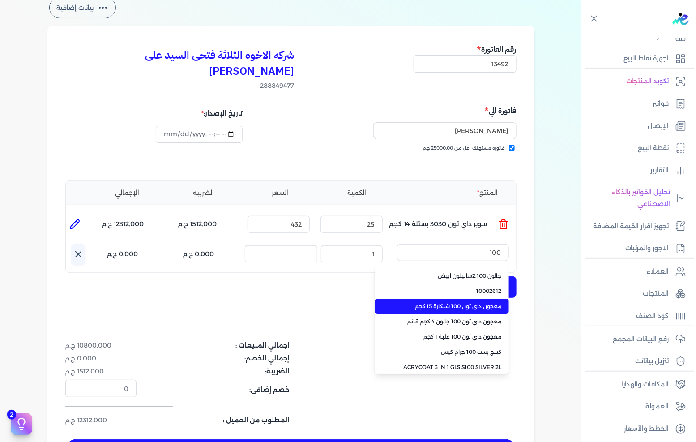
click at [437, 302] on span "معجون داي تون 100 شيكارة 15 كجم" at bounding box center [447, 306] width 109 height 8
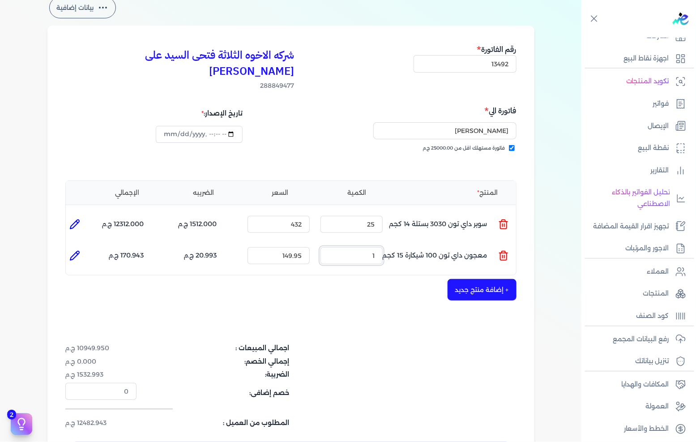
click at [383, 247] on input "1" at bounding box center [352, 255] width 62 height 17
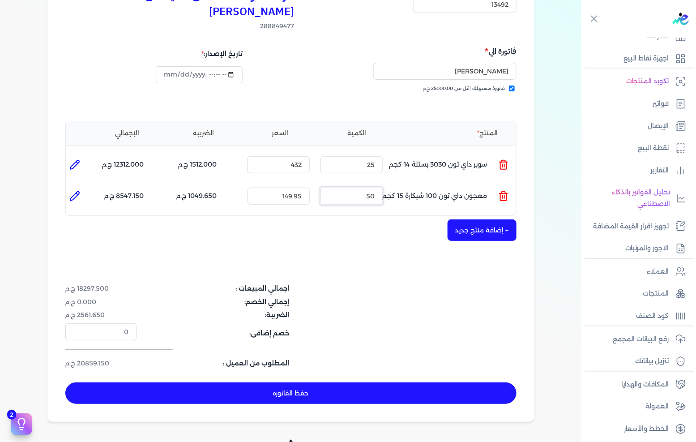
scroll to position [149, 0]
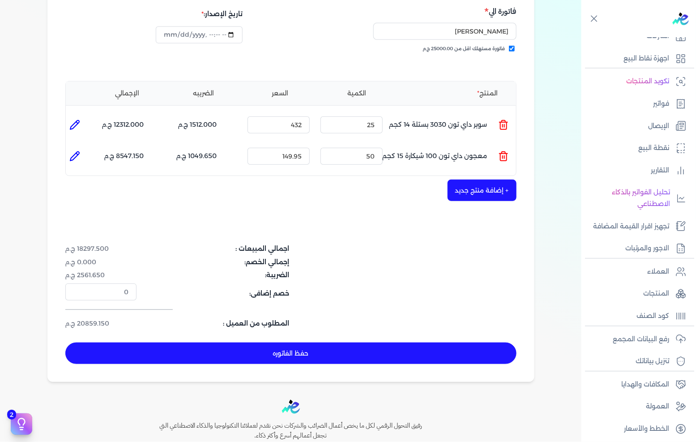
click at [364, 342] on button "حفظ الفاتوره" at bounding box center [290, 352] width 451 height 21
